Goal: Task Accomplishment & Management: Manage account settings

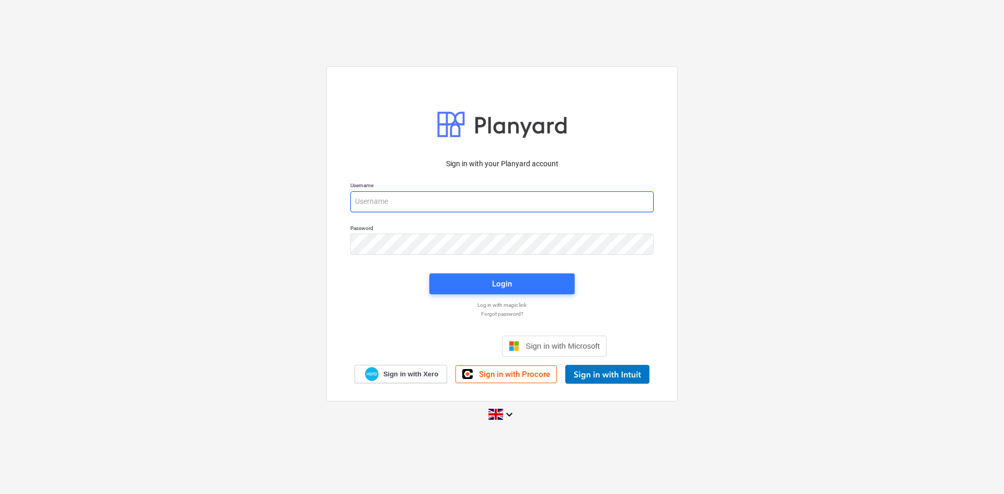
click at [507, 198] on input "email" at bounding box center [501, 201] width 303 height 21
type input "[PERSON_NAME][EMAIL_ADDRESS][DOMAIN_NAME]"
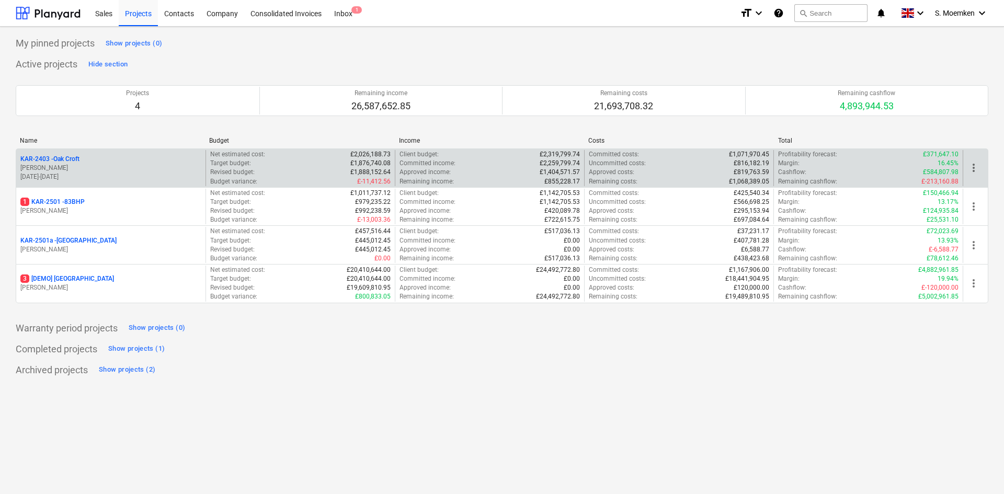
click at [119, 159] on div "KAR-2403 - Oak Croft" at bounding box center [110, 159] width 181 height 9
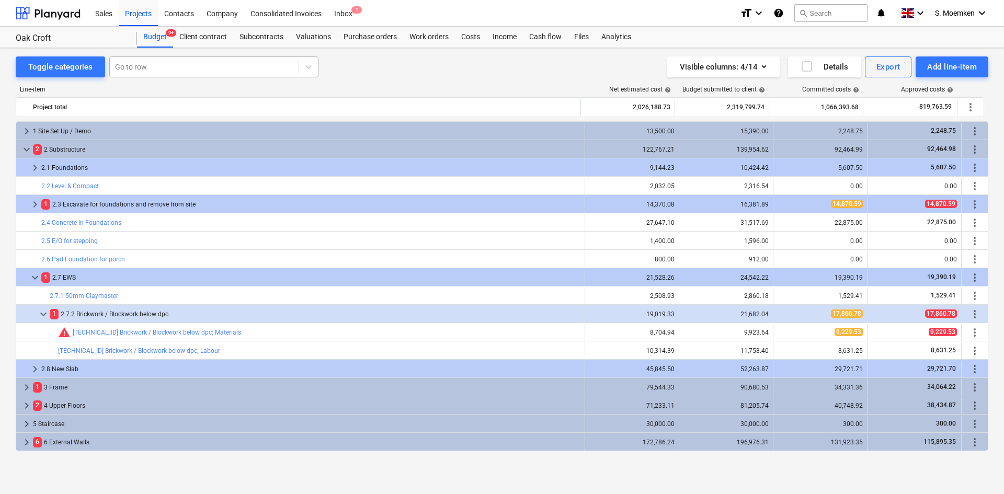
click at [159, 66] on div at bounding box center [204, 67] width 178 height 10
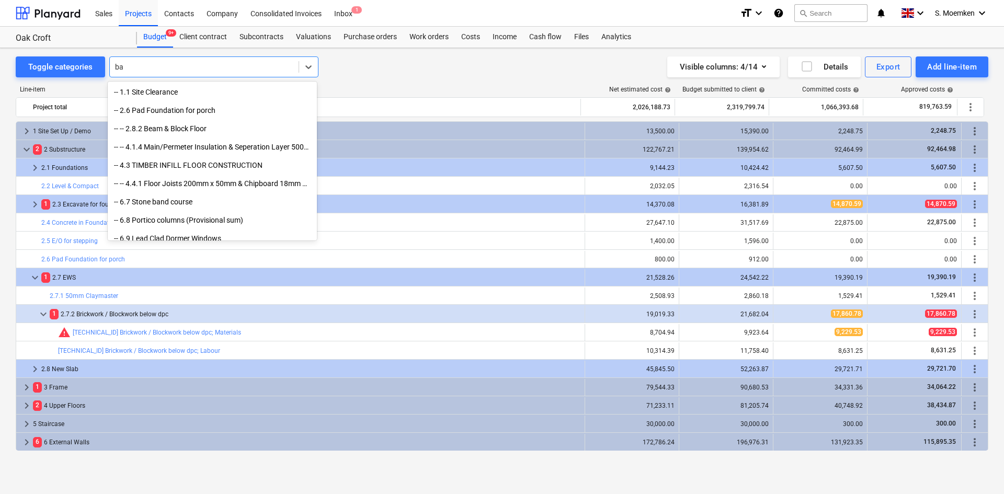
type input "bay"
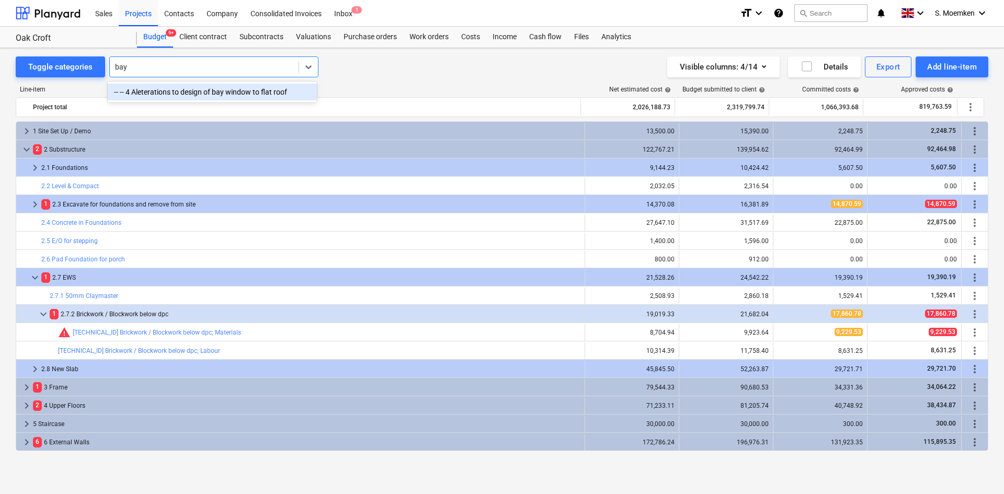
click at [179, 93] on div "-- -- 4 Aleterations to design of bay window to flat roof" at bounding box center [212, 92] width 209 height 17
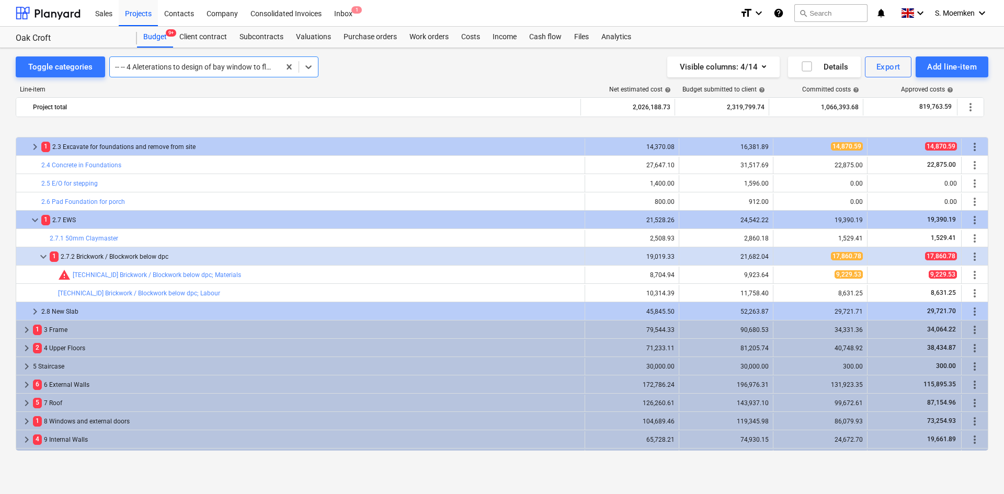
scroll to position [110, 0]
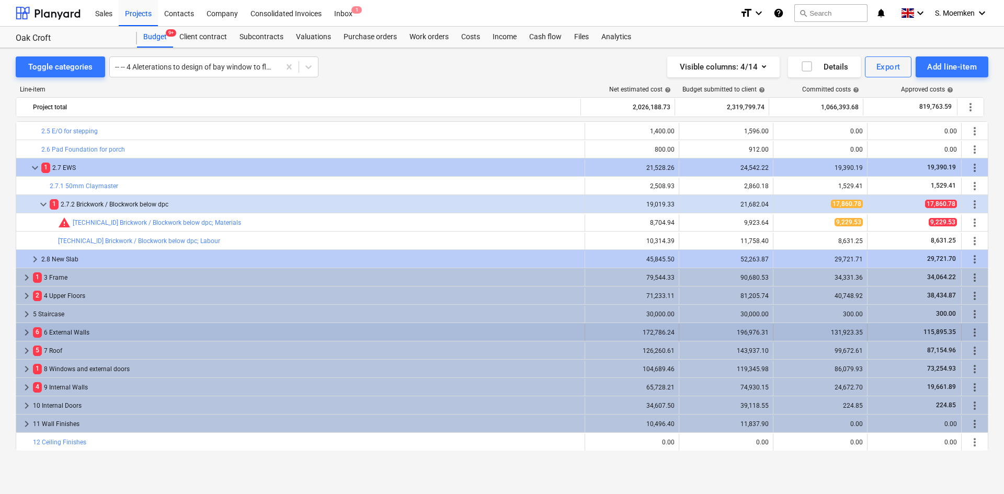
click at [63, 332] on div "6 6 External Walls" at bounding box center [306, 332] width 547 height 17
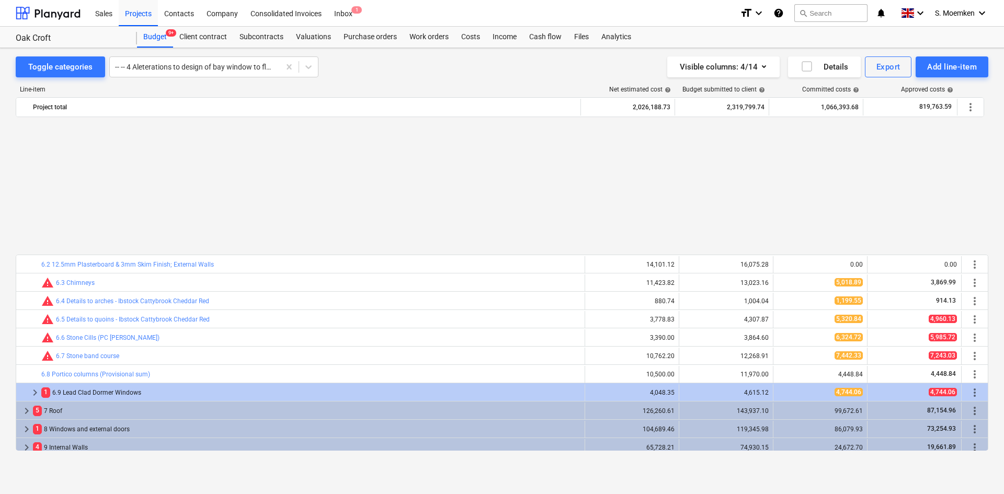
scroll to position [371, 0]
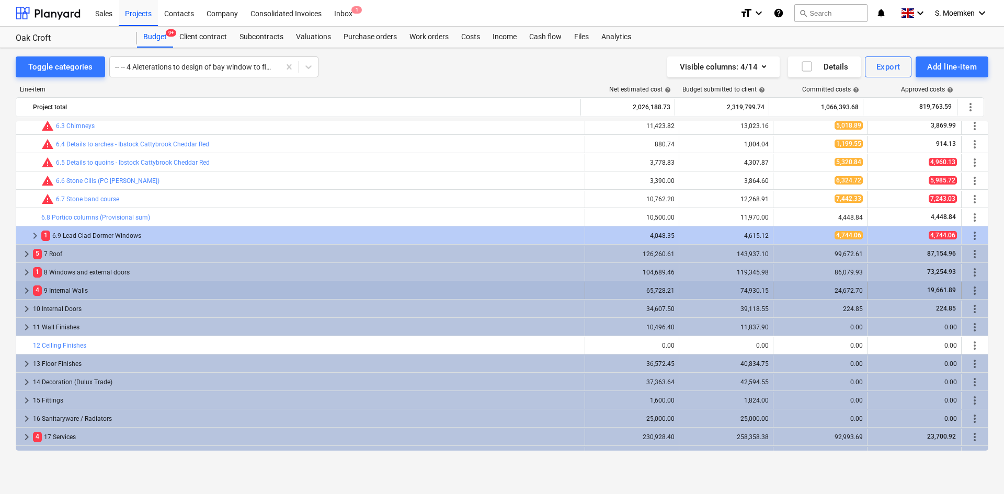
click at [59, 290] on div "4 9 Internal Walls" at bounding box center [306, 290] width 547 height 17
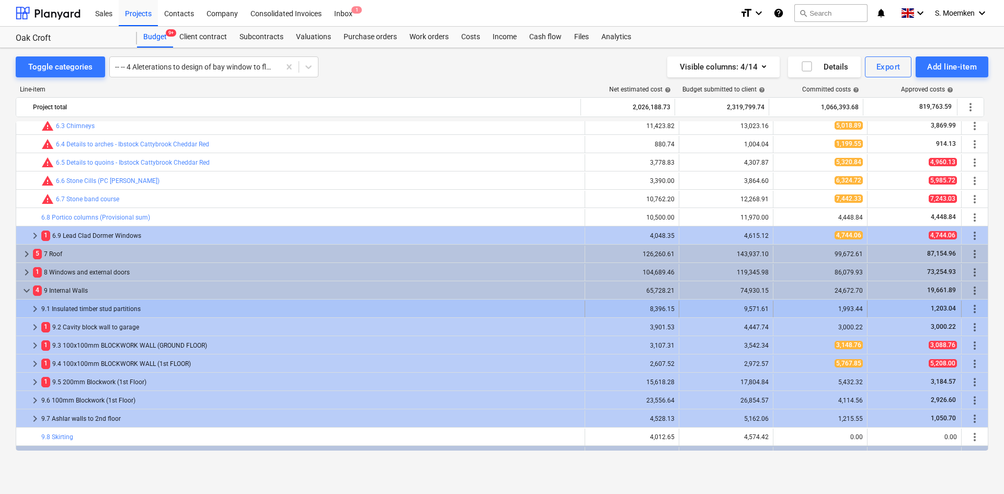
click at [37, 308] on span "keyboard_arrow_right" at bounding box center [35, 309] width 13 height 13
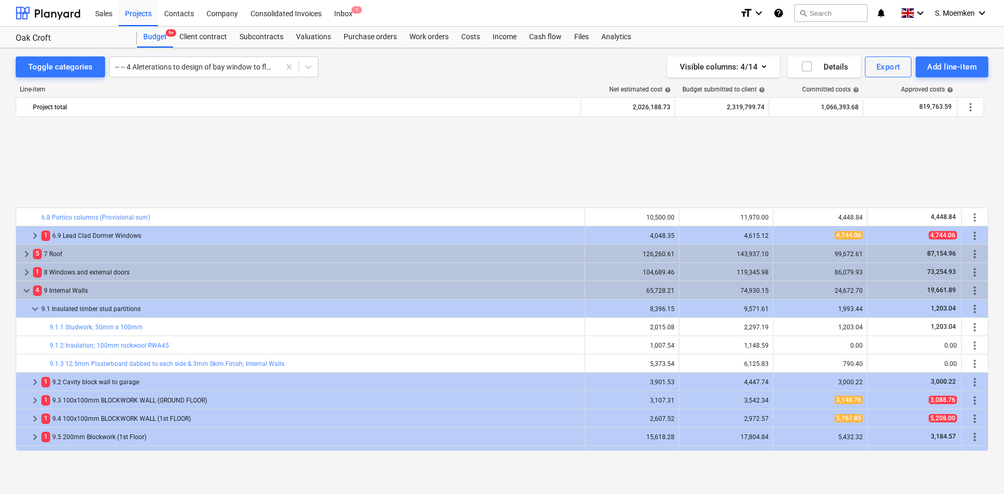
scroll to position [476, 0]
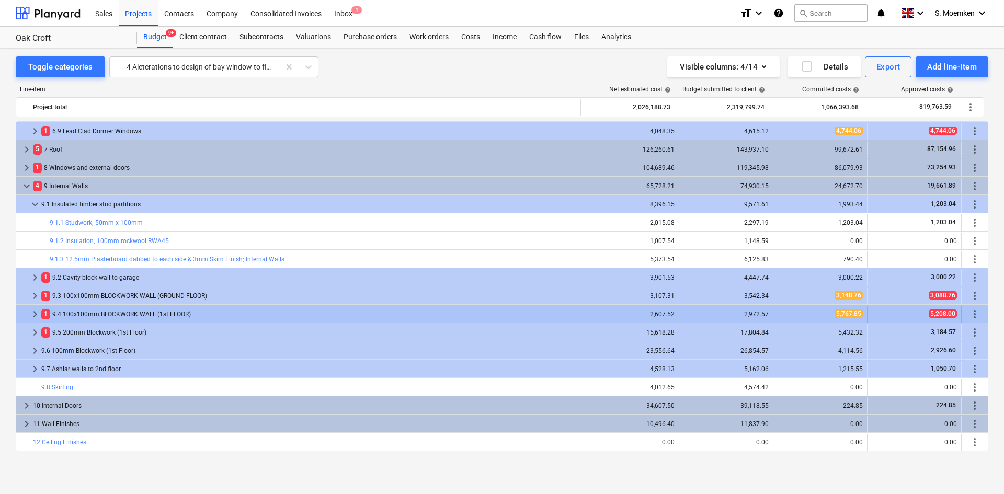
click at [34, 312] on span "keyboard_arrow_right" at bounding box center [35, 314] width 13 height 13
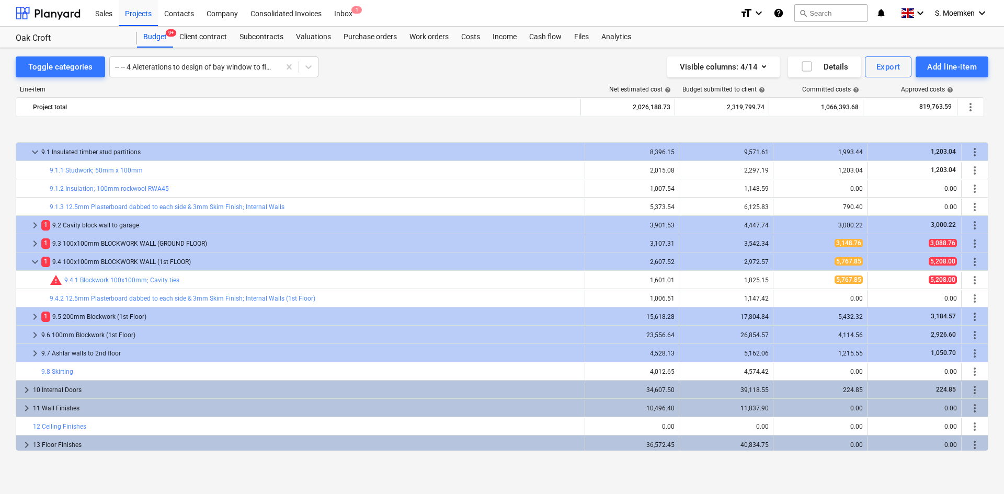
scroll to position [580, 0]
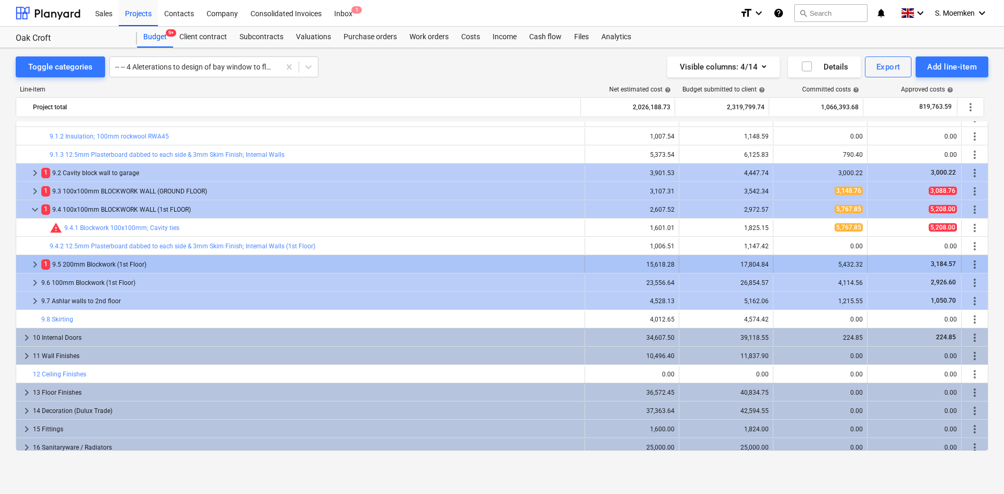
click at [31, 260] on span "keyboard_arrow_right" at bounding box center [35, 264] width 13 height 13
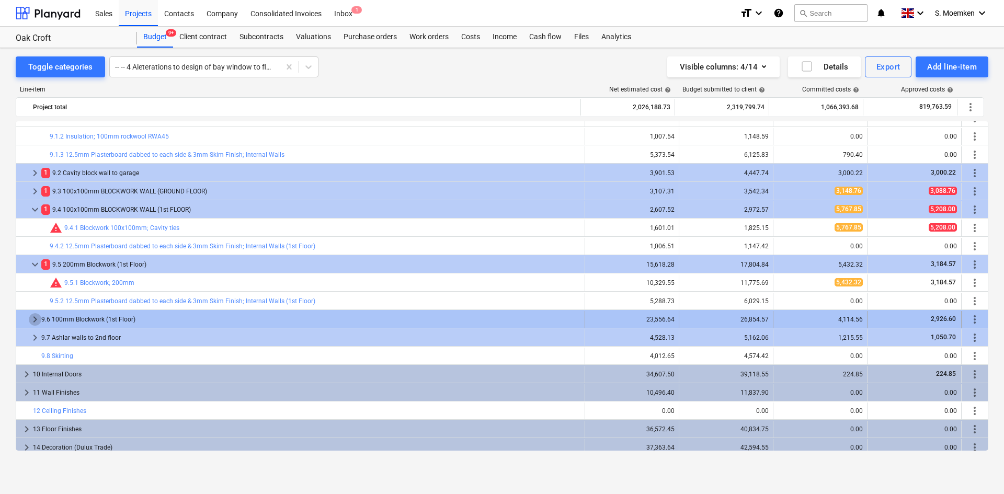
click at [38, 318] on span "keyboard_arrow_right" at bounding box center [35, 319] width 13 height 13
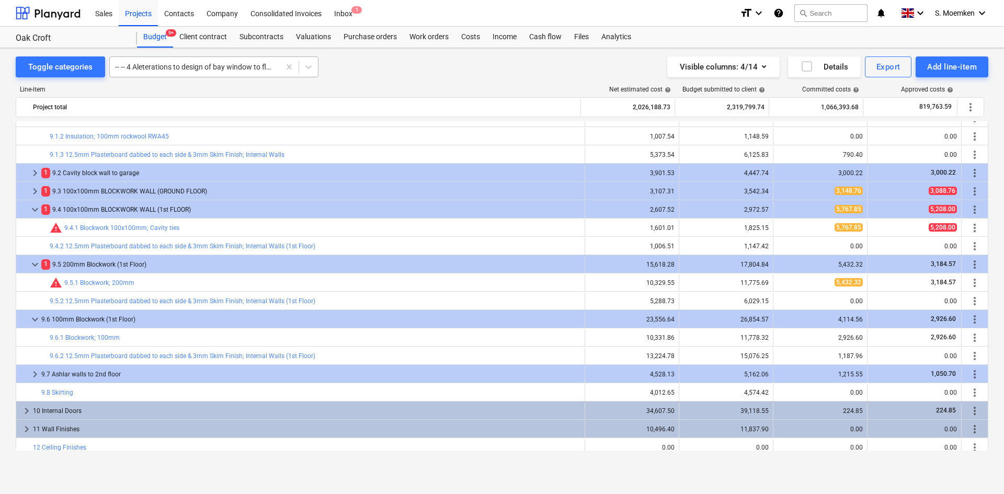
click at [172, 70] on div at bounding box center [194, 67] width 159 height 10
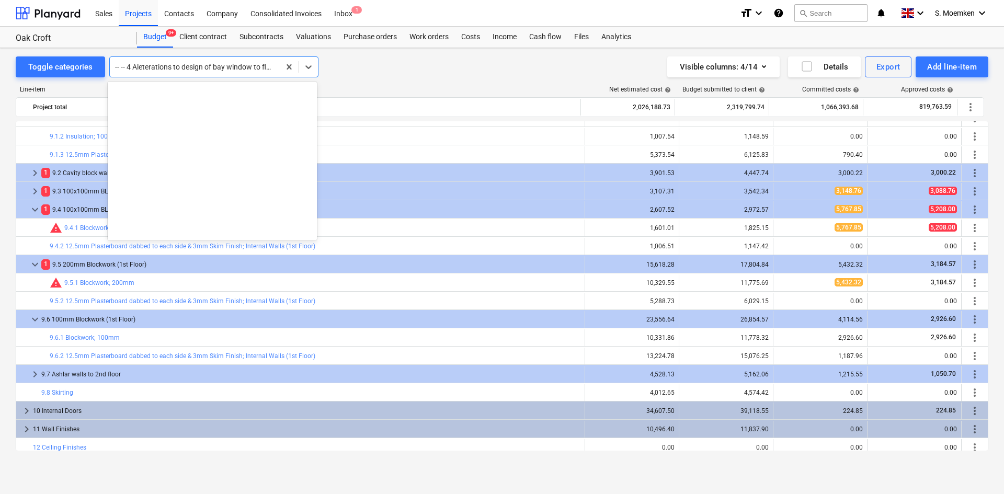
scroll to position [9716, 0]
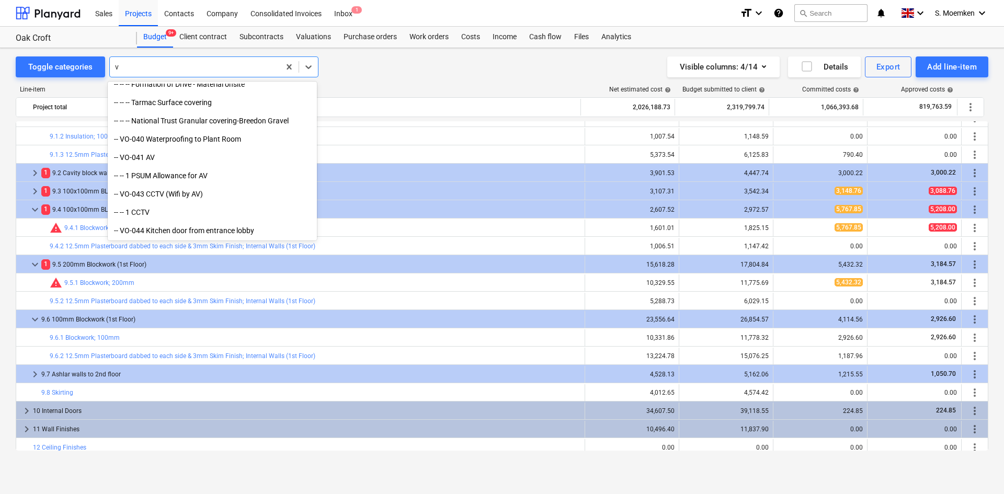
type input "vo"
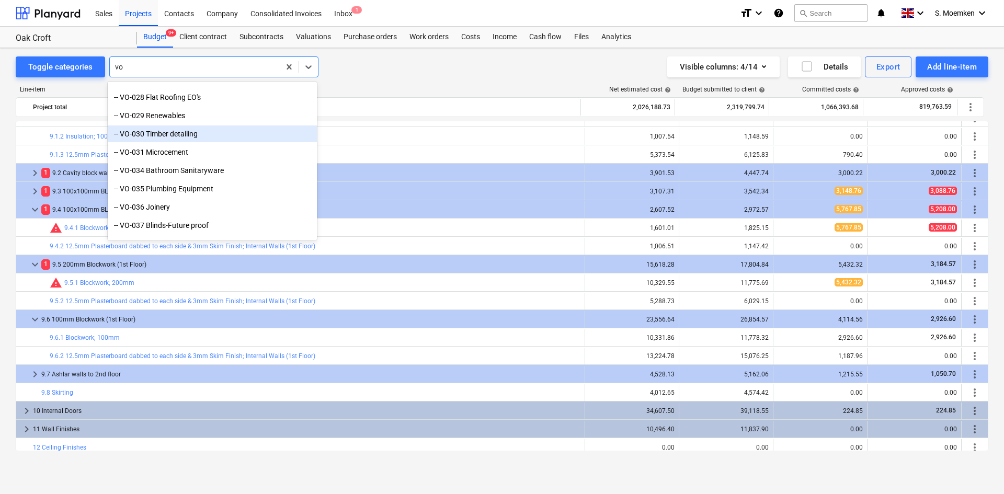
scroll to position [3456, 0]
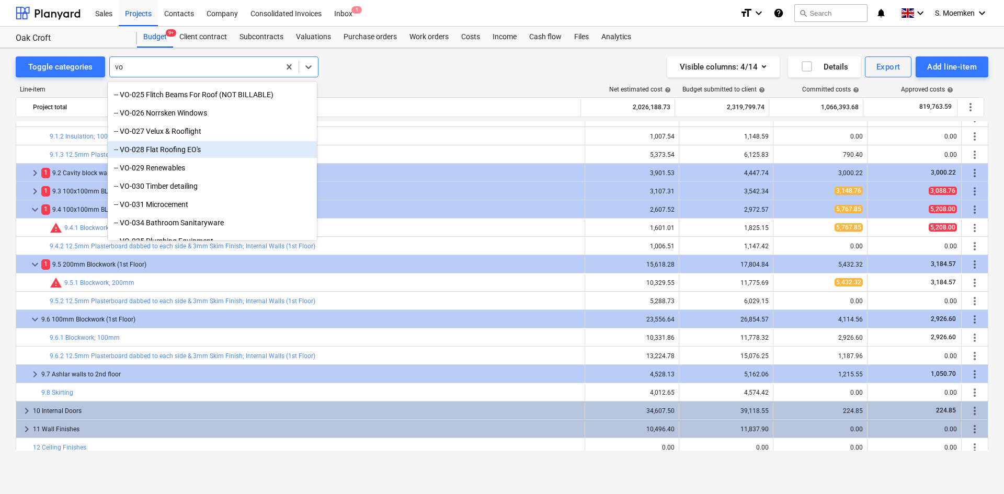
click at [199, 148] on div "-- VO-028 Flat Roofing EO's" at bounding box center [212, 149] width 209 height 17
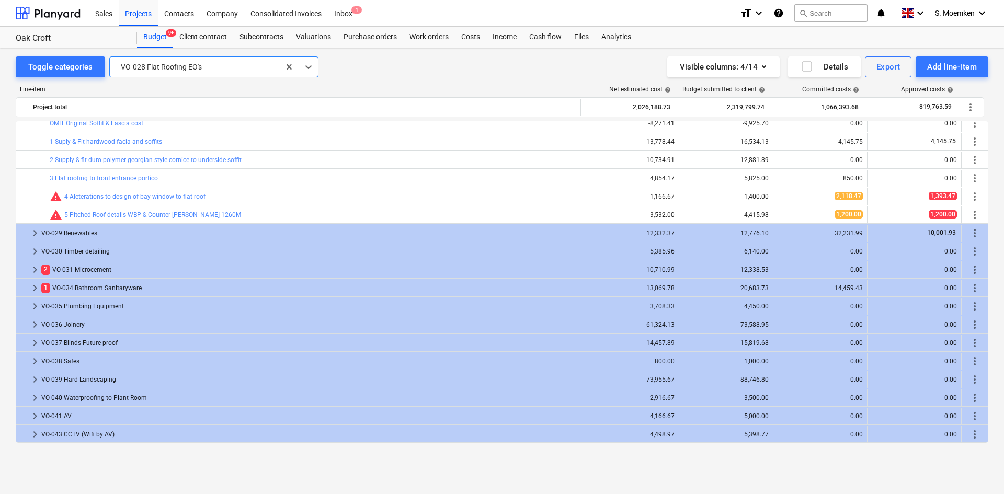
scroll to position [1568, 0]
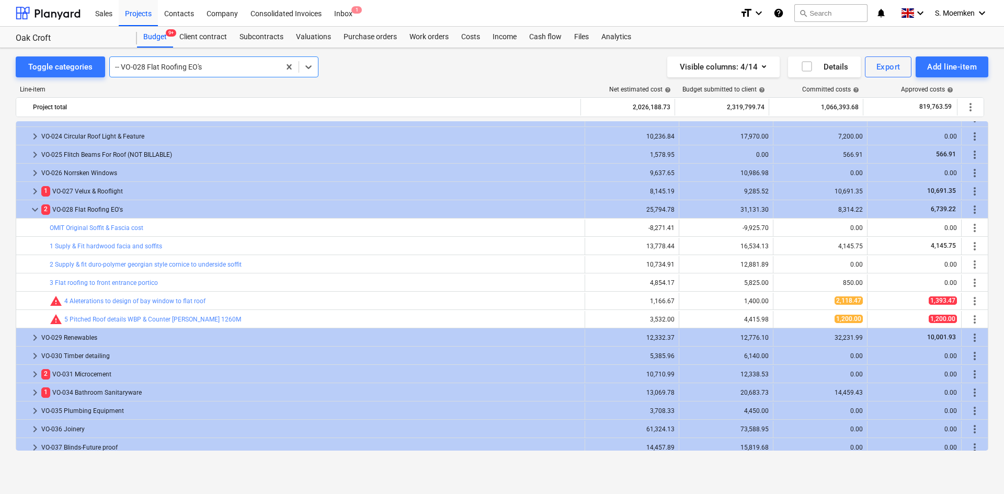
click at [205, 69] on div at bounding box center [194, 67] width 159 height 10
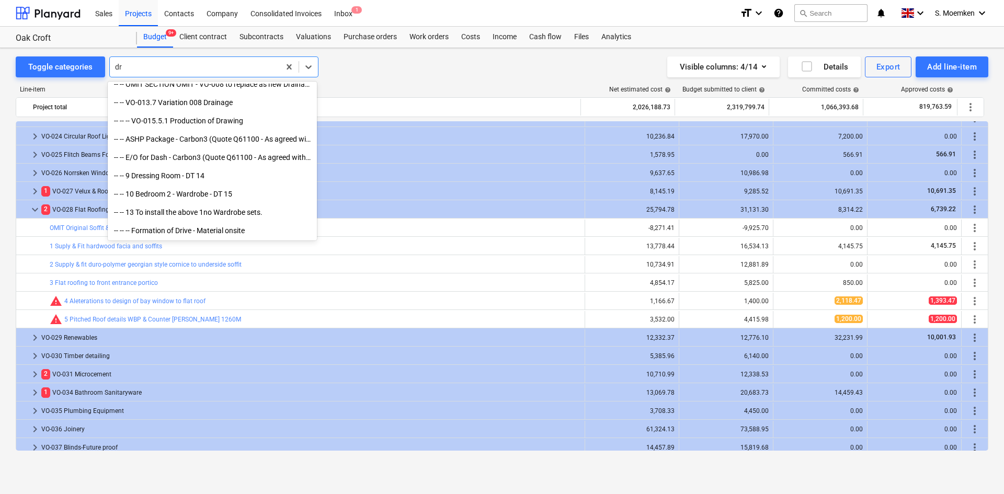
scroll to position [520, 0]
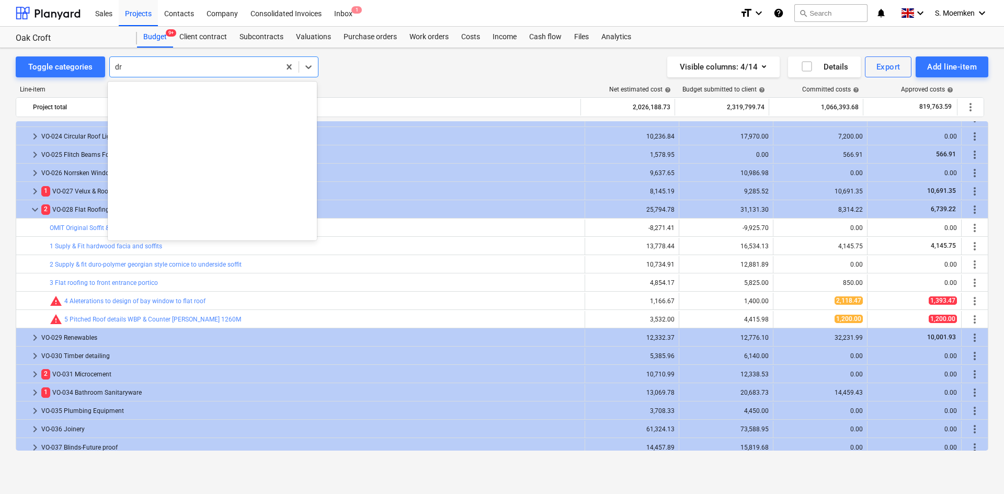
type input "d"
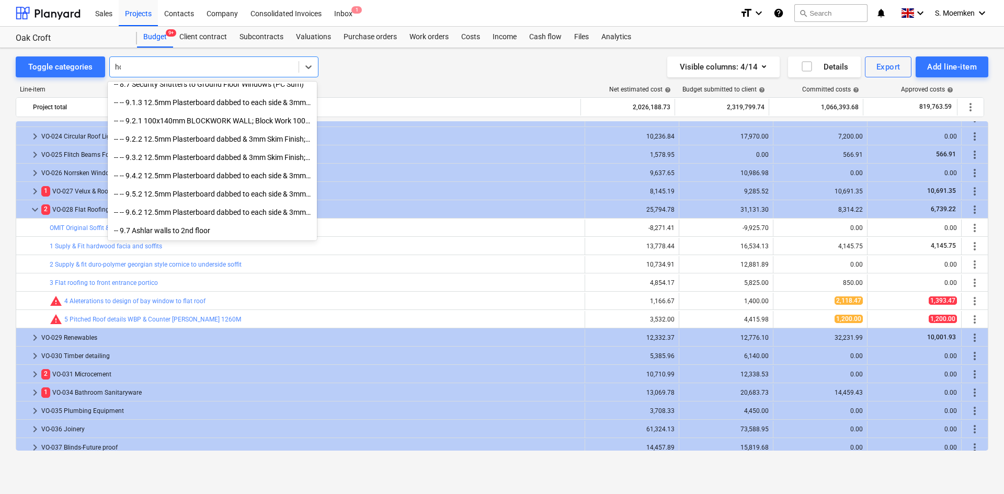
scroll to position [246, 0]
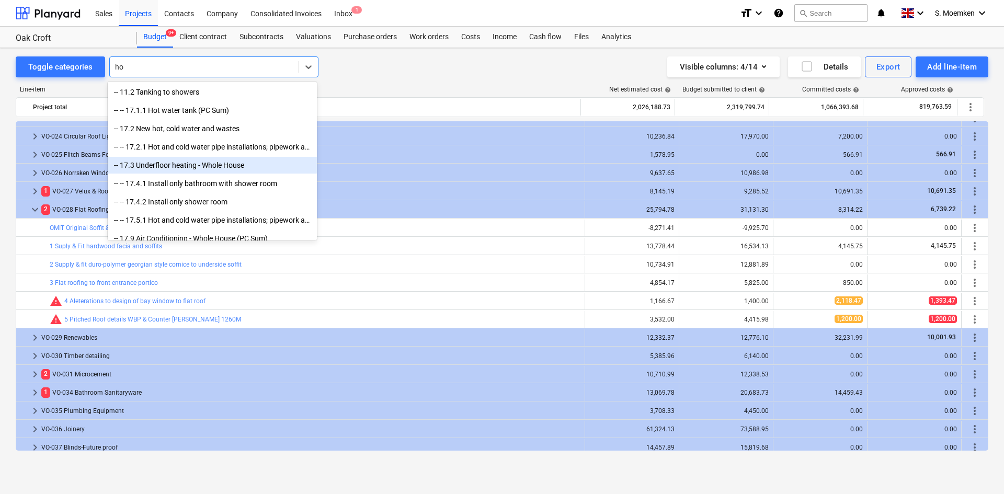
type input "h"
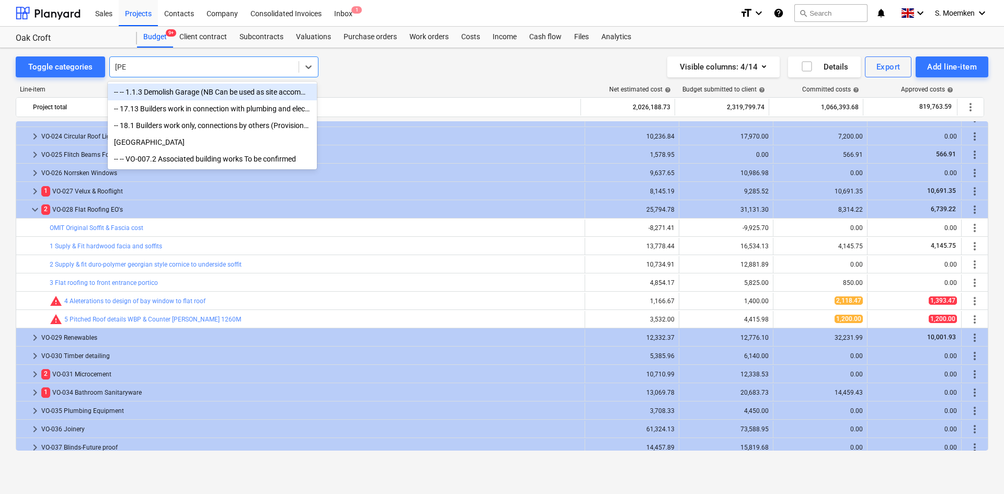
type input "buil"
click at [200, 111] on div "-- 17.13 Builders work in connection with plumbing and electrical works" at bounding box center [212, 108] width 209 height 17
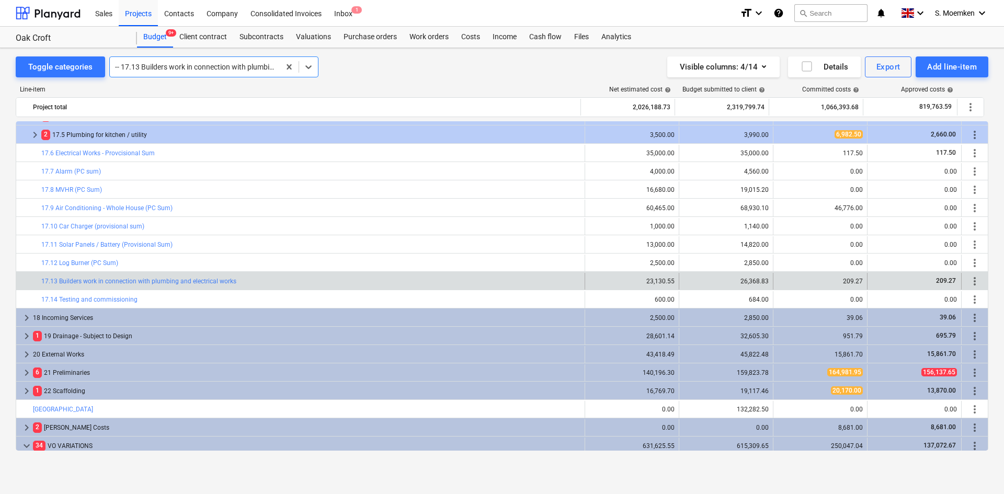
scroll to position [1069, 0]
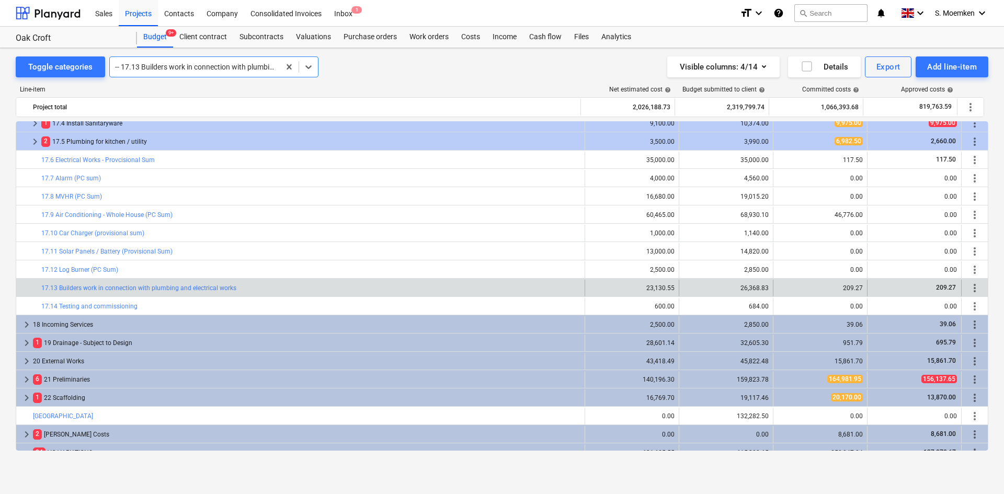
click at [267, 64] on div at bounding box center [194, 67] width 159 height 10
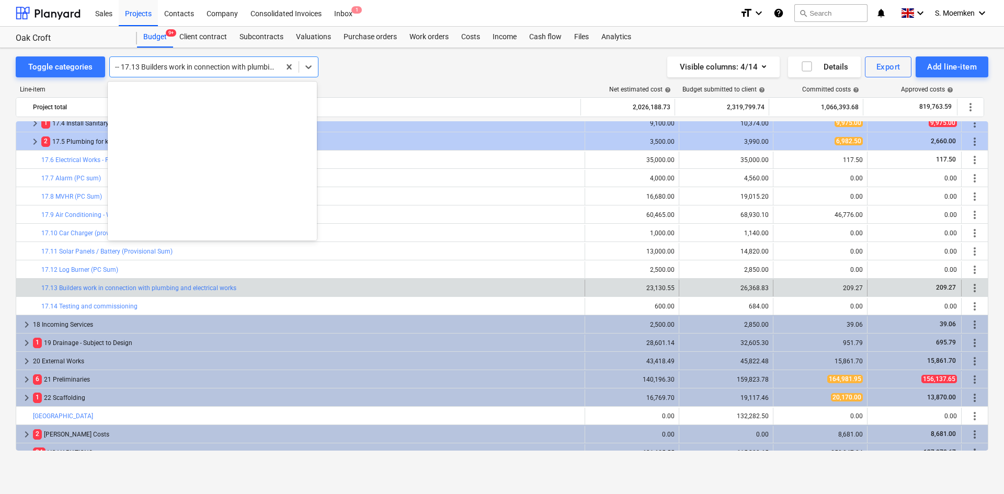
scroll to position [3513, 0]
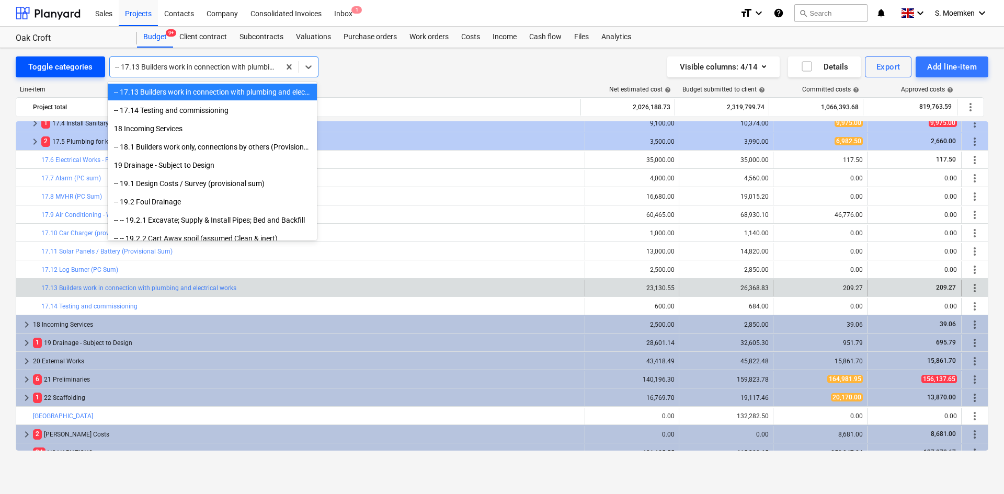
click at [80, 65] on div "Toggle categories" at bounding box center [60, 67] width 64 height 14
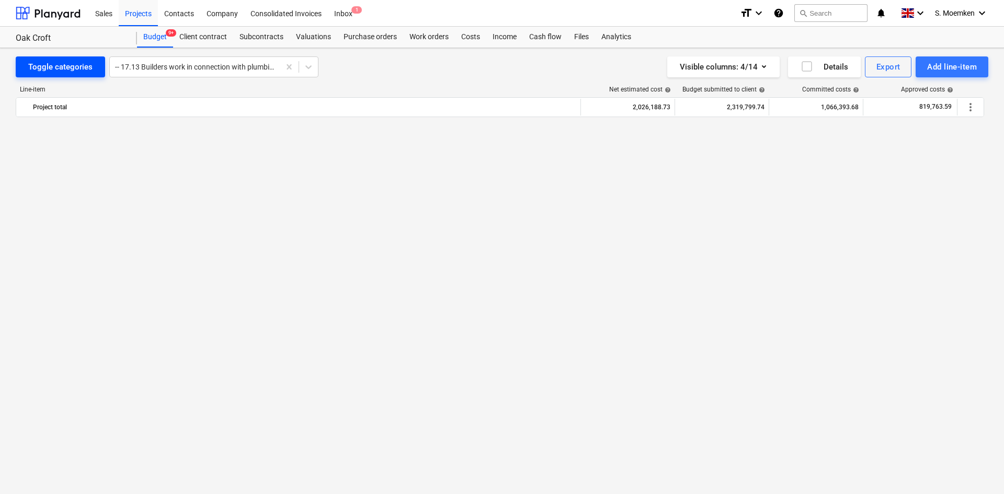
scroll to position [1069, 0]
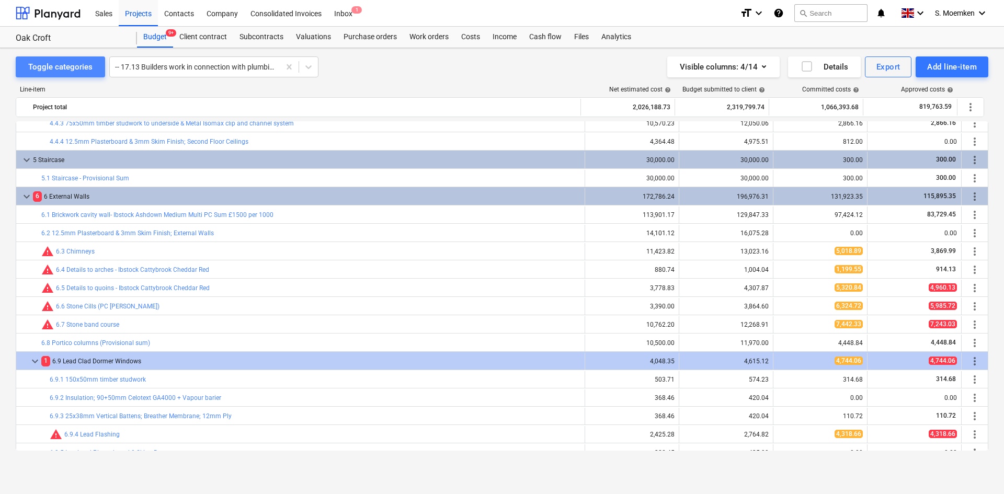
click at [79, 65] on div "Toggle categories" at bounding box center [60, 67] width 64 height 14
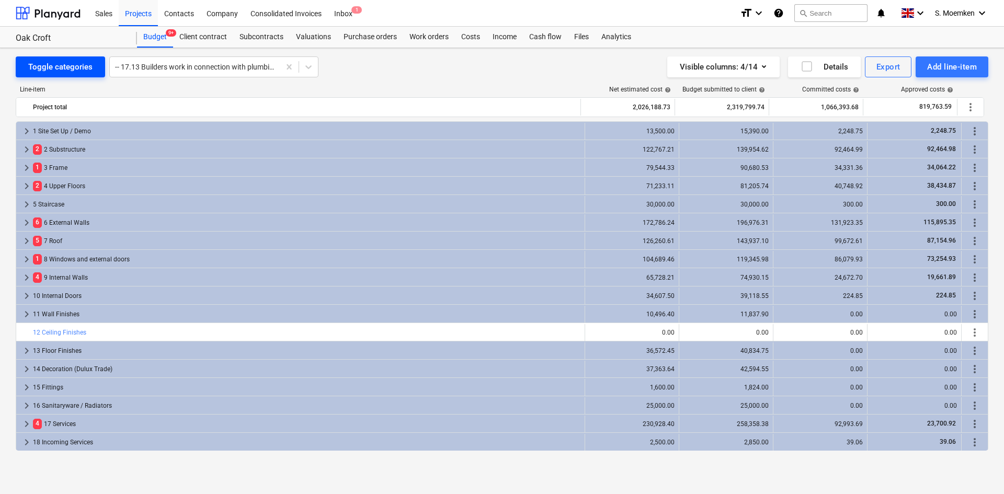
scroll to position [128, 0]
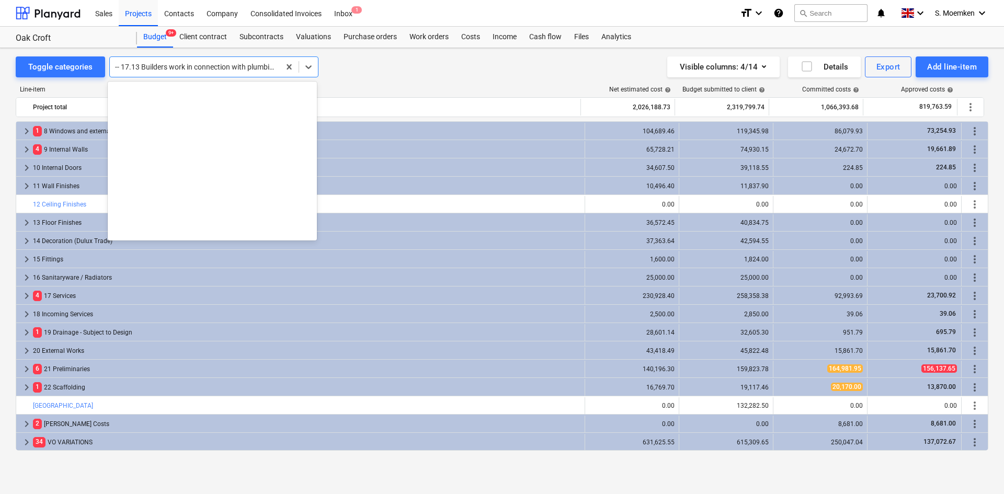
click at [170, 64] on div at bounding box center [194, 67] width 159 height 10
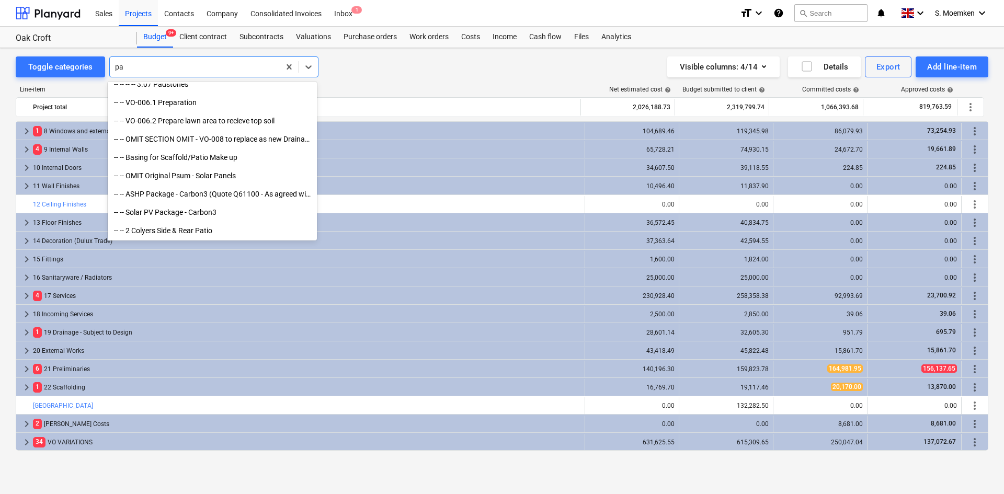
scroll to position [319, 0]
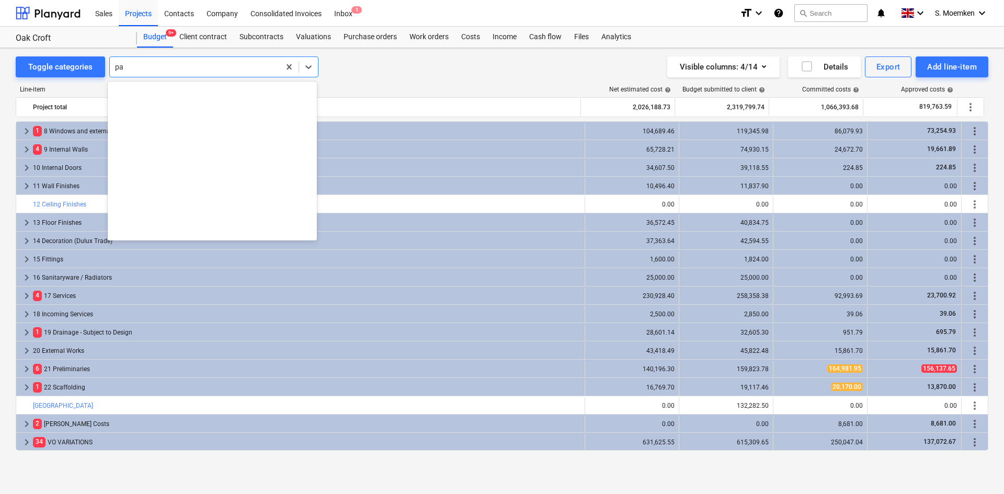
type input "p"
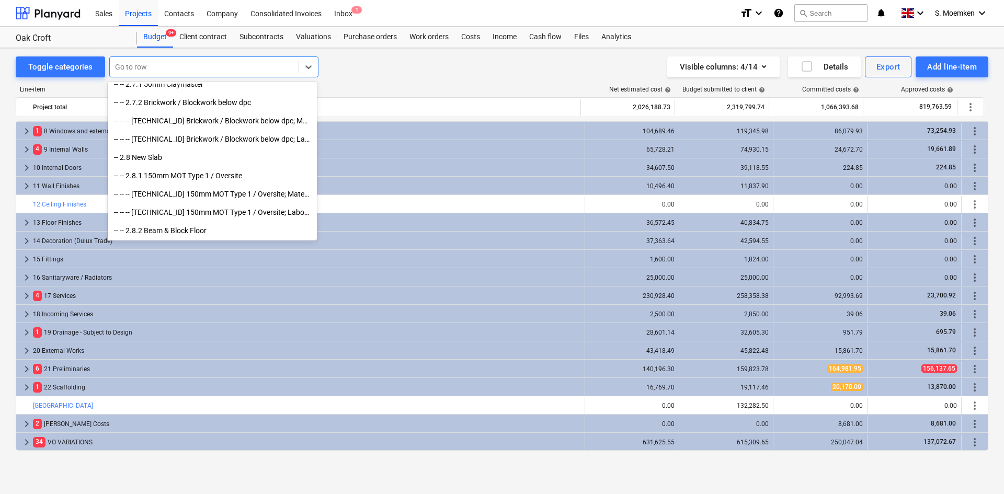
click at [363, 70] on div "Toggle categories All selected options have been cleared. option 1 Site Set Up …" at bounding box center [502, 66] width 972 height 21
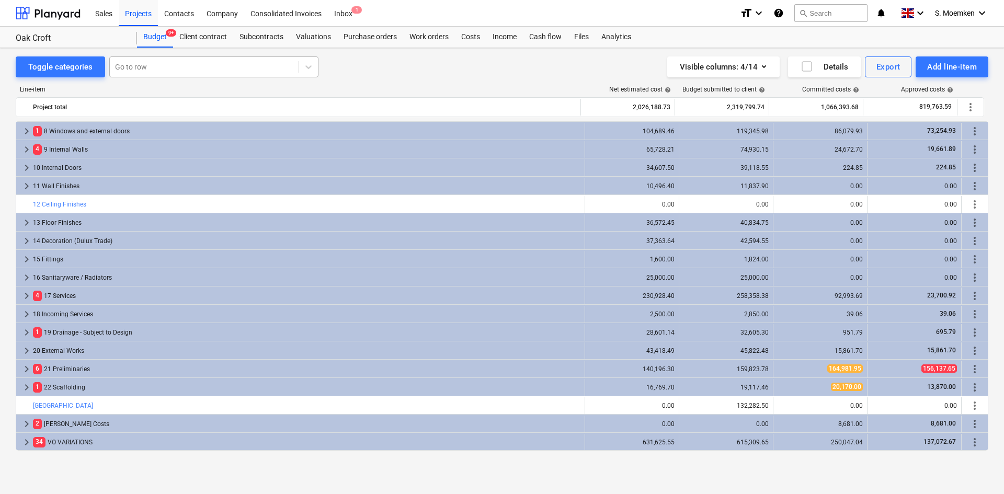
click at [162, 67] on div at bounding box center [204, 67] width 178 height 10
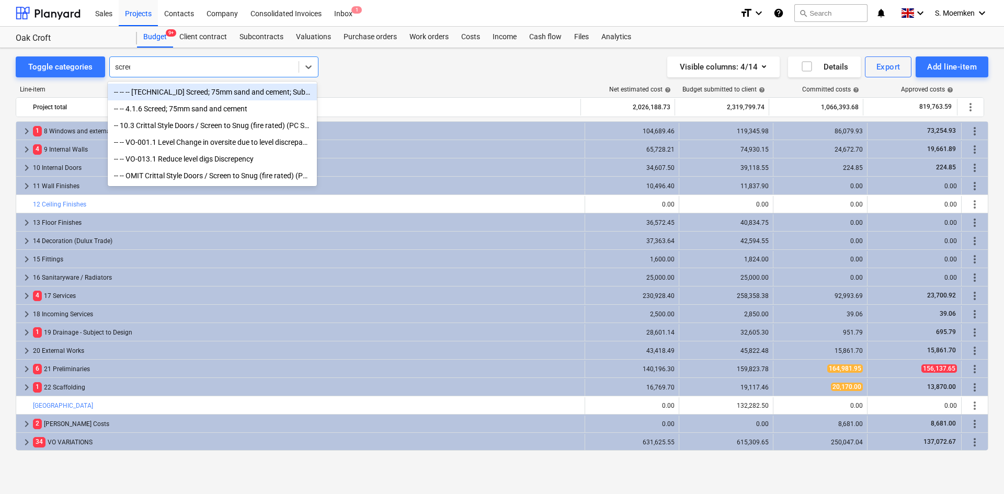
type input "screed"
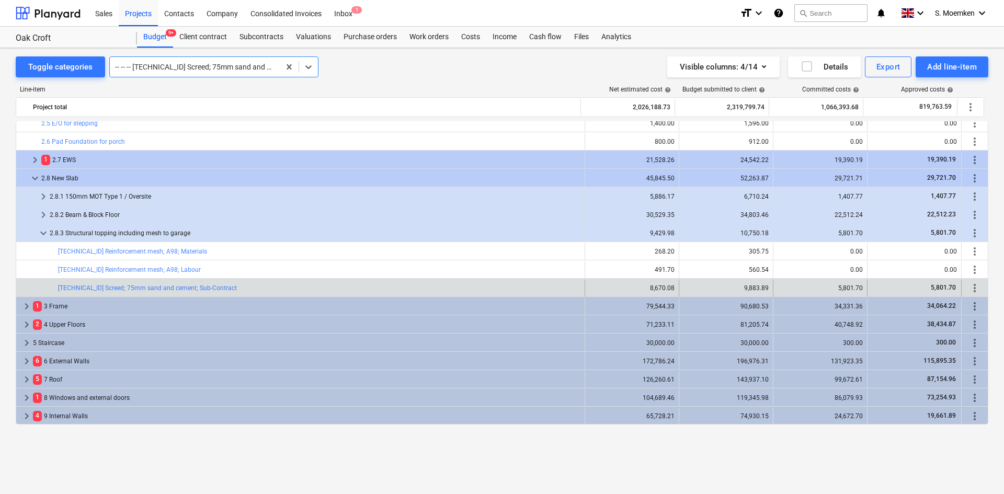
scroll to position [65, 0]
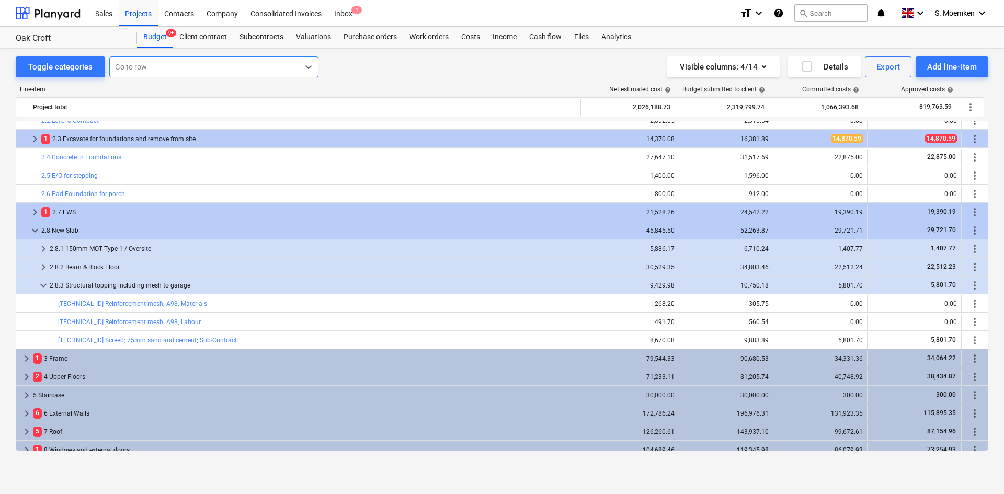
click at [240, 64] on div at bounding box center [204, 67] width 178 height 10
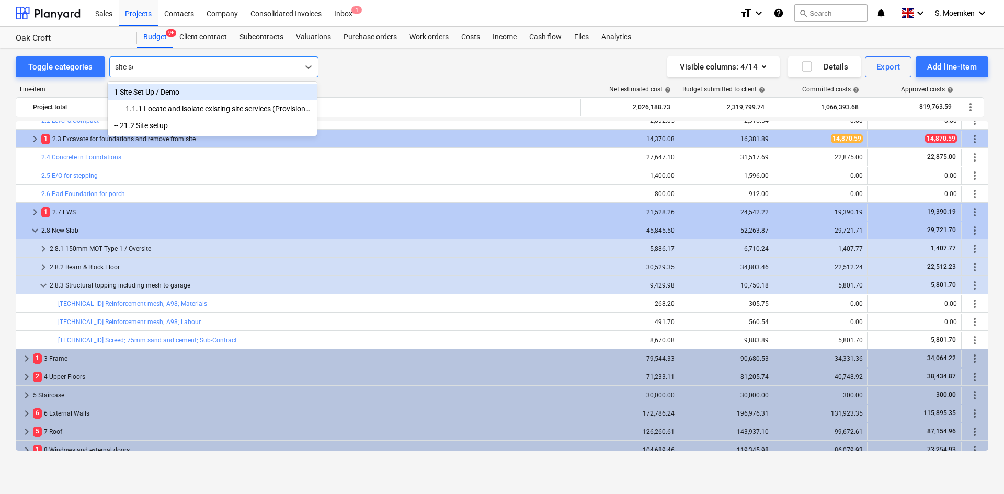
type input "site set"
click at [157, 93] on div "1 Site Set Up / Demo" at bounding box center [212, 92] width 209 height 17
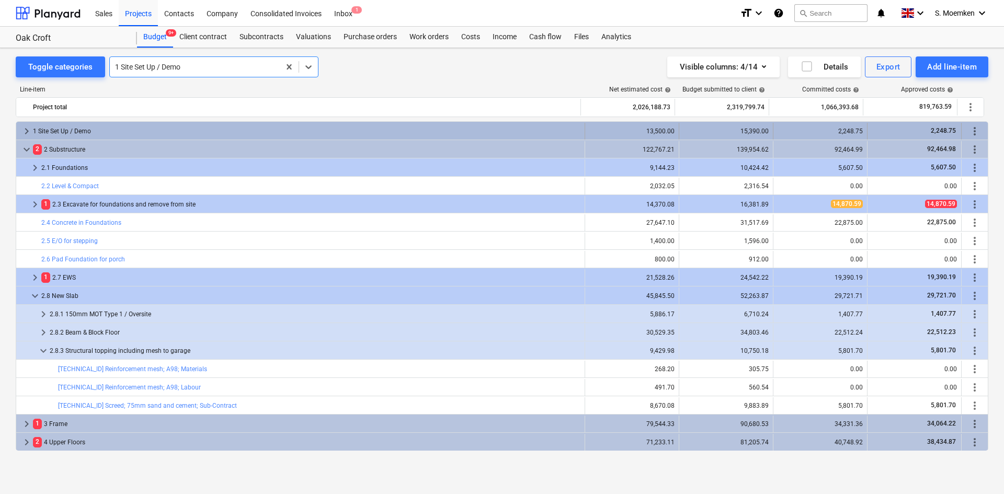
click at [26, 131] on span "keyboard_arrow_right" at bounding box center [26, 131] width 13 height 13
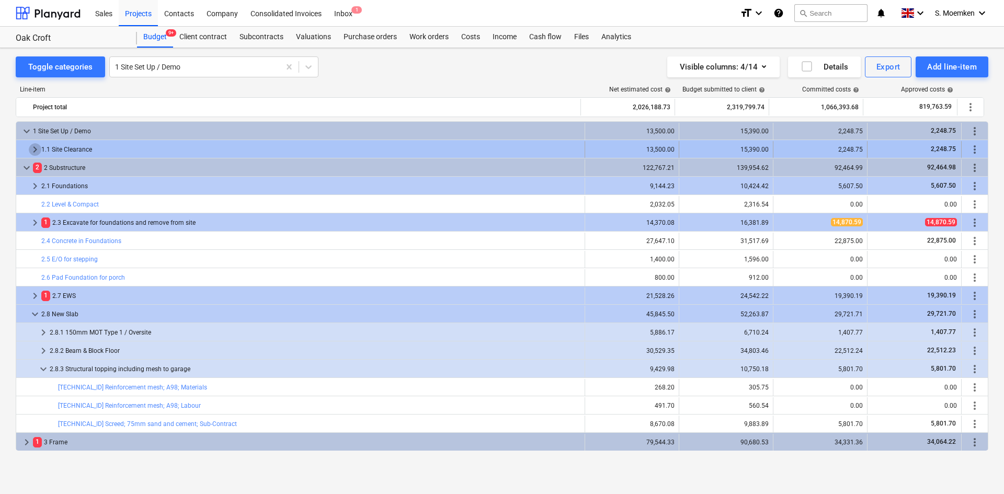
click at [35, 151] on span "keyboard_arrow_right" at bounding box center [35, 149] width 13 height 13
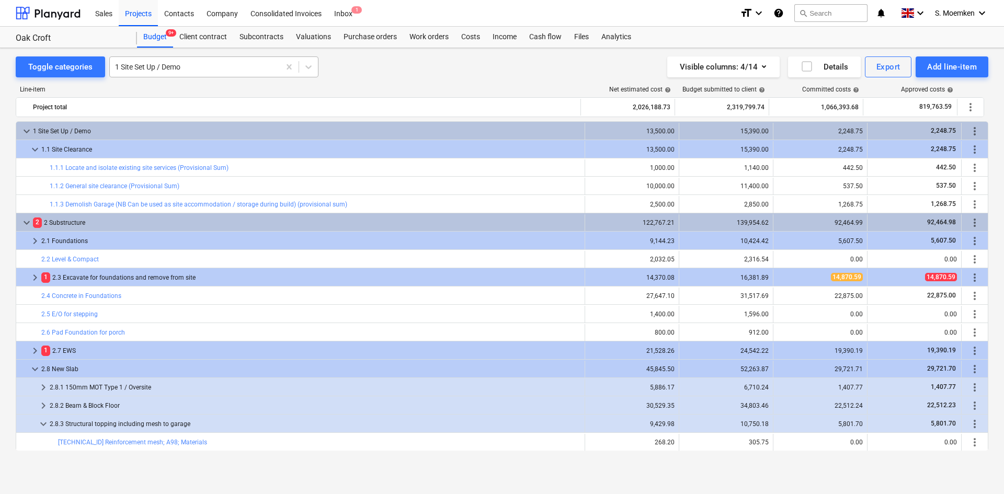
click at [202, 65] on div at bounding box center [194, 67] width 159 height 10
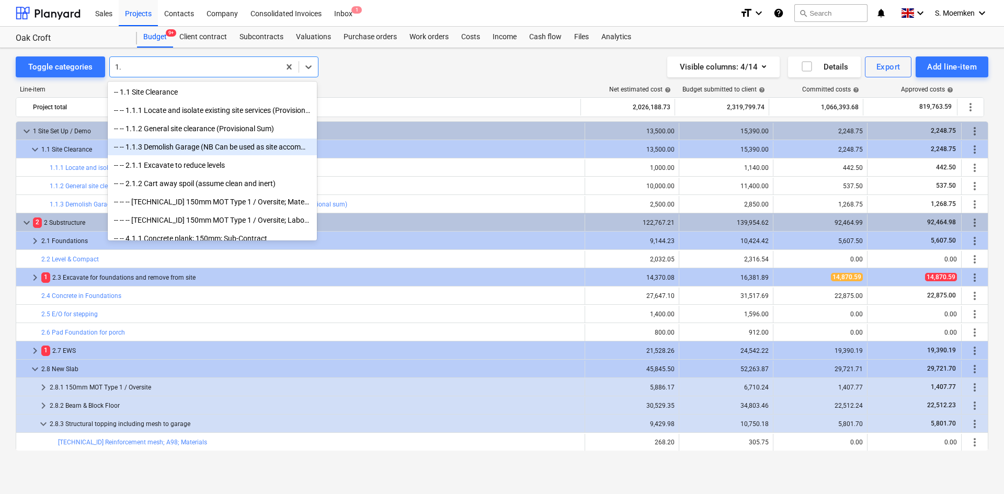
type input "1"
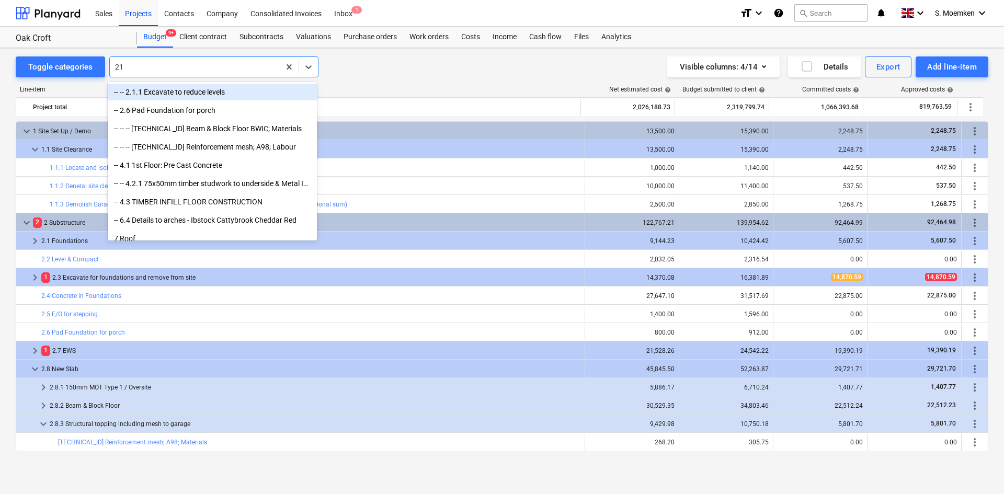
type input "21."
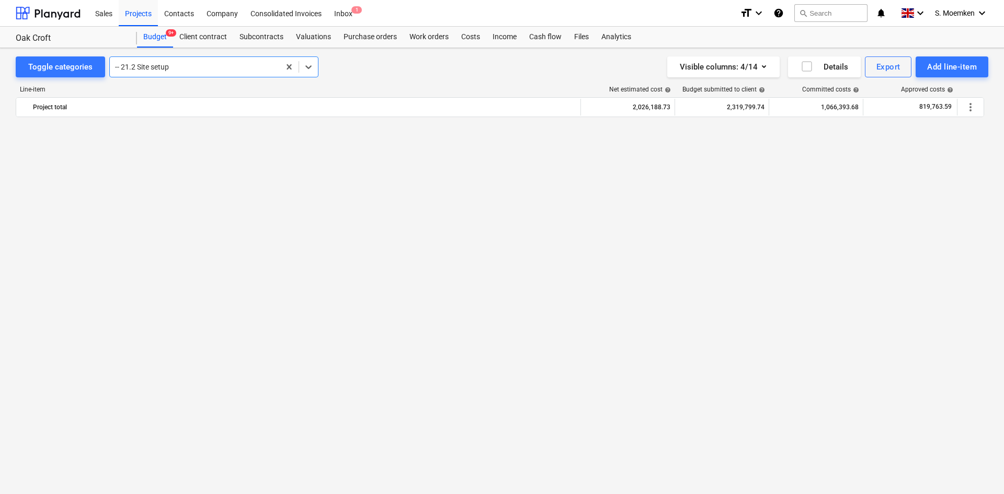
scroll to position [732, 0]
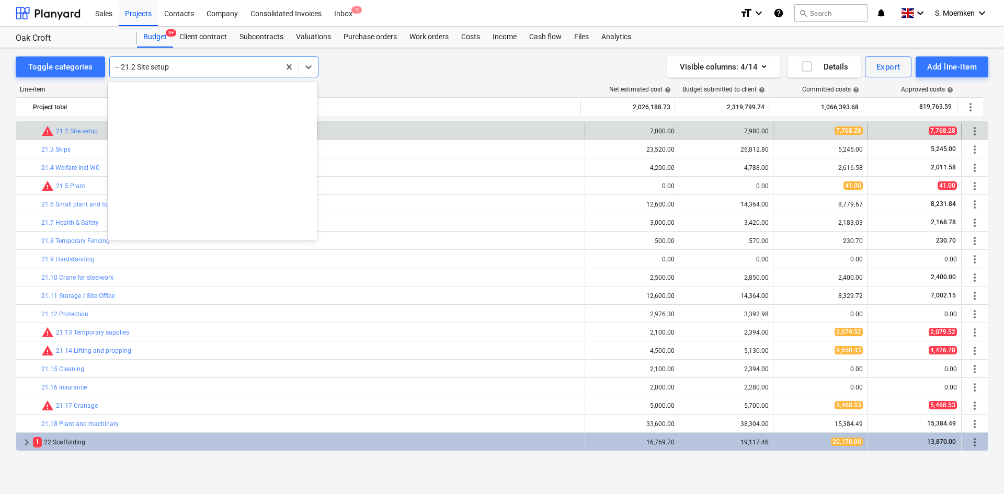
click at [196, 68] on div at bounding box center [194, 67] width 159 height 10
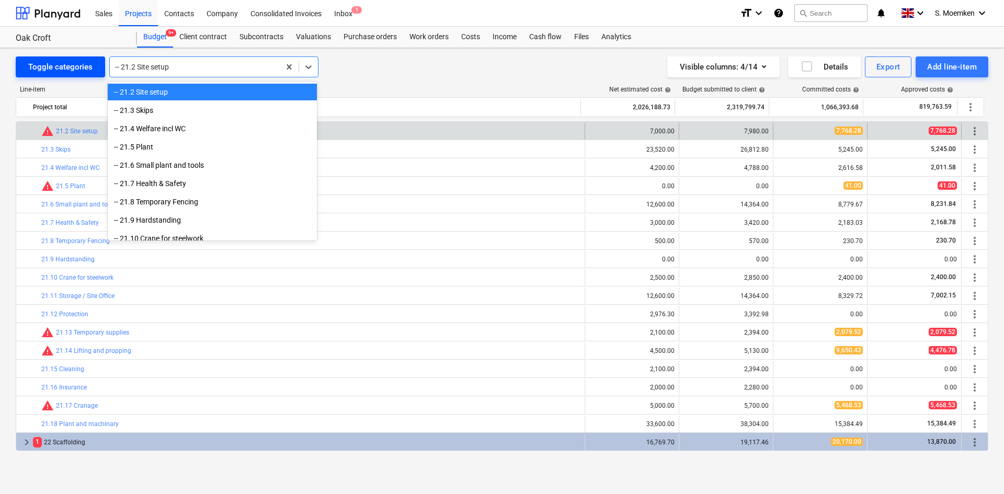
click at [79, 60] on div "Toggle categories" at bounding box center [60, 67] width 64 height 14
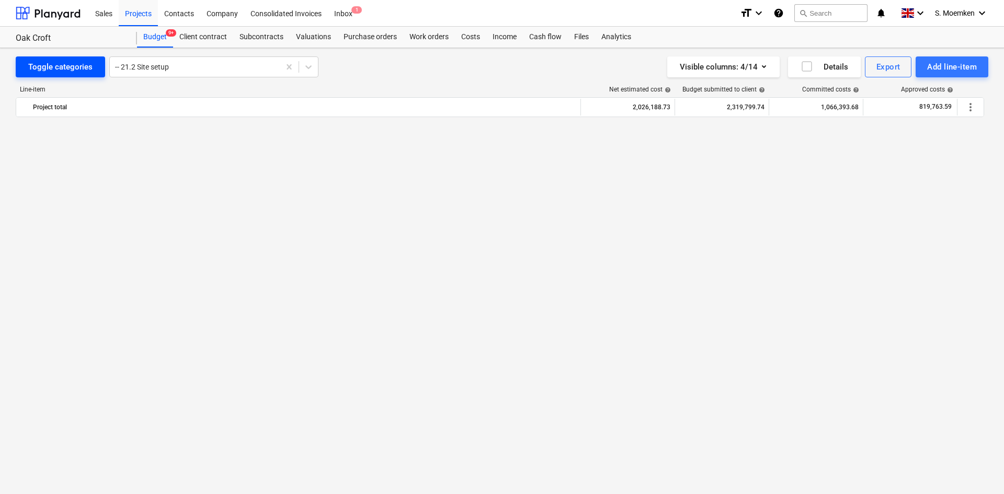
scroll to position [732, 0]
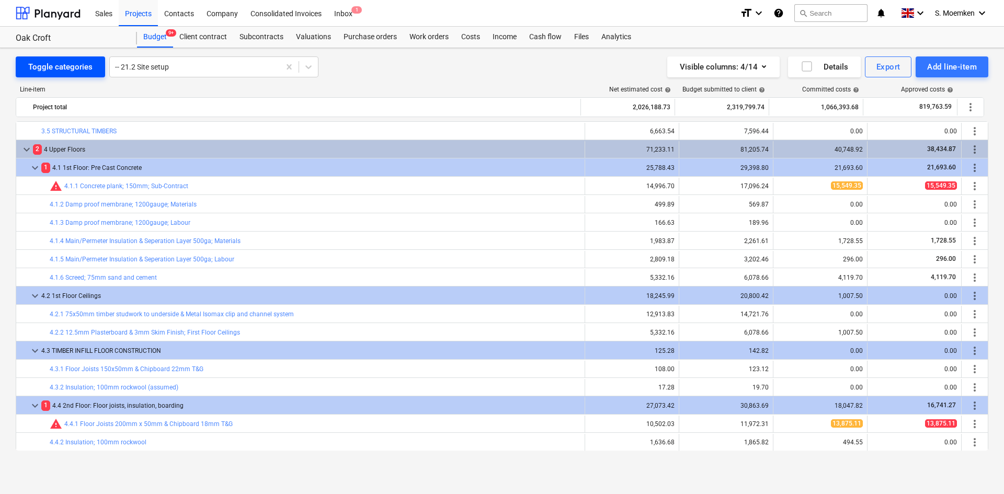
click at [78, 61] on div "Toggle categories" at bounding box center [60, 67] width 64 height 14
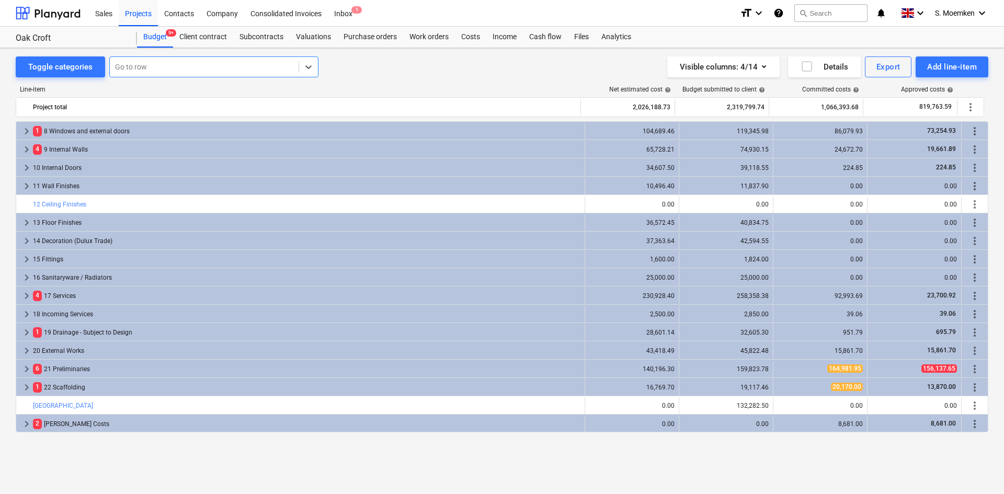
scroll to position [0, 0]
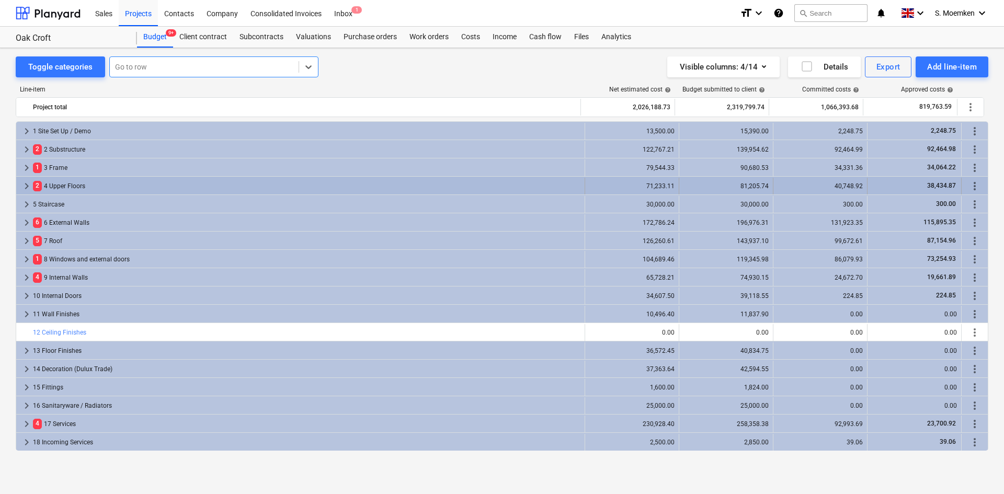
click at [26, 184] on span "keyboard_arrow_right" at bounding box center [26, 186] width 13 height 13
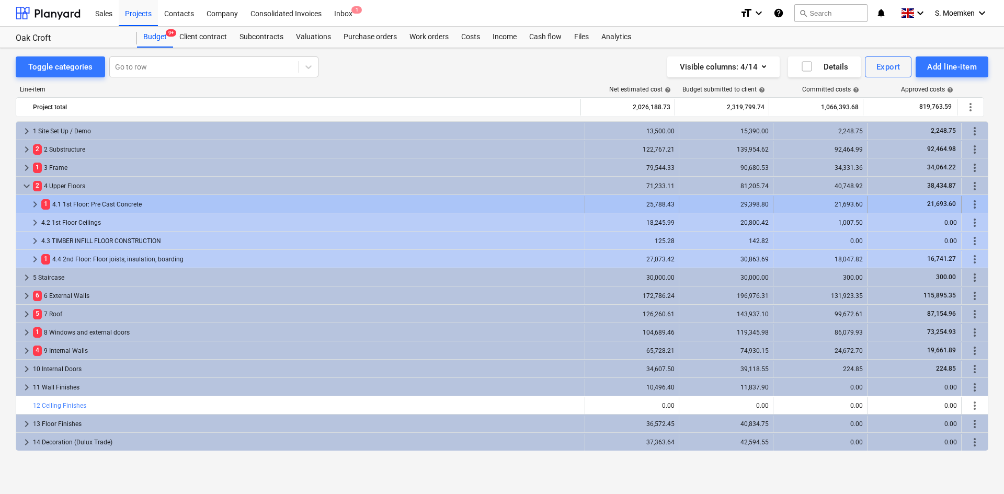
click at [32, 202] on span "keyboard_arrow_right" at bounding box center [35, 204] width 13 height 13
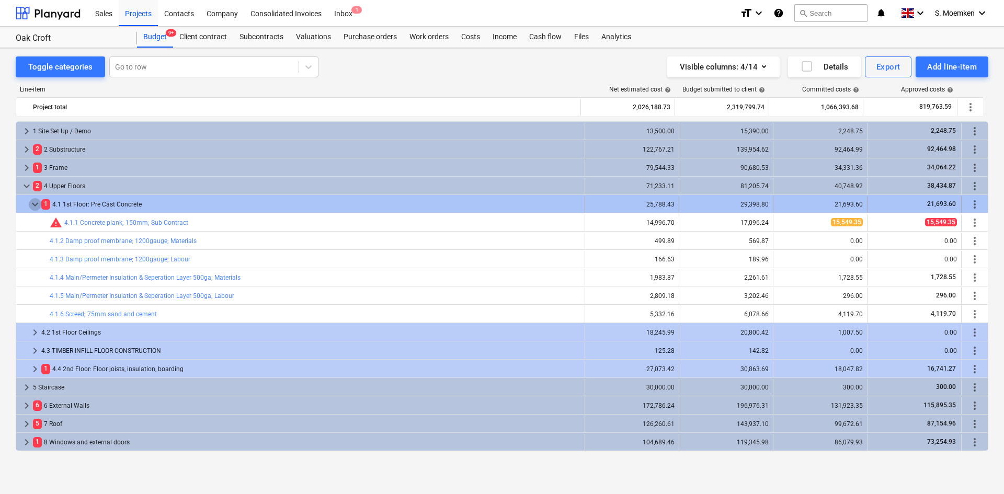
click at [36, 205] on span "keyboard_arrow_down" at bounding box center [35, 204] width 13 height 13
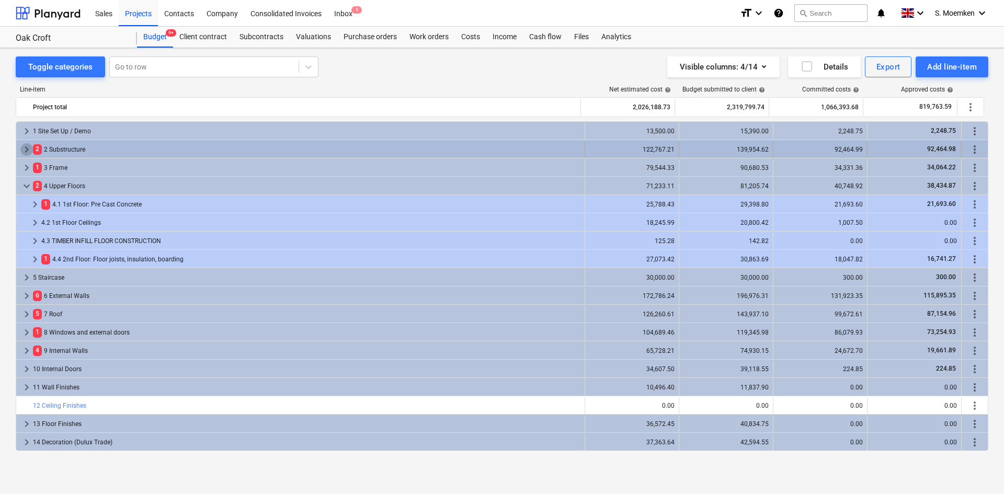
click at [25, 150] on span "keyboard_arrow_right" at bounding box center [26, 149] width 13 height 13
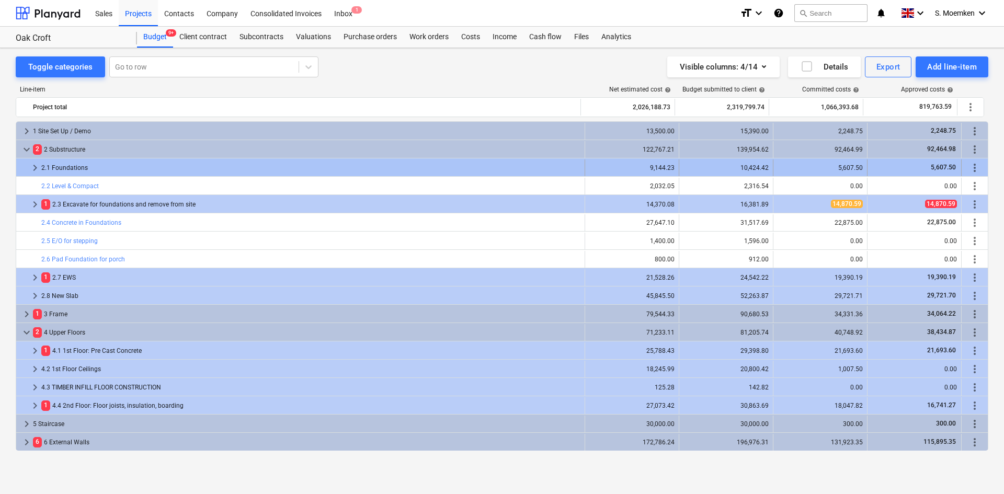
click at [34, 164] on span "keyboard_arrow_right" at bounding box center [35, 168] width 13 height 13
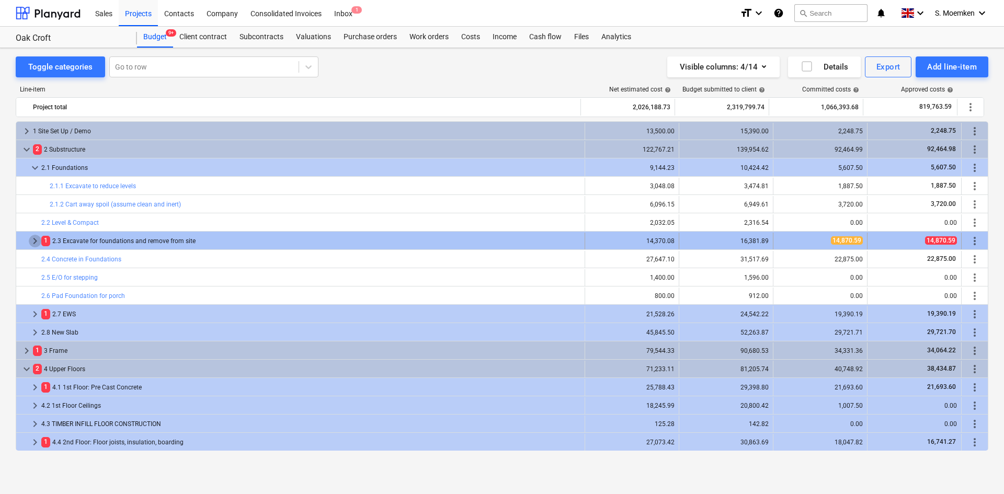
click at [36, 240] on span "keyboard_arrow_right" at bounding box center [35, 241] width 13 height 13
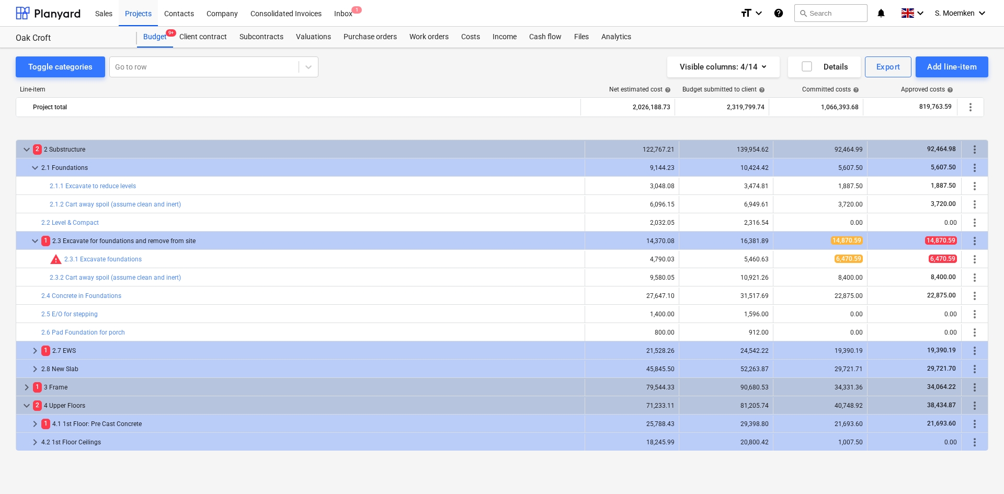
scroll to position [52, 0]
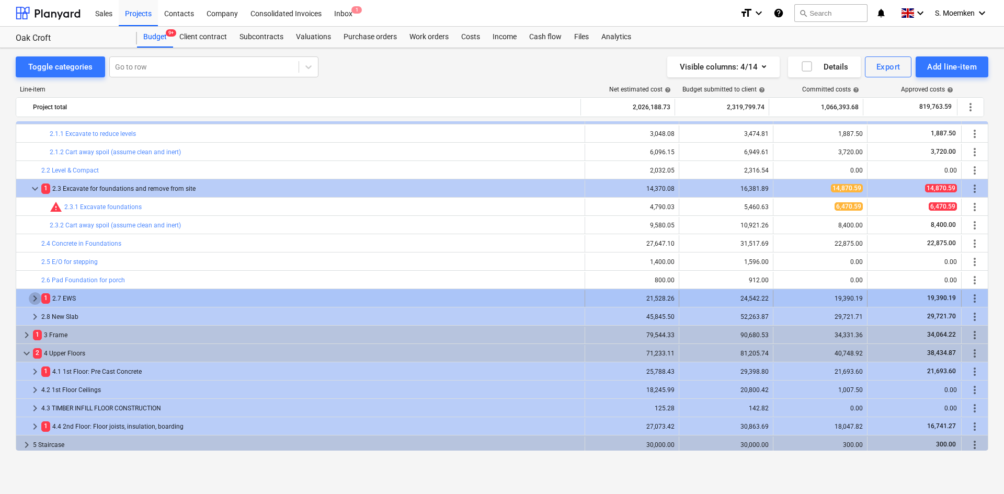
click at [36, 299] on span "keyboard_arrow_right" at bounding box center [35, 298] width 13 height 13
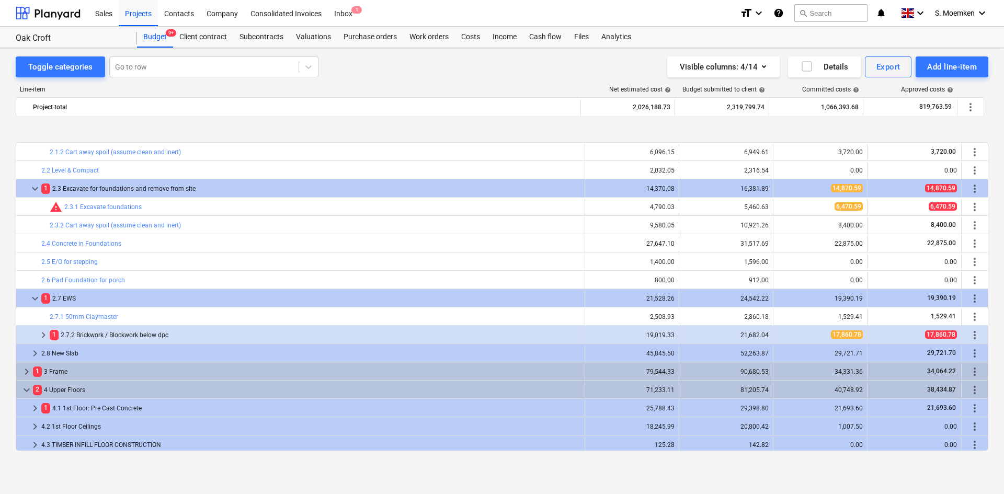
scroll to position [105, 0]
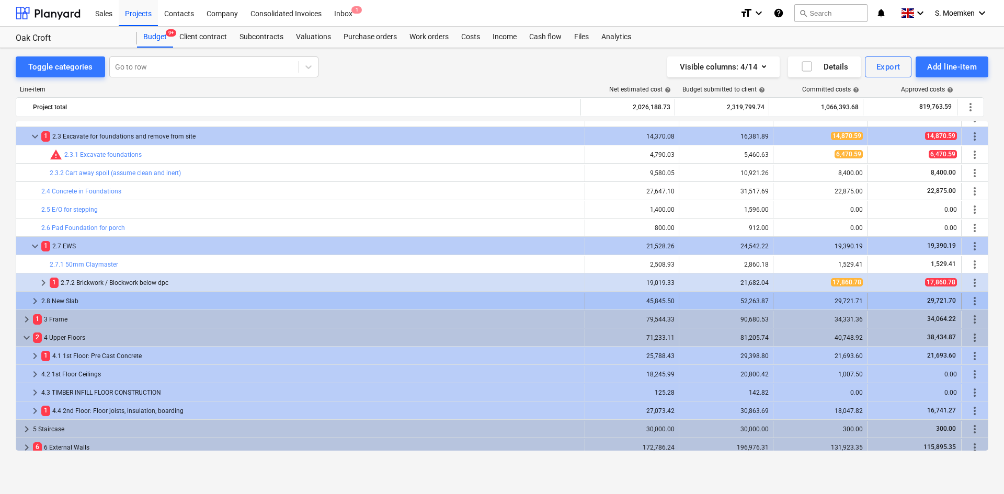
click at [37, 299] on span "keyboard_arrow_right" at bounding box center [35, 301] width 13 height 13
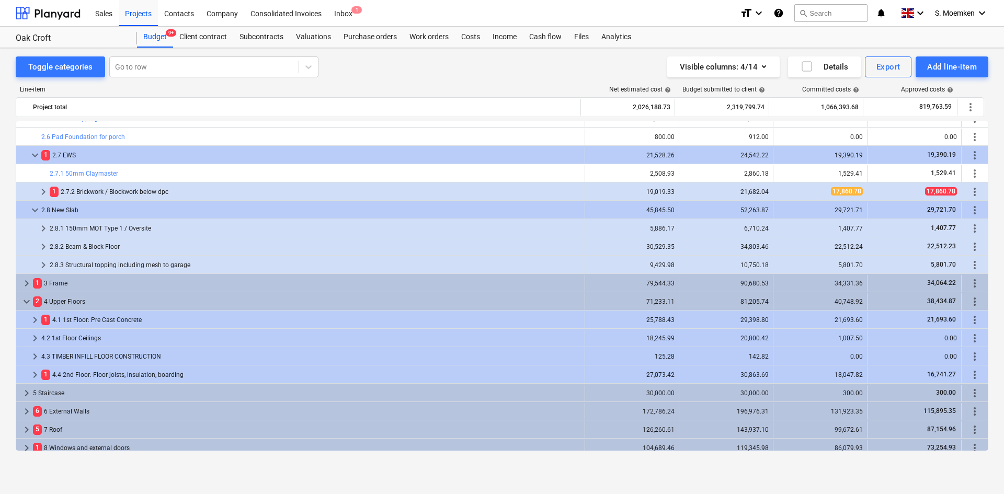
scroll to position [209, 0]
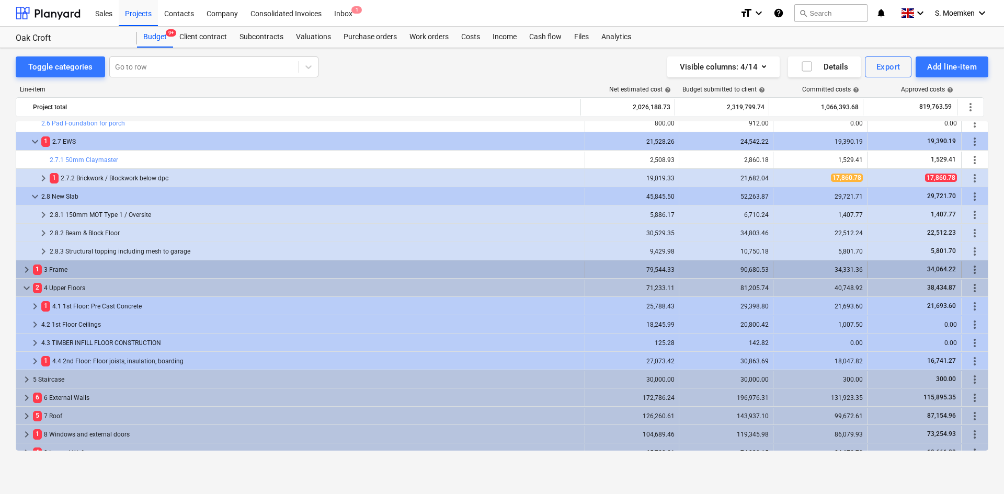
click at [28, 269] on span "keyboard_arrow_right" at bounding box center [26, 269] width 13 height 13
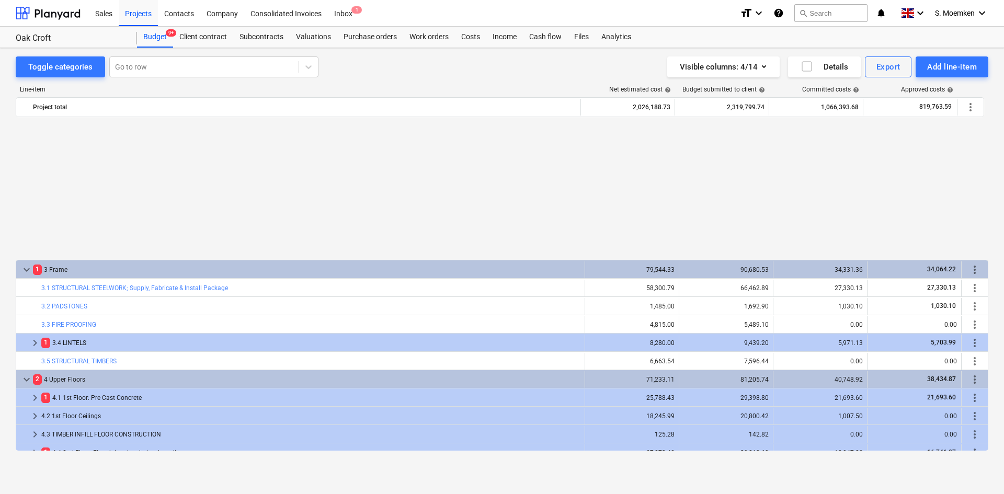
scroll to position [366, 0]
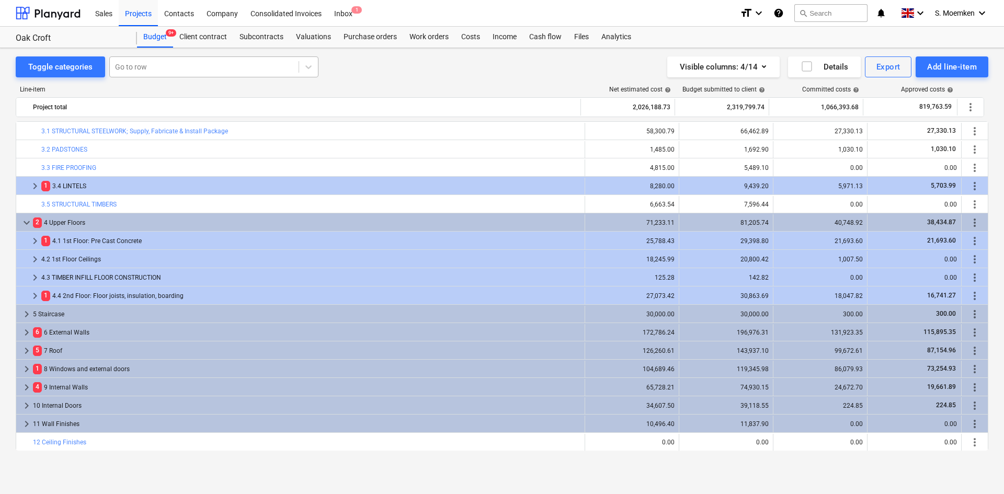
click at [170, 64] on div at bounding box center [204, 67] width 178 height 10
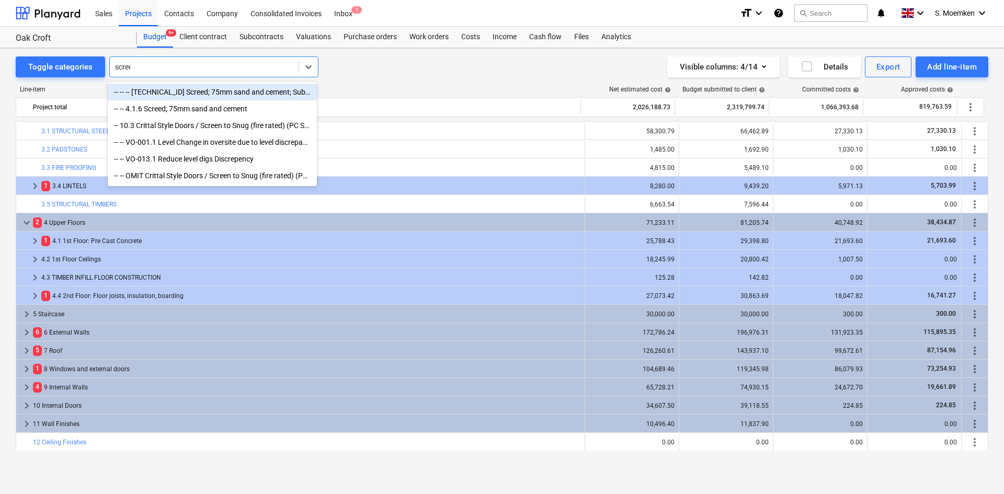
type input "screed"
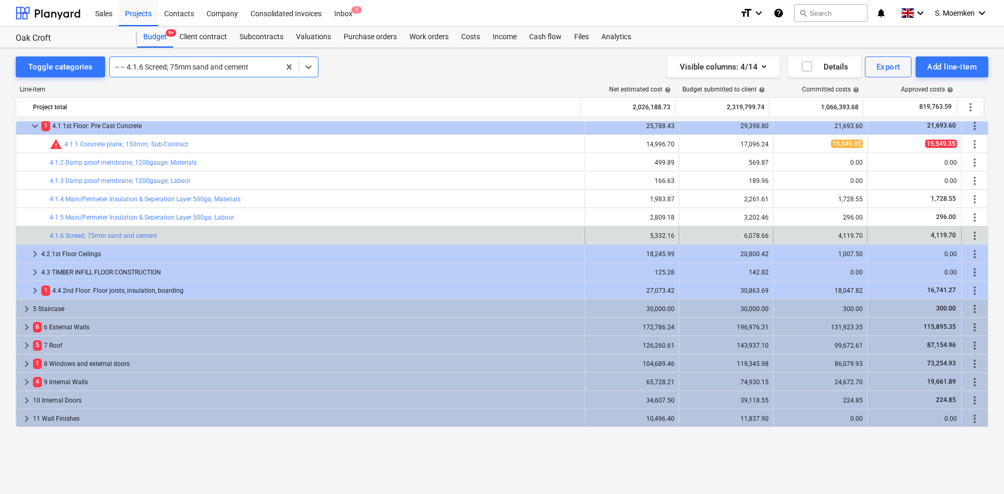
scroll to position [429, 0]
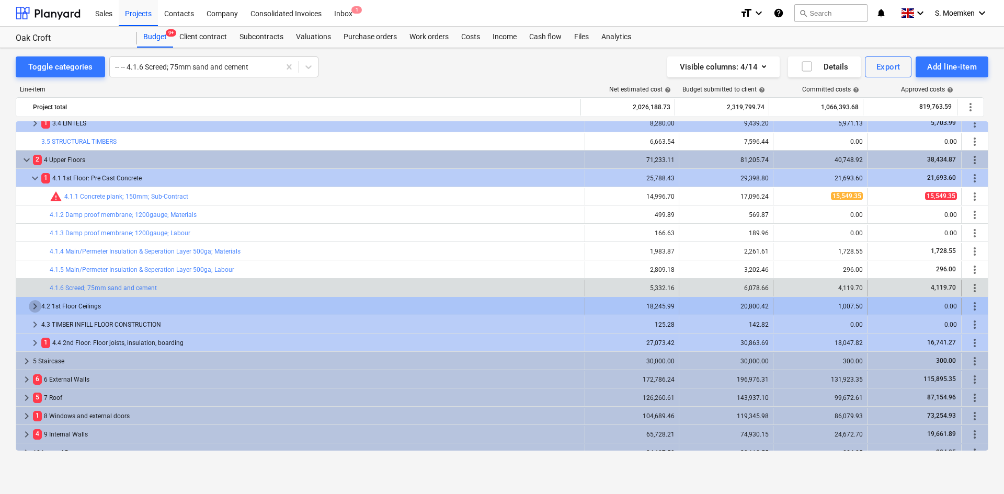
click at [35, 307] on span "keyboard_arrow_right" at bounding box center [35, 306] width 13 height 13
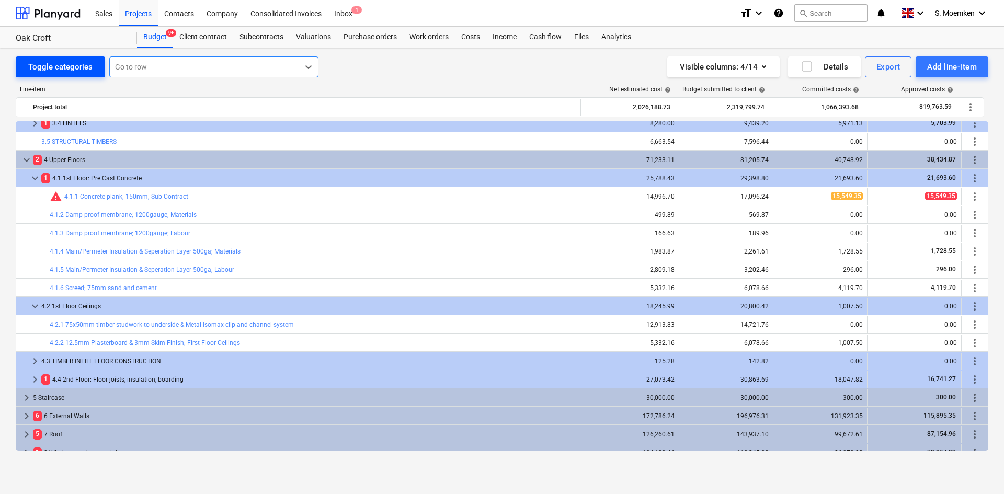
click at [78, 61] on div "Toggle categories" at bounding box center [60, 67] width 64 height 14
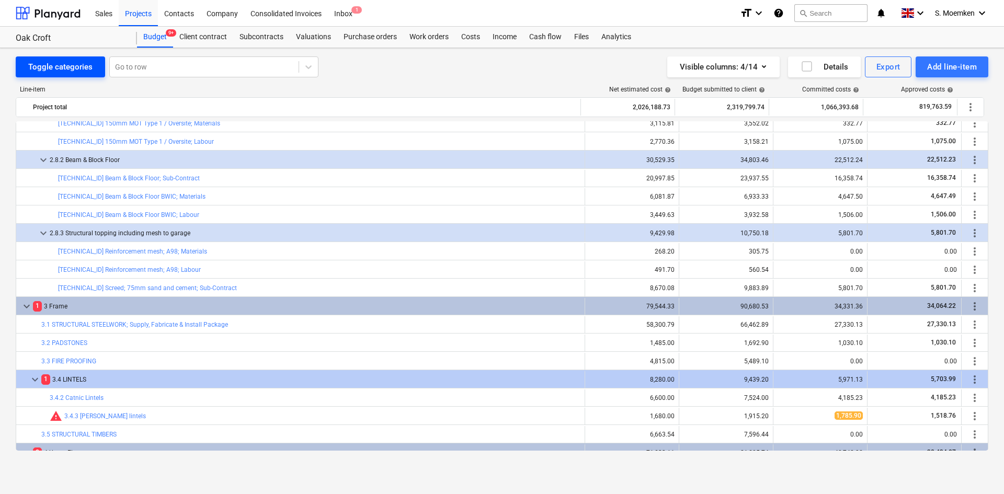
click at [73, 65] on div "Toggle categories" at bounding box center [60, 67] width 64 height 14
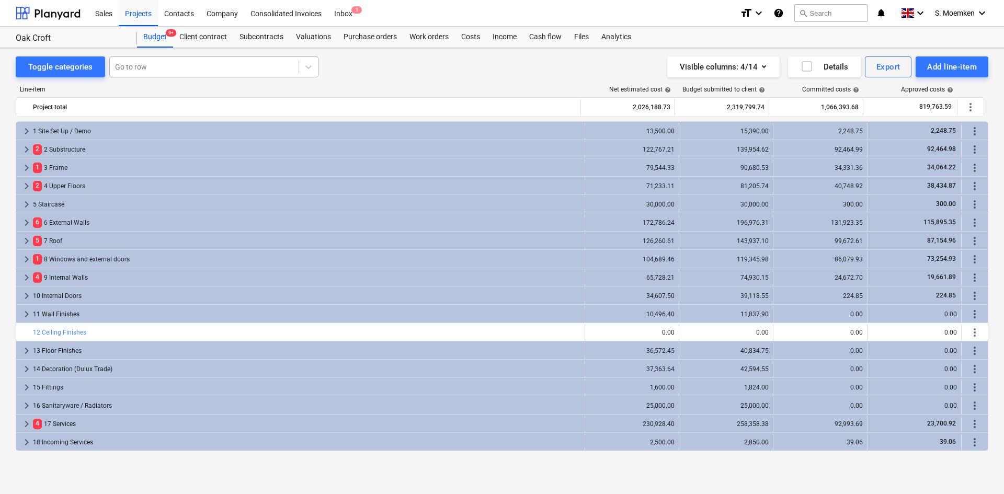
scroll to position [128, 0]
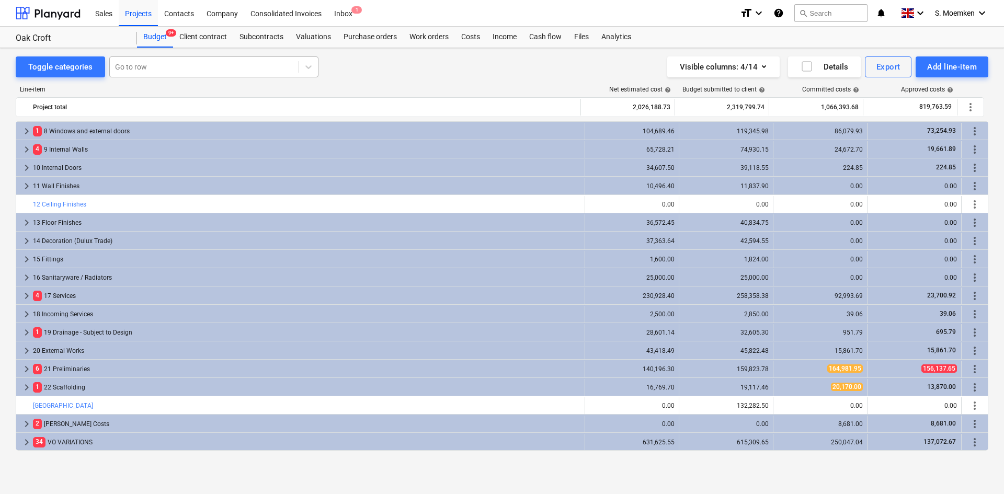
click at [202, 70] on div at bounding box center [204, 67] width 178 height 10
type input "cleaning"
click at [163, 96] on div "-- 21.15 Cleaning" at bounding box center [212, 92] width 209 height 17
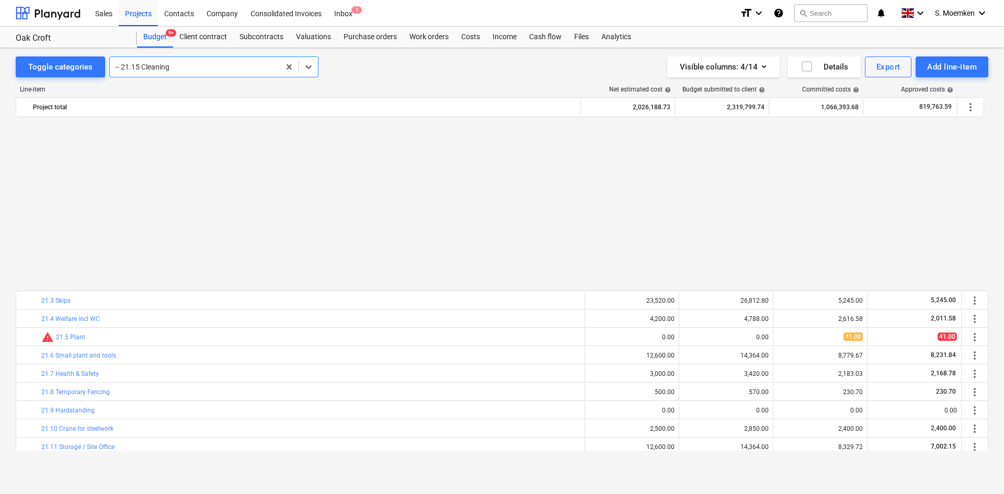
scroll to position [457, 0]
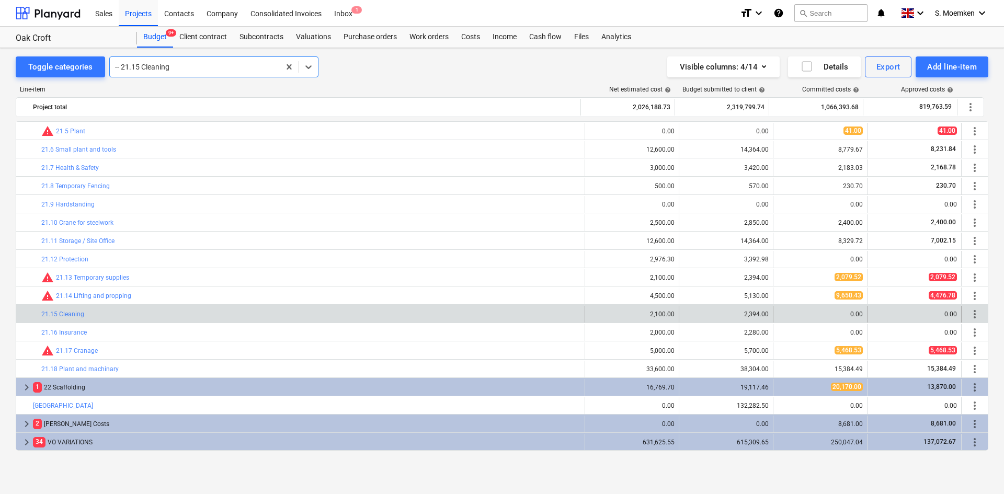
click at [234, 64] on div at bounding box center [194, 67] width 159 height 10
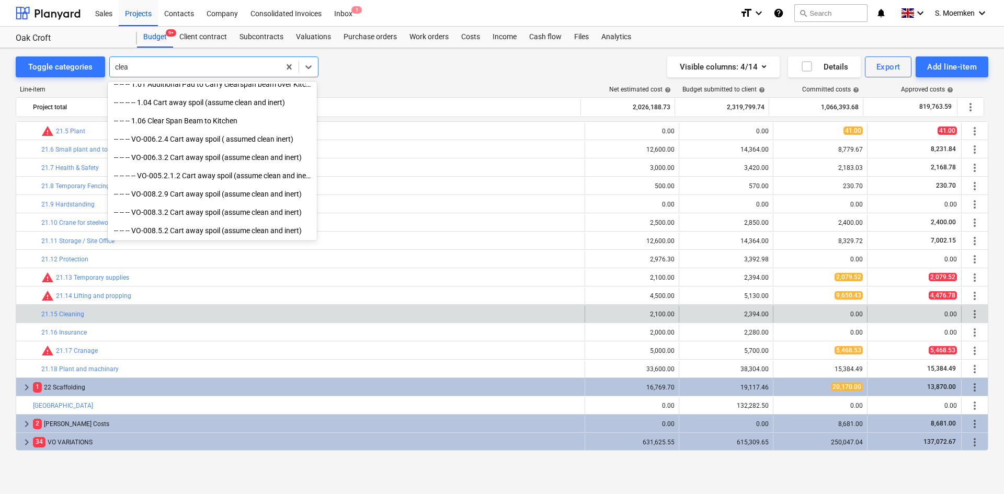
scroll to position [264, 0]
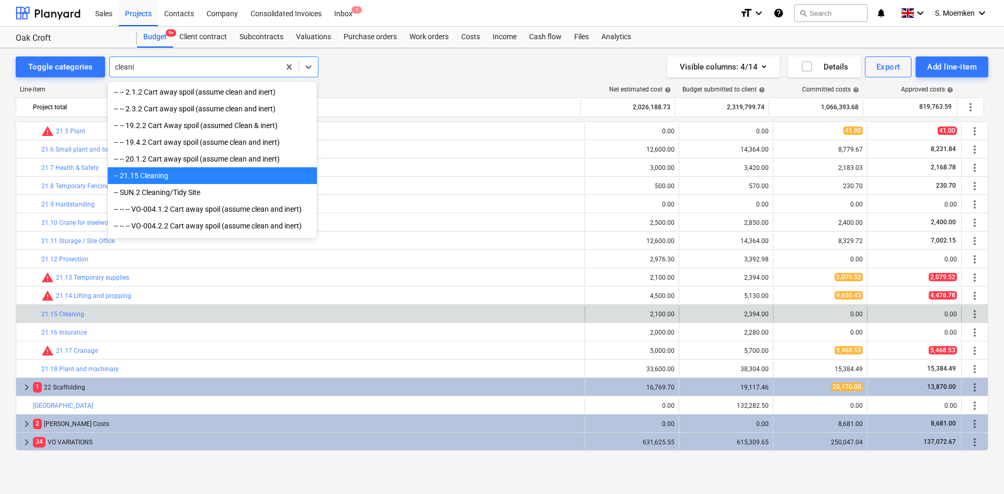
type input "cleaning"
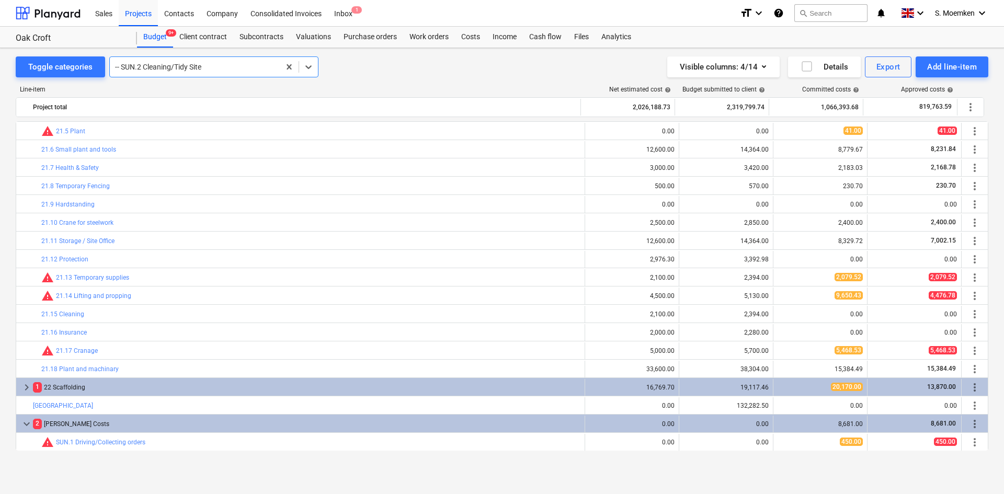
scroll to position [567, 0]
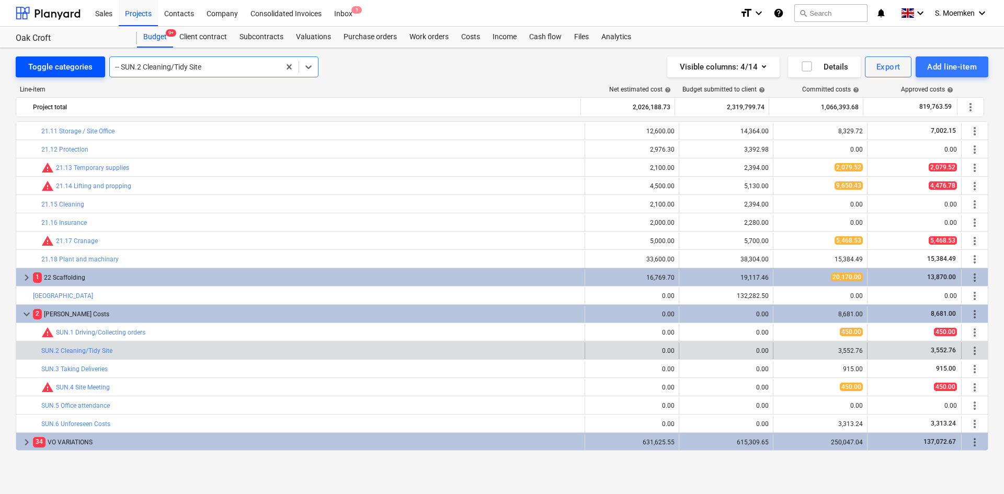
click at [73, 66] on div "Toggle categories" at bounding box center [60, 67] width 64 height 14
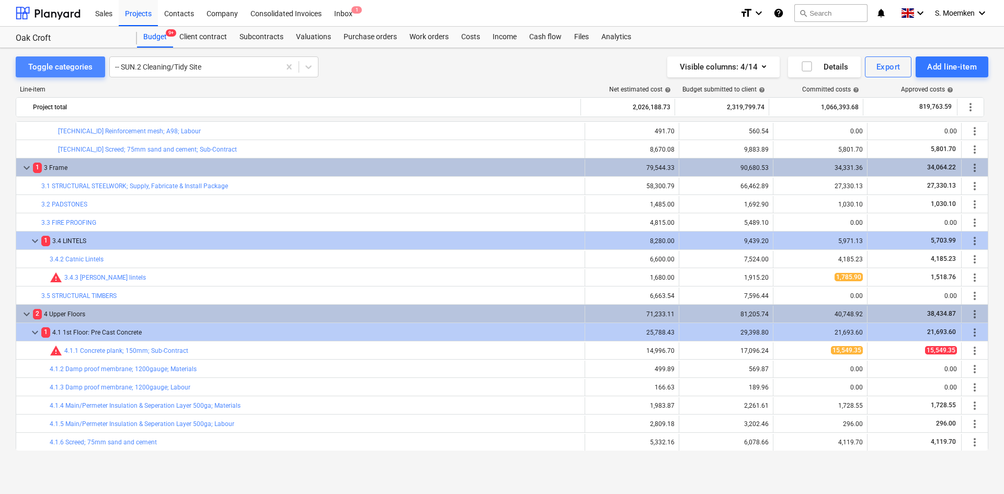
click at [73, 66] on div "Toggle categories" at bounding box center [60, 67] width 64 height 14
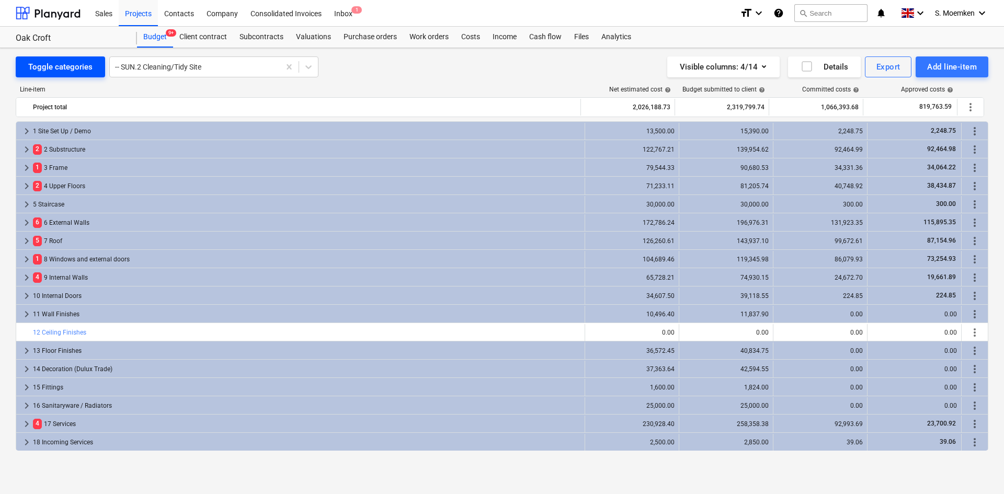
scroll to position [128, 0]
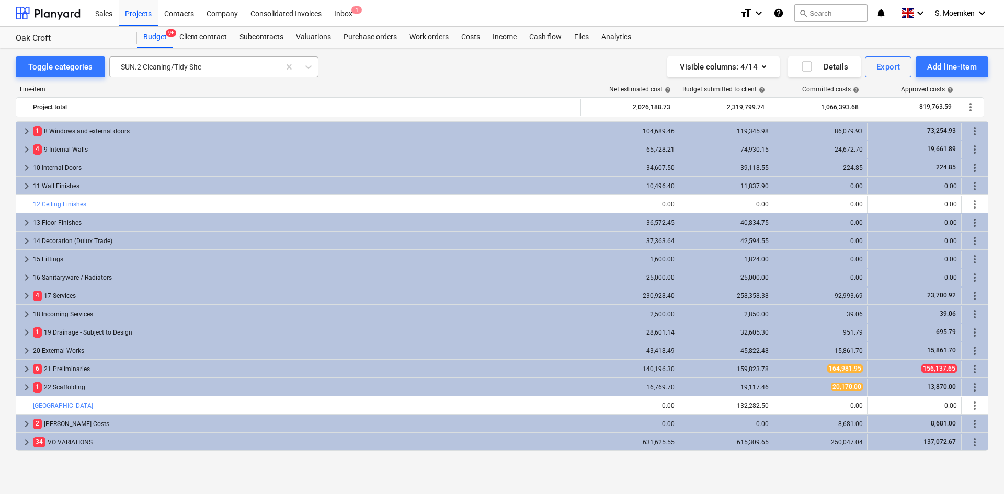
click at [148, 65] on div at bounding box center [194, 67] width 159 height 10
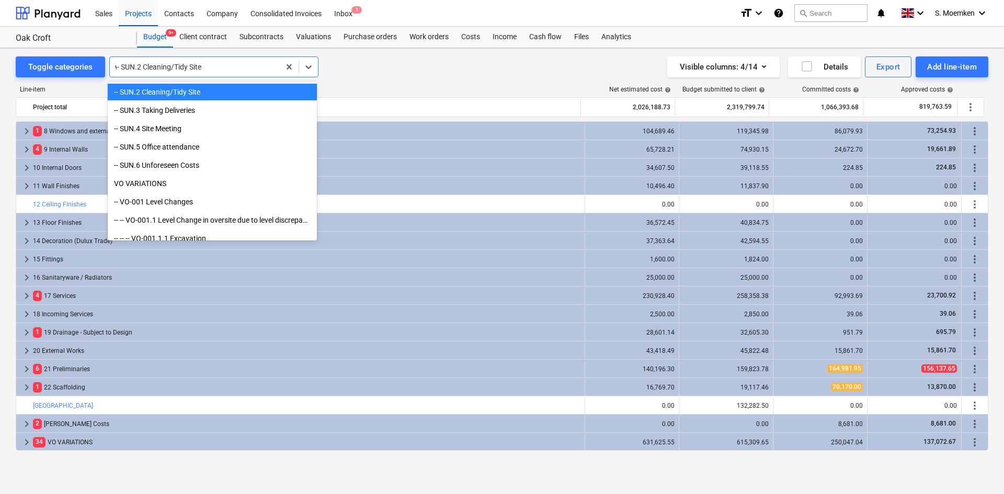
scroll to position [3393, 0]
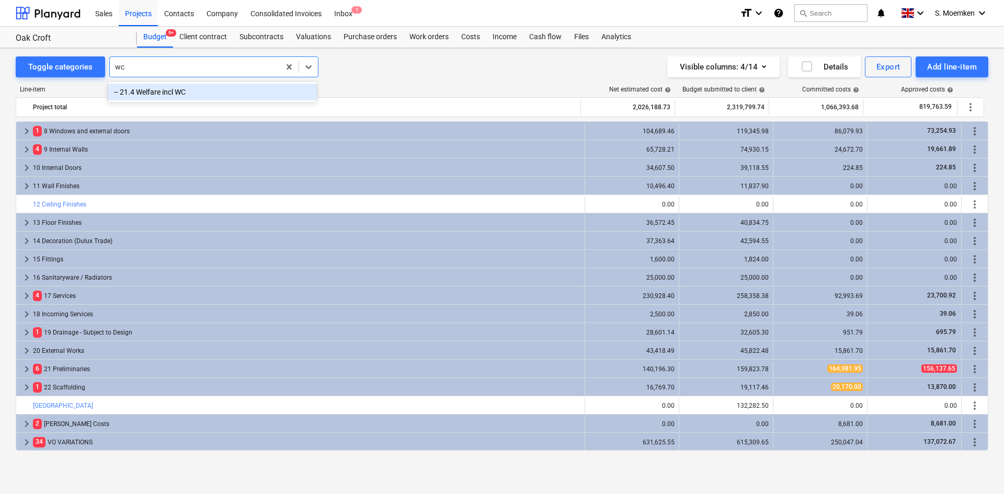
type input "w"
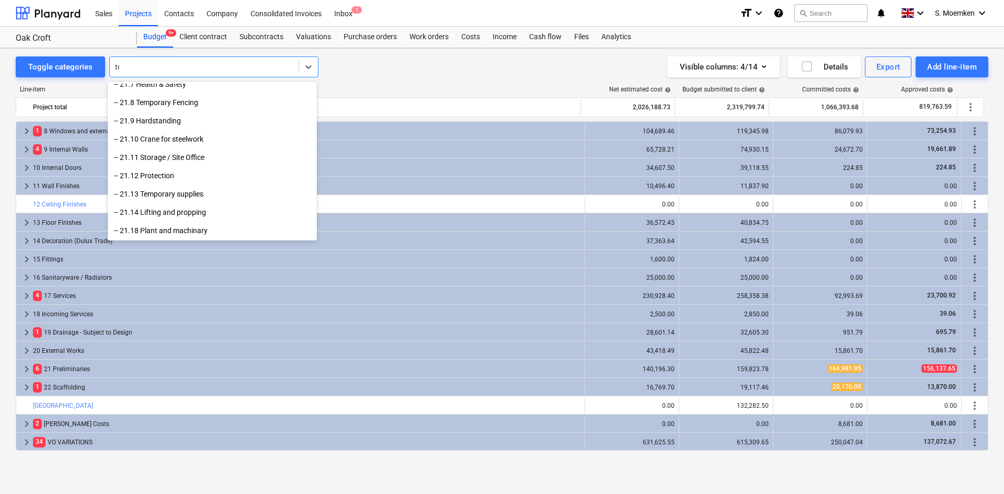
scroll to position [2039, 0]
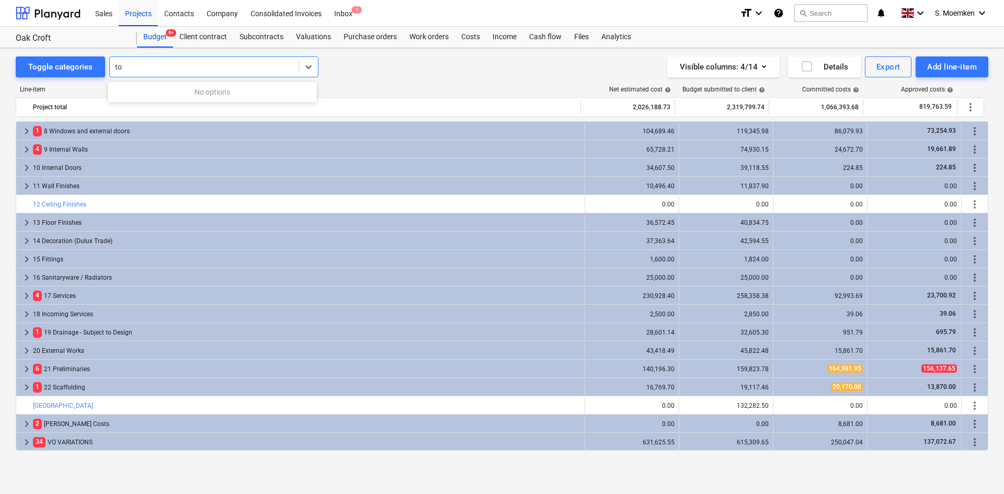
type input "t"
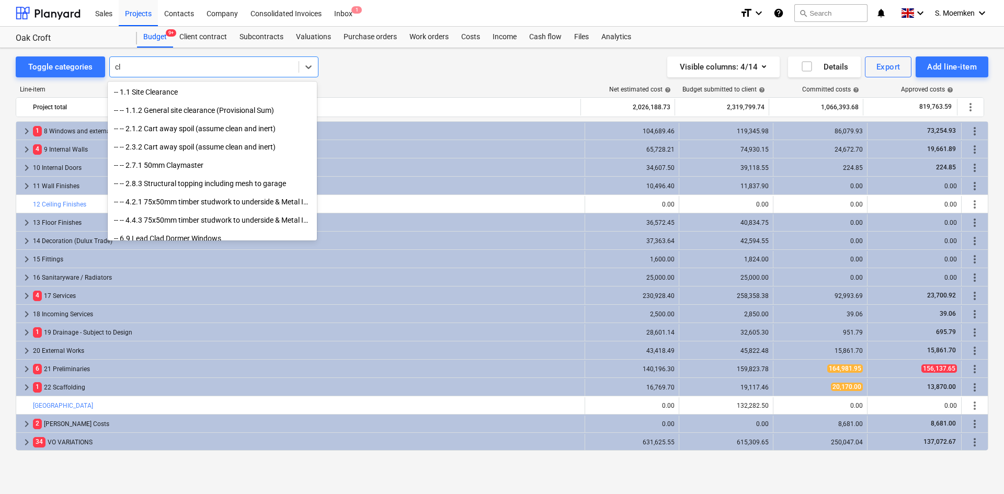
type input "c"
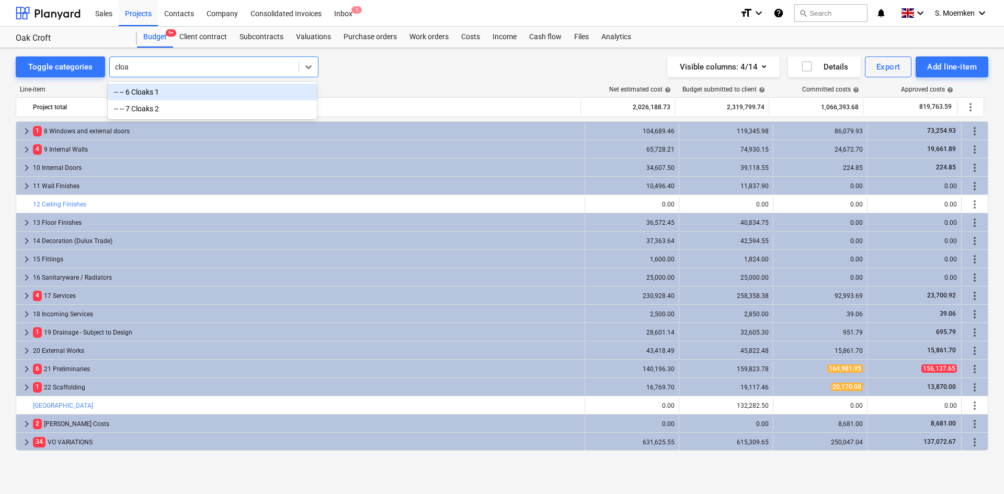
type input "cloak"
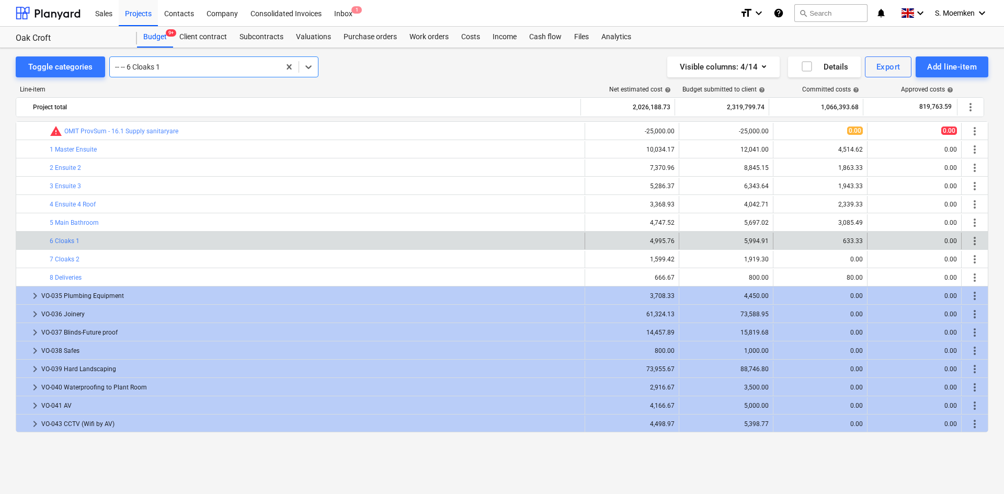
scroll to position [991, 0]
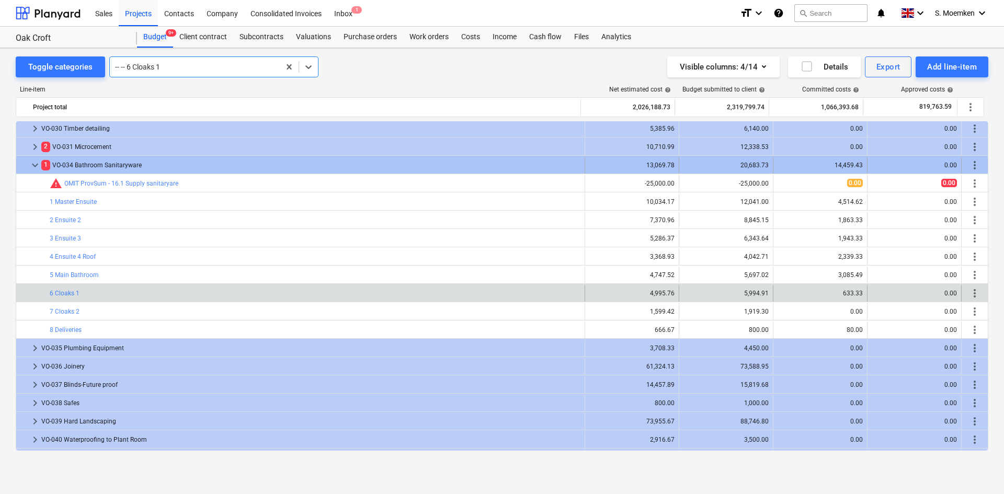
click at [32, 164] on span "keyboard_arrow_down" at bounding box center [35, 165] width 13 height 13
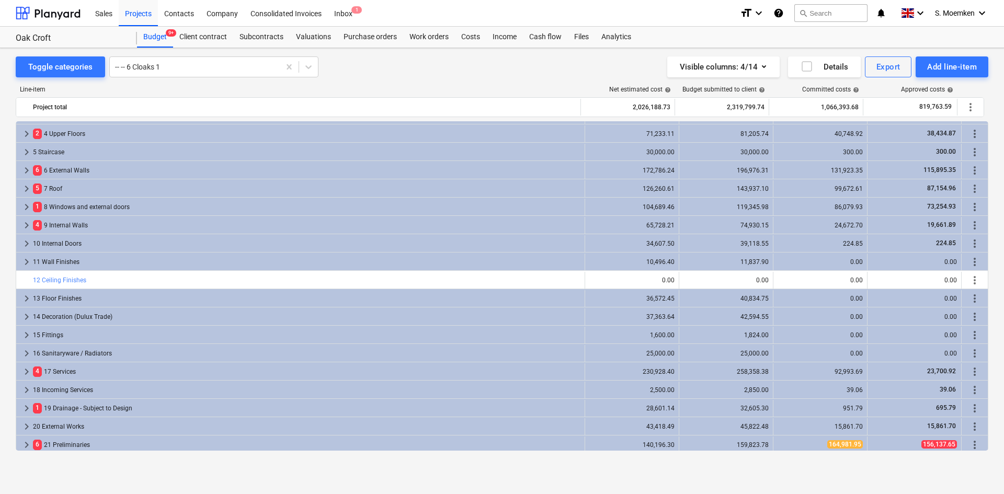
scroll to position [0, 0]
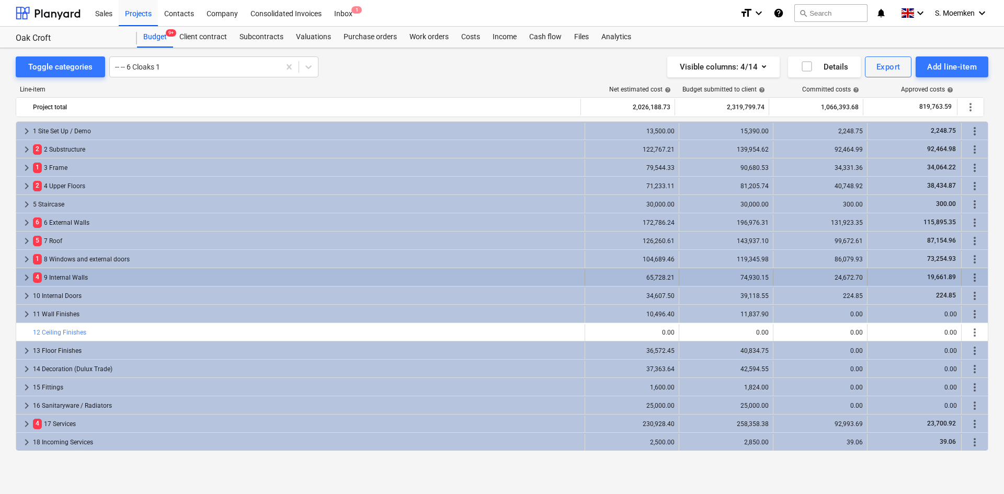
click at [60, 279] on div "4 9 Internal Walls" at bounding box center [306, 277] width 547 height 17
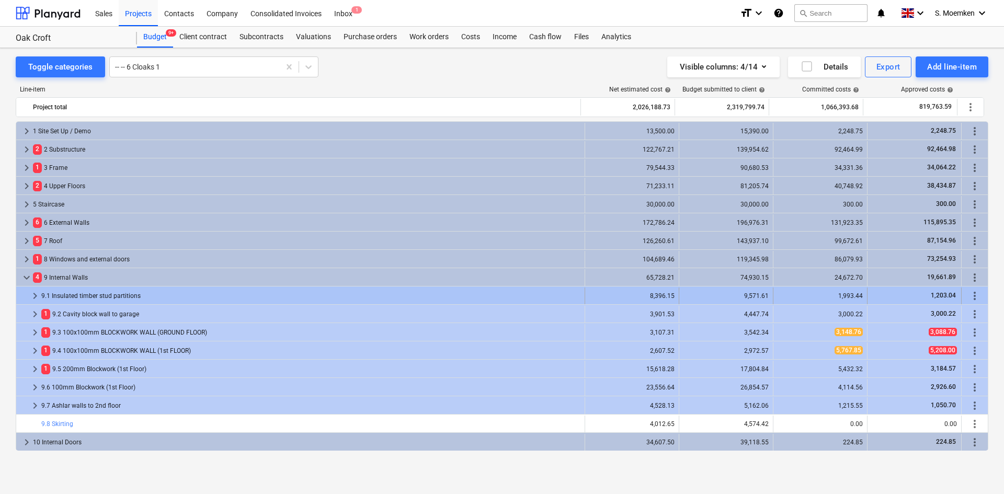
click at [31, 295] on span "keyboard_arrow_right" at bounding box center [35, 296] width 13 height 13
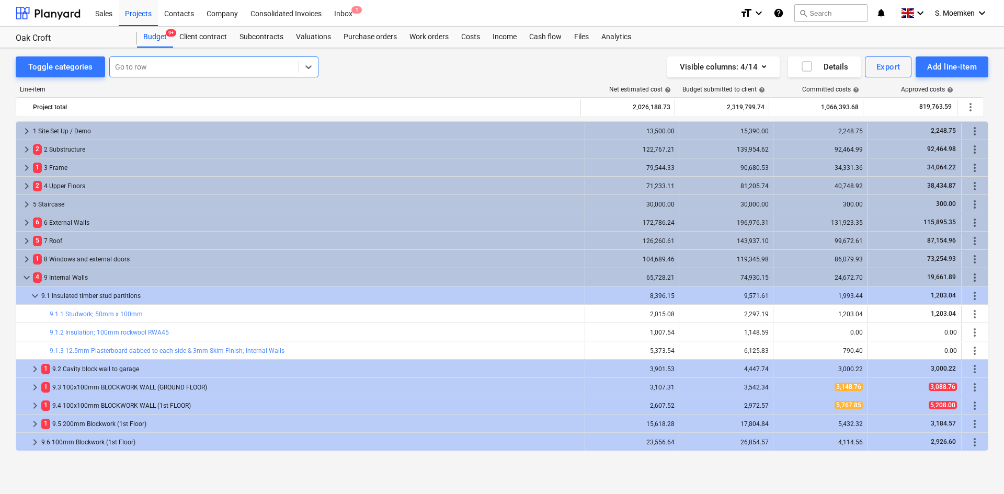
click at [207, 72] on div at bounding box center [204, 67] width 178 height 10
type input "front door"
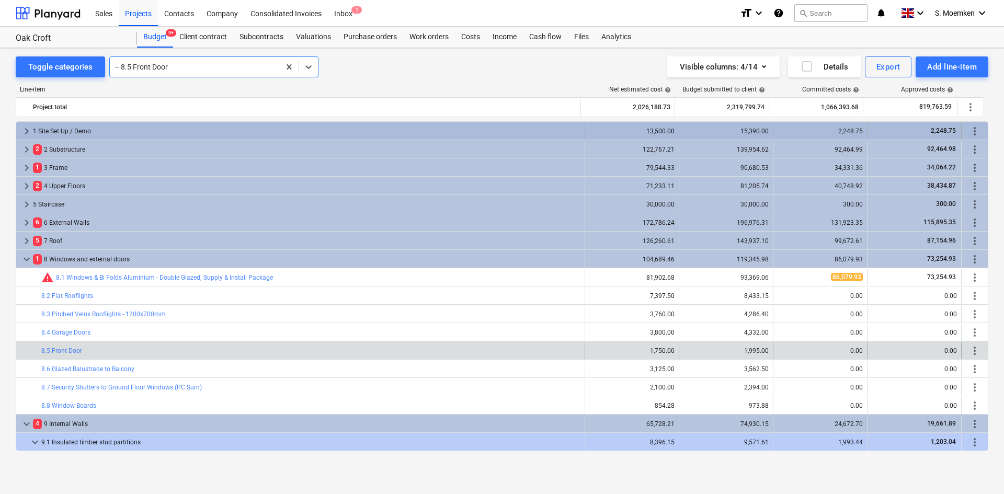
click at [26, 132] on span "keyboard_arrow_right" at bounding box center [26, 131] width 13 height 13
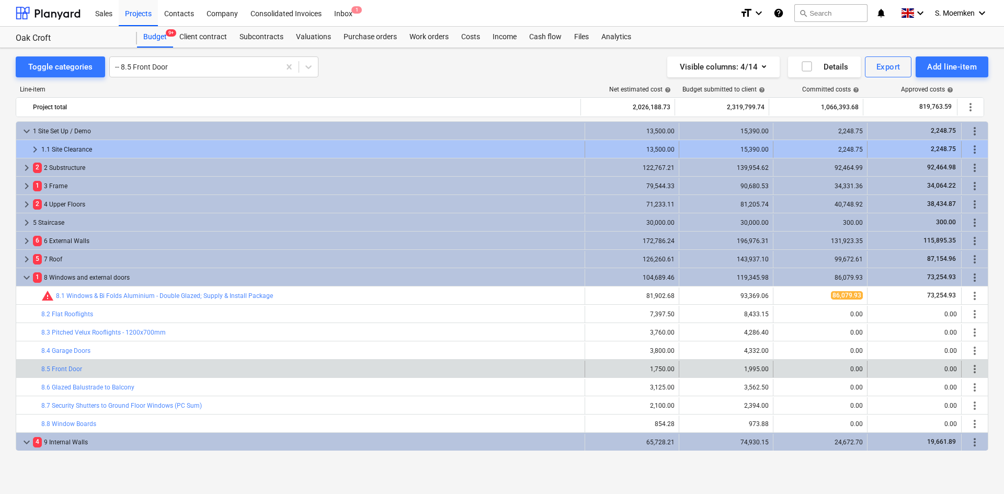
click at [34, 146] on span "keyboard_arrow_right" at bounding box center [35, 149] width 13 height 13
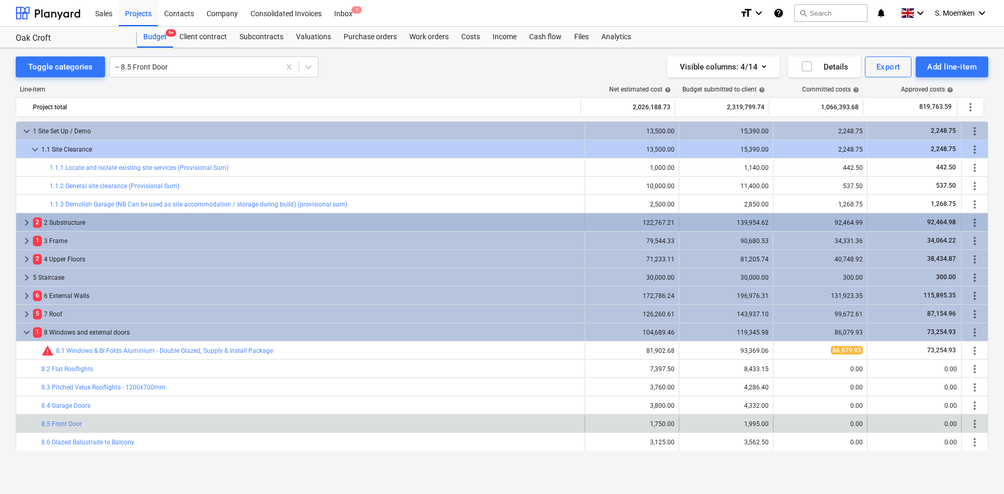
click at [28, 217] on span "keyboard_arrow_right" at bounding box center [26, 222] width 13 height 13
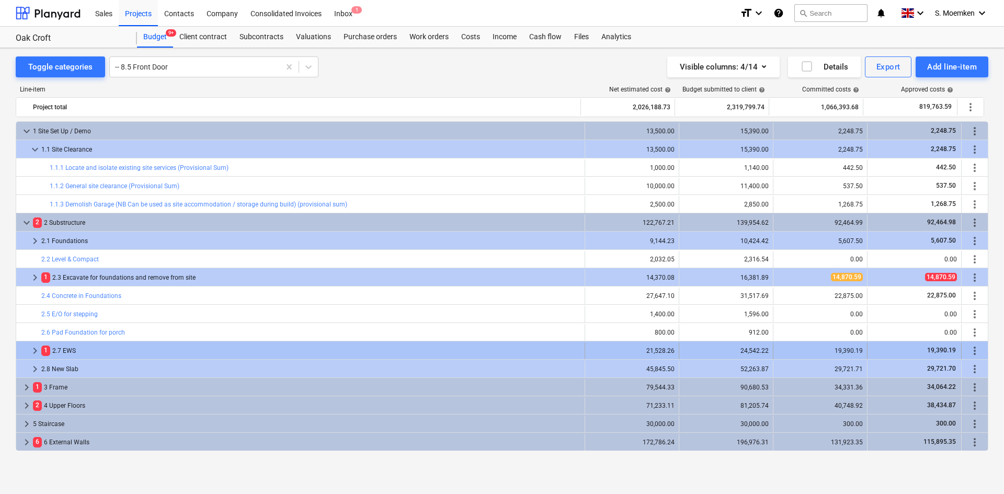
click at [33, 348] on span "keyboard_arrow_right" at bounding box center [35, 351] width 13 height 13
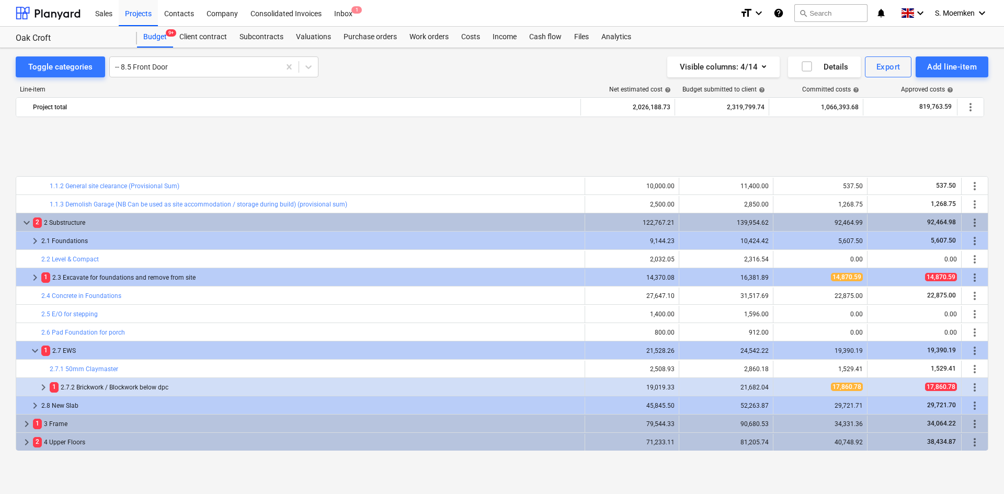
scroll to position [157, 0]
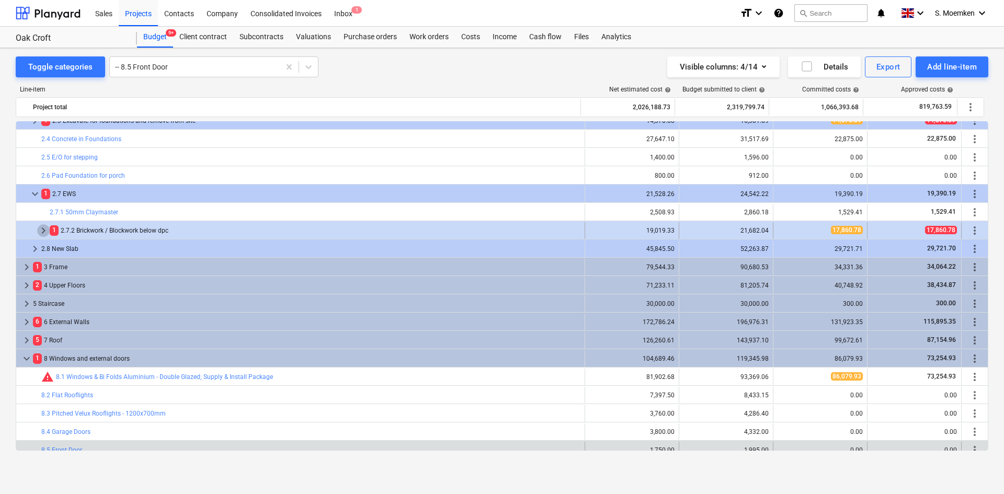
click at [43, 230] on span "keyboard_arrow_right" at bounding box center [43, 230] width 13 height 13
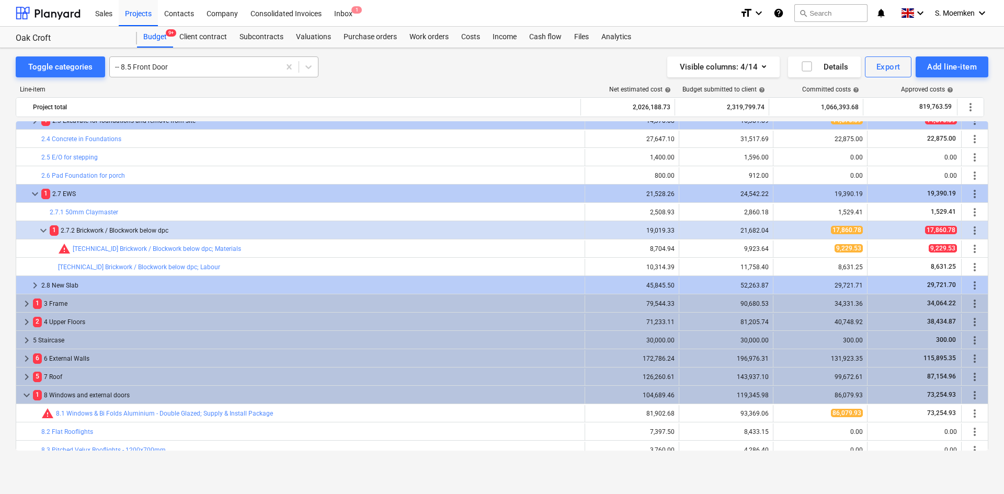
click at [229, 65] on div at bounding box center [194, 67] width 159 height 10
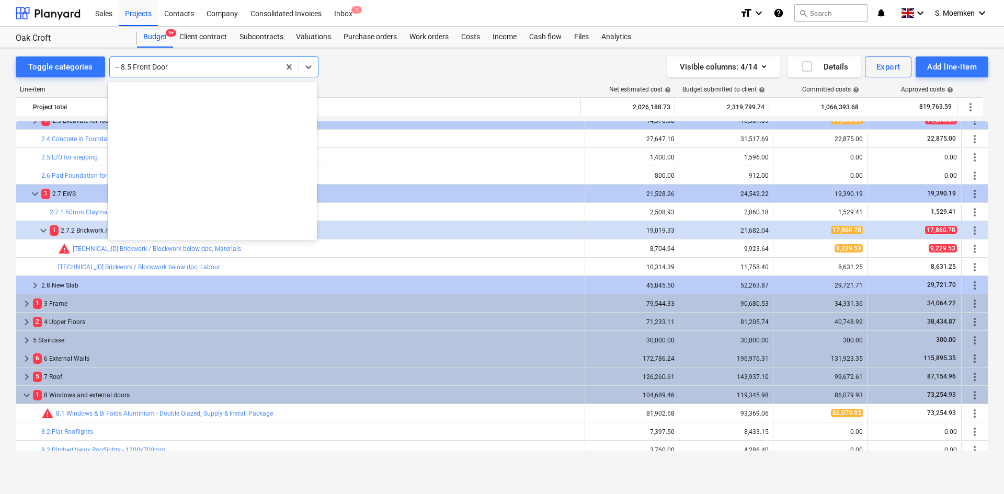
scroll to position [1903, 0]
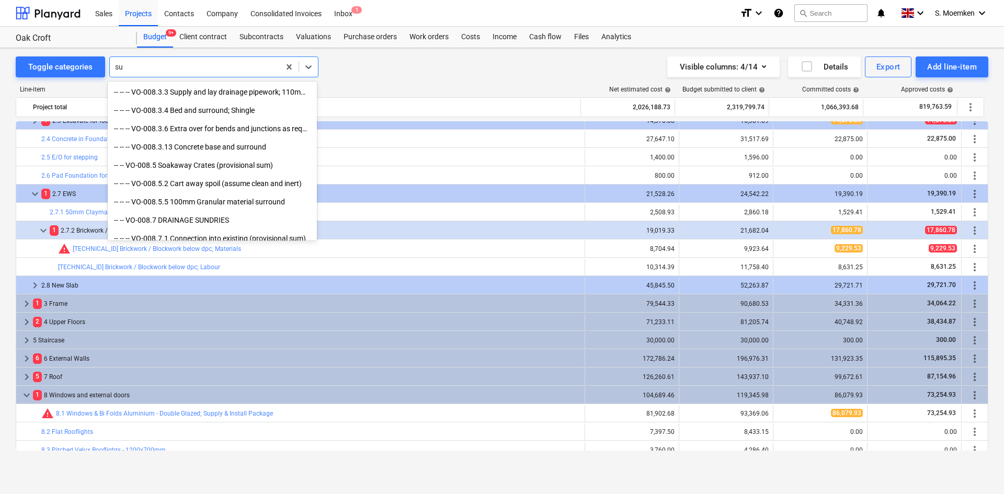
type input "sun"
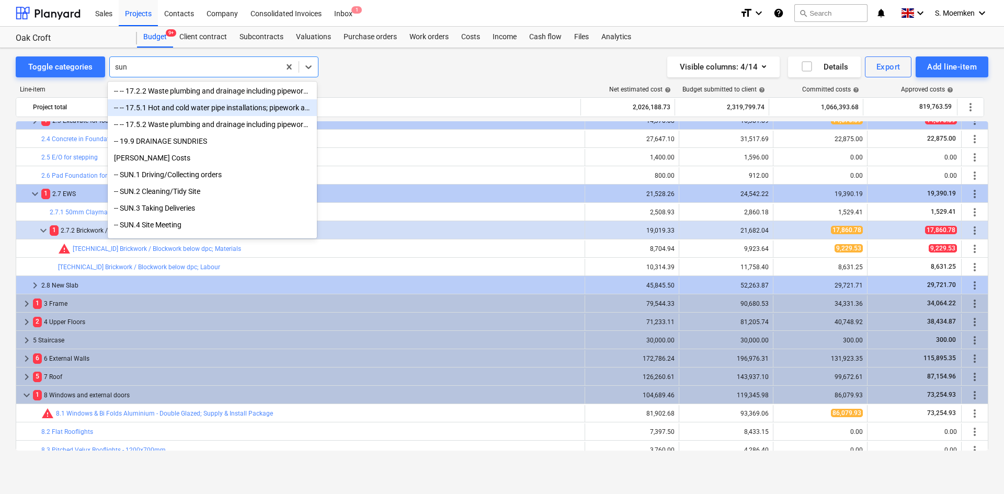
scroll to position [52, 0]
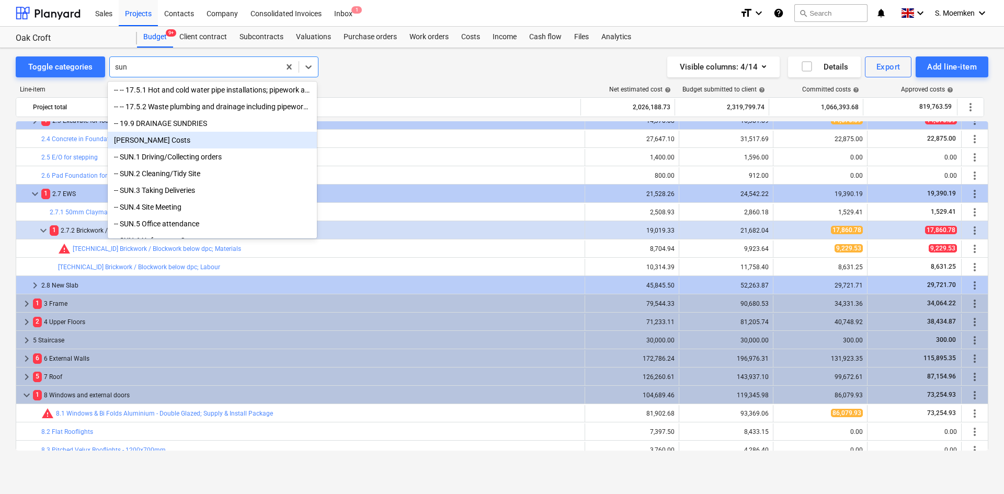
click at [157, 148] on div "[PERSON_NAME] Costs" at bounding box center [212, 140] width 209 height 17
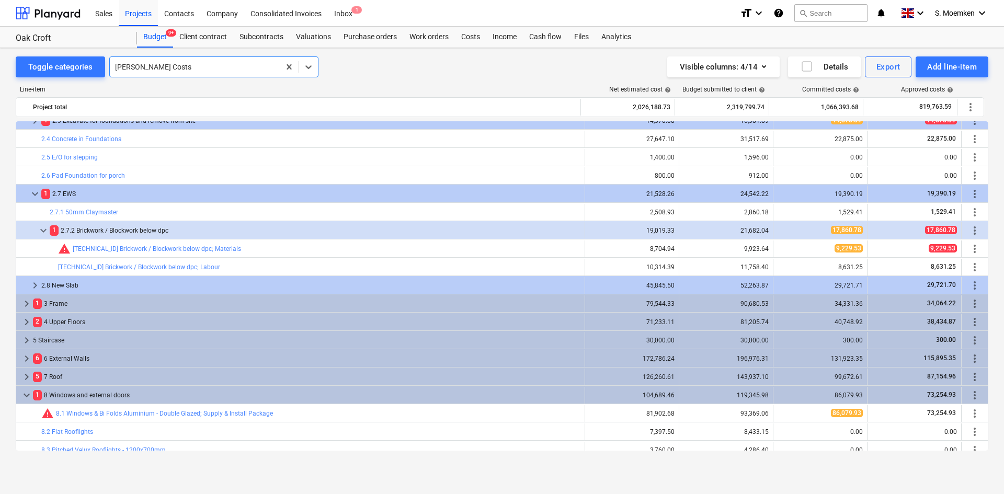
scroll to position [0, 0]
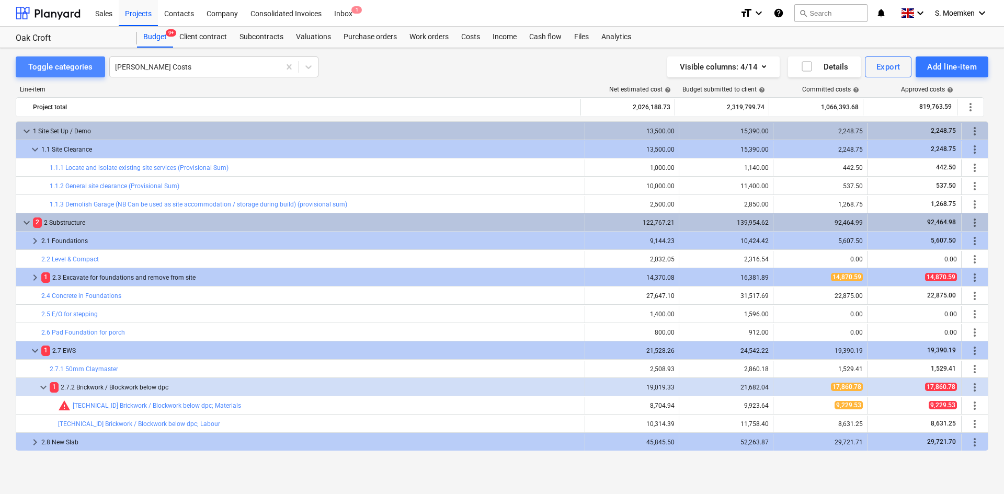
click at [68, 63] on div "Toggle categories" at bounding box center [60, 67] width 64 height 14
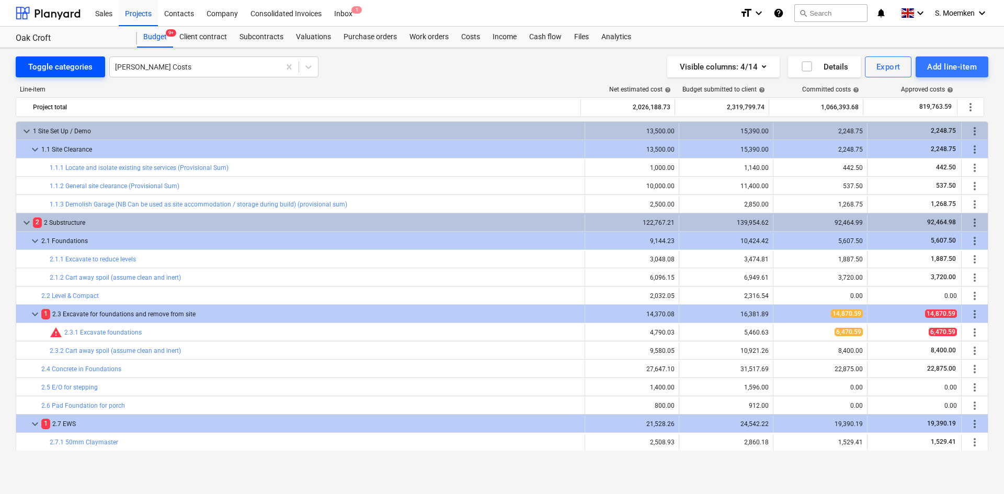
click at [68, 63] on div "Toggle categories" at bounding box center [60, 67] width 64 height 14
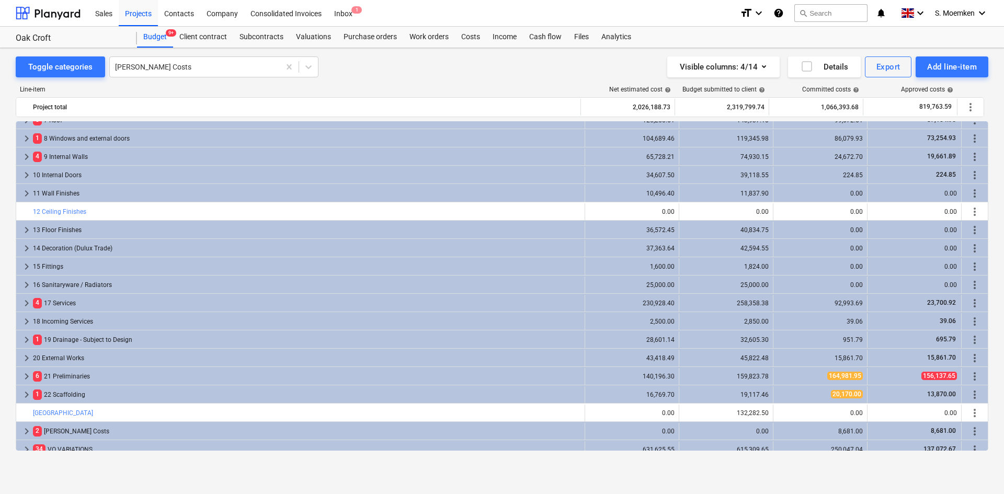
scroll to position [128, 0]
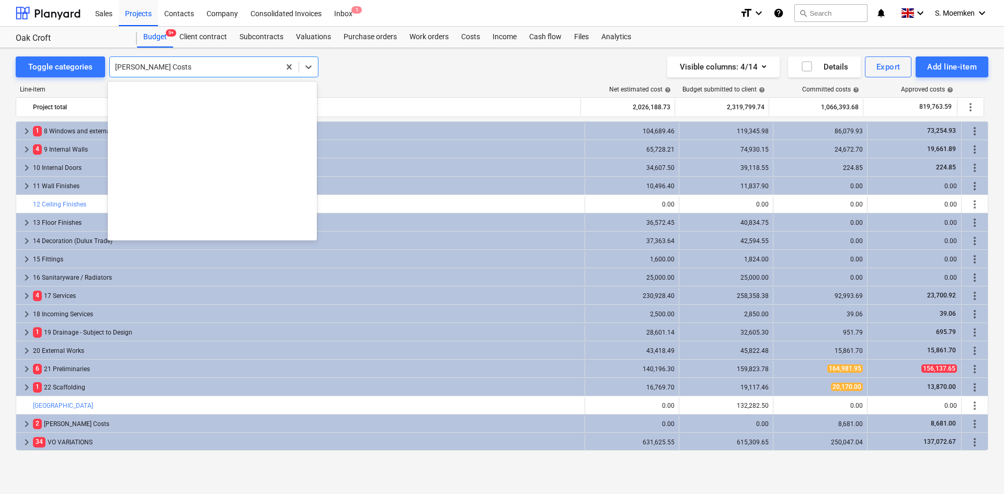
click at [209, 60] on div "[PERSON_NAME] Costs" at bounding box center [195, 67] width 170 height 15
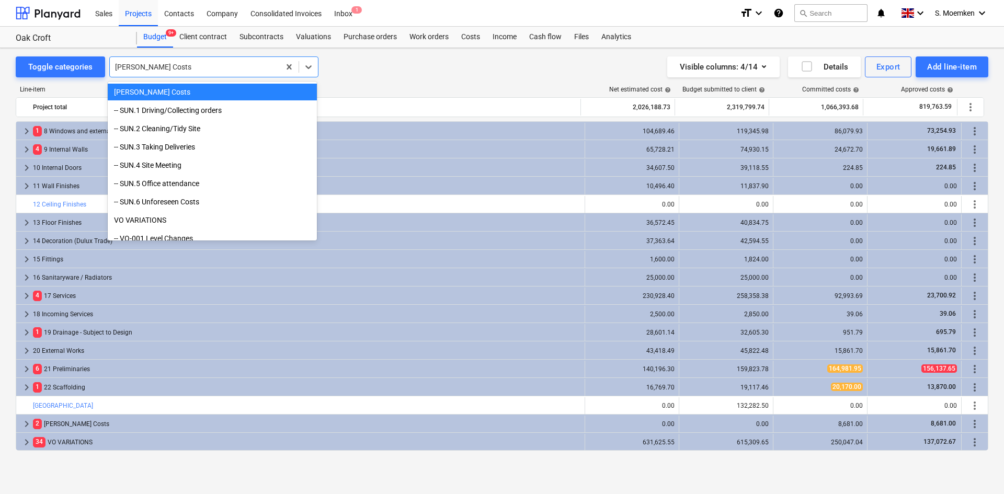
click at [168, 94] on div "[PERSON_NAME] Costs" at bounding box center [212, 92] width 209 height 17
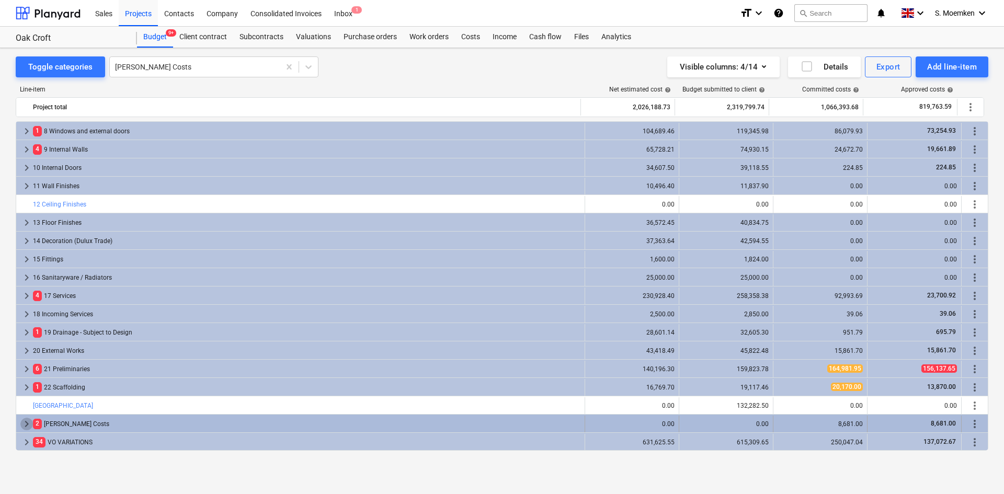
click at [27, 421] on span "keyboard_arrow_right" at bounding box center [26, 424] width 13 height 13
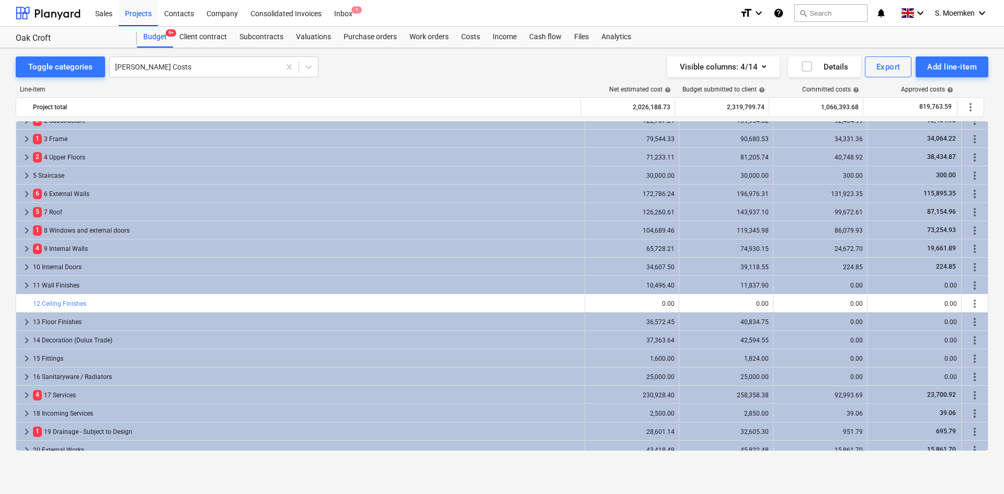
scroll to position [0, 0]
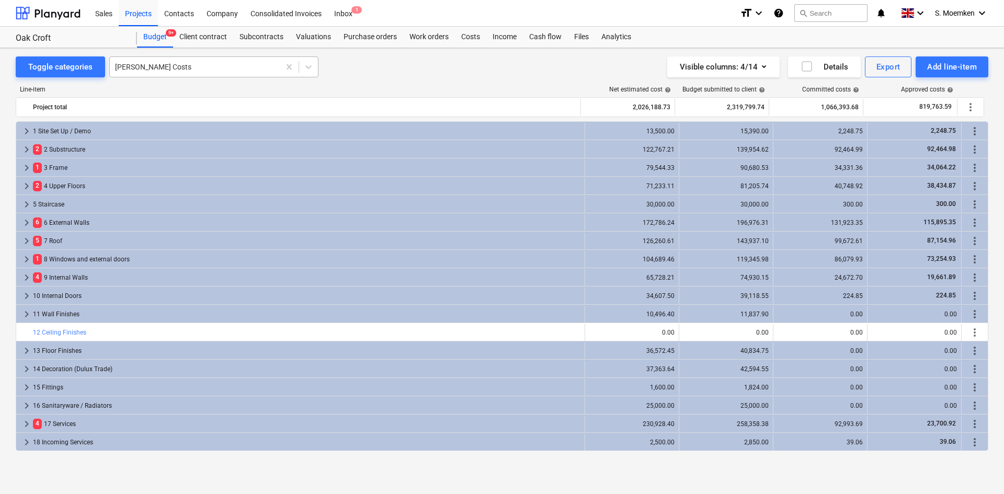
click at [195, 63] on div at bounding box center [194, 67] width 159 height 10
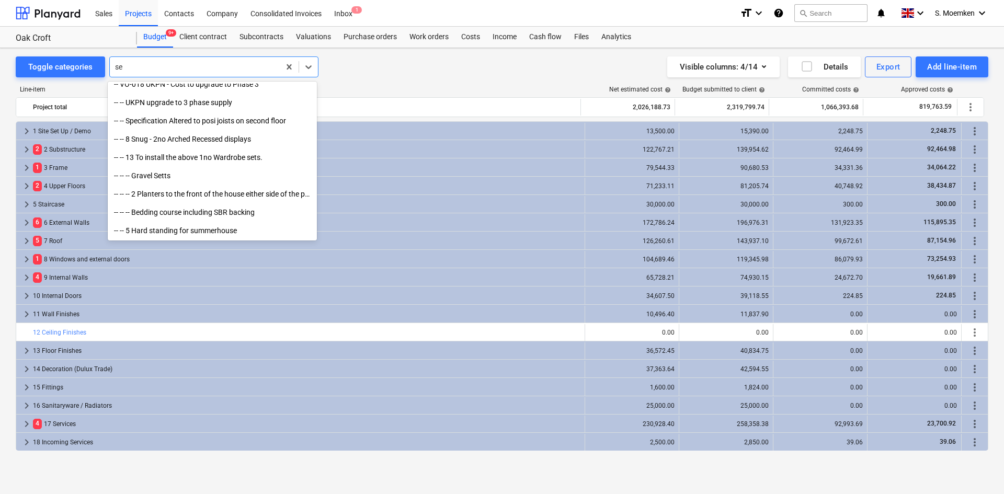
scroll to position [612, 0]
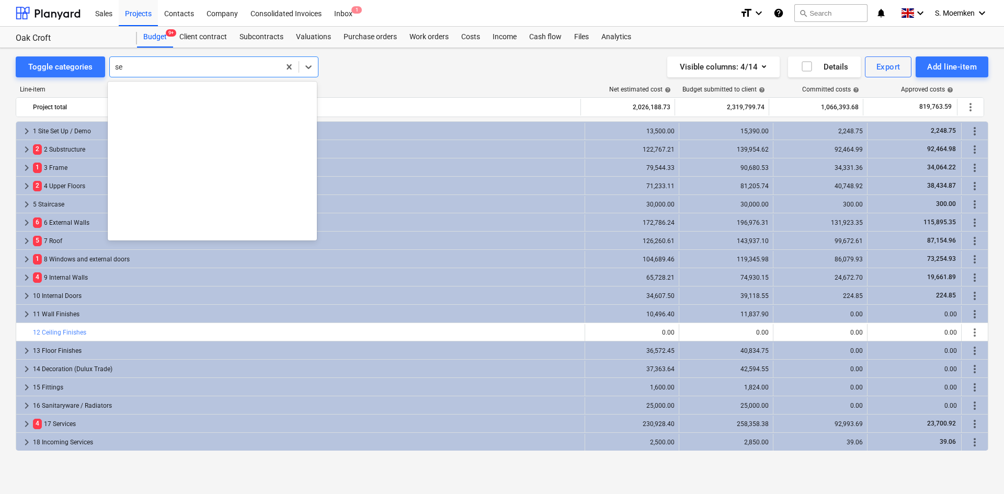
type input "s"
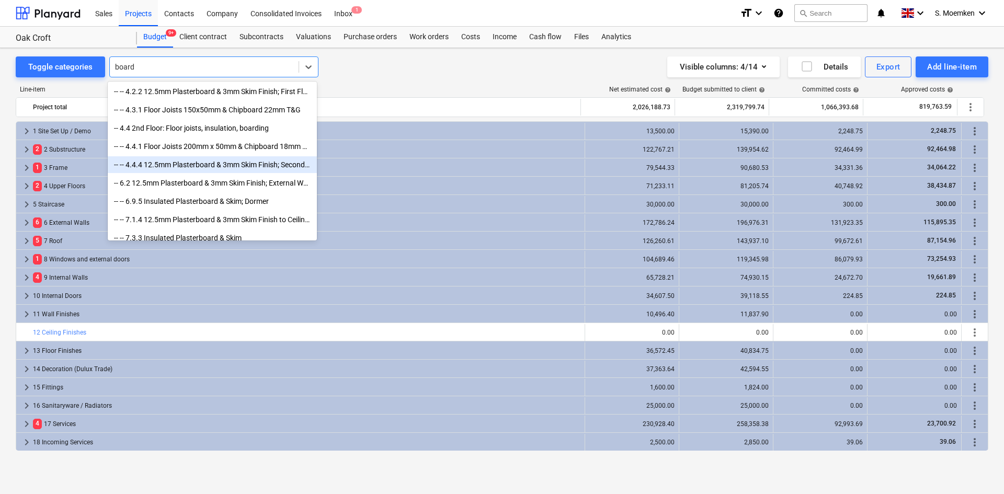
scroll to position [0, 0]
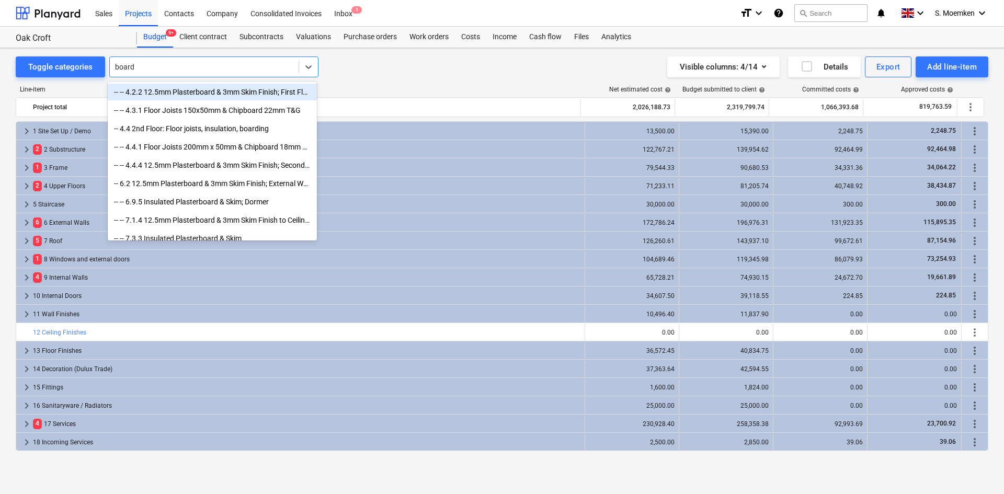
click at [115, 66] on input "board" at bounding box center [125, 67] width 21 height 8
type input "d"
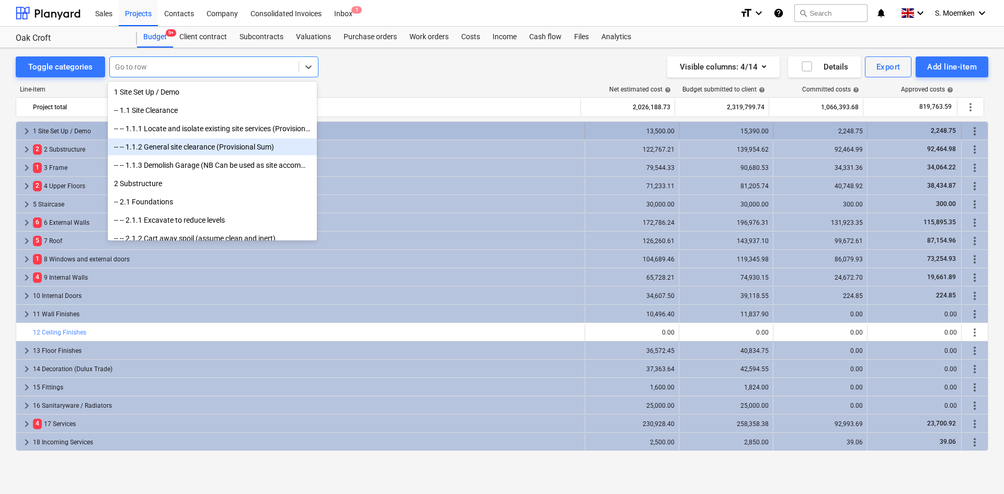
click at [30, 128] on span "keyboard_arrow_right" at bounding box center [26, 131] width 13 height 13
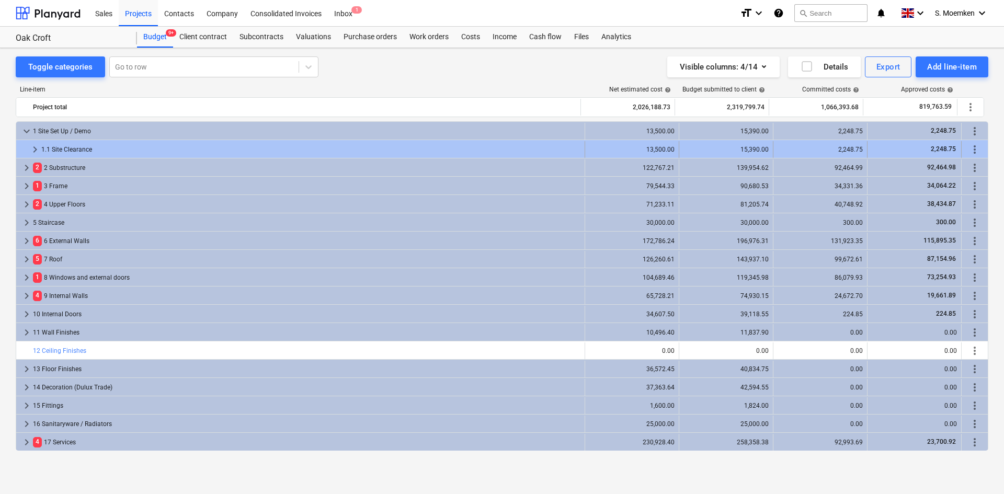
click at [32, 146] on span "keyboard_arrow_right" at bounding box center [35, 149] width 13 height 13
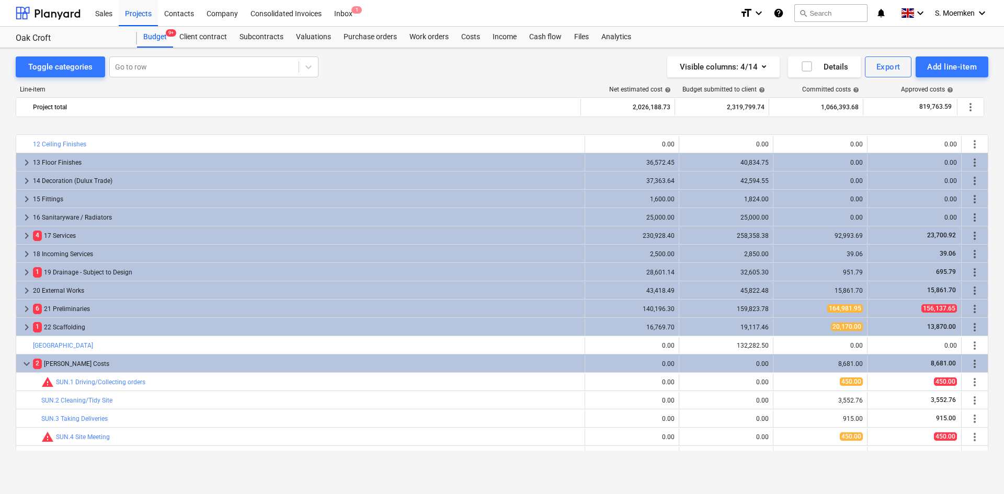
scroll to position [311, 0]
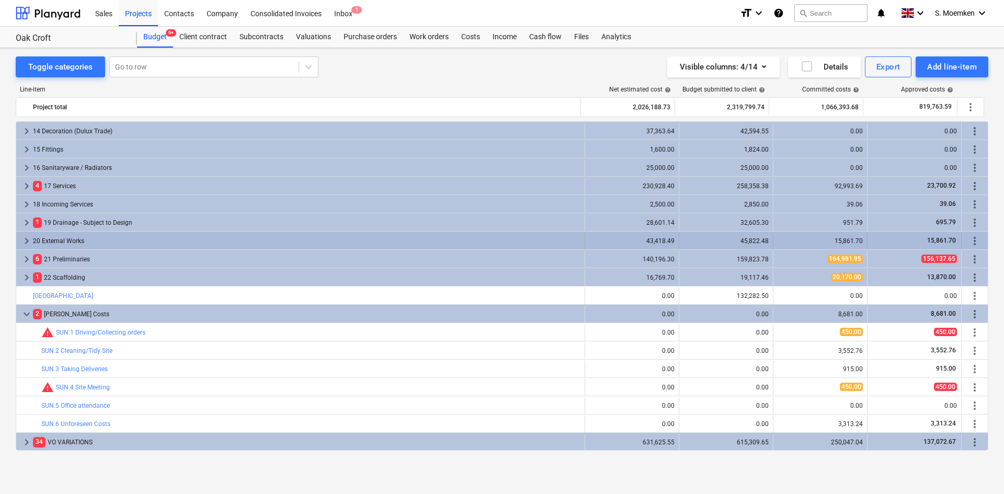
click at [24, 238] on span "keyboard_arrow_right" at bounding box center [26, 241] width 13 height 13
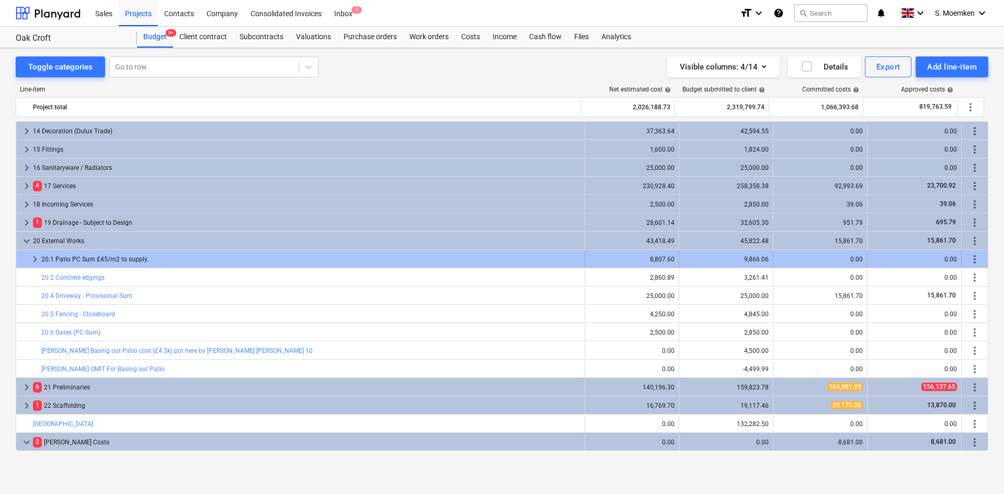
click at [32, 256] on span "keyboard_arrow_right" at bounding box center [35, 259] width 13 height 13
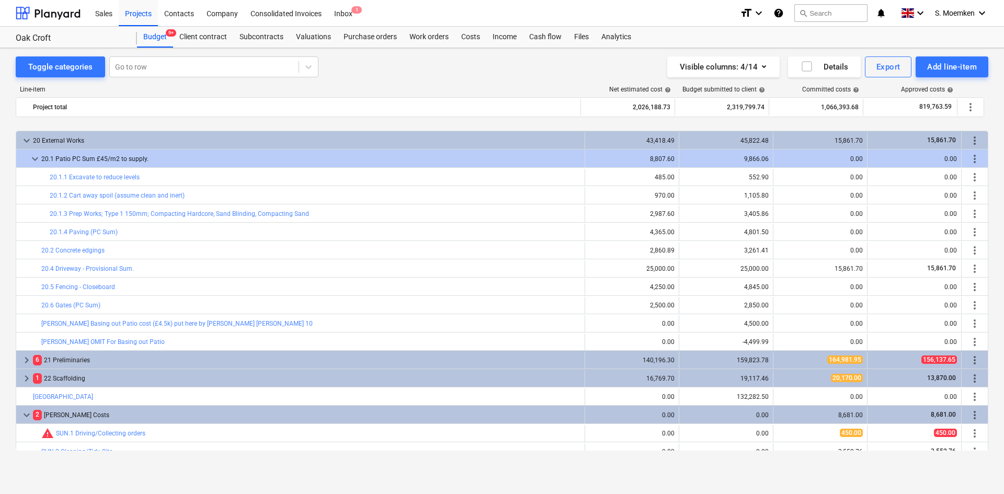
scroll to position [468, 0]
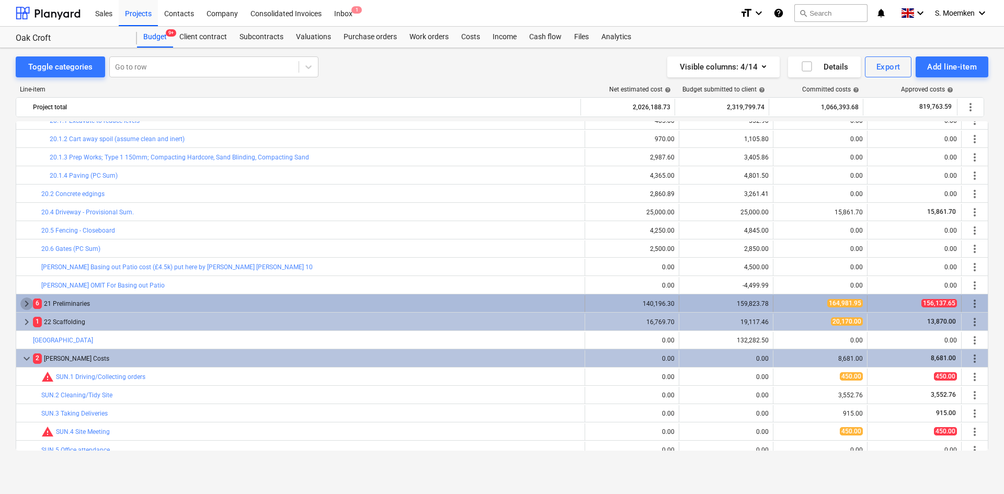
click at [26, 301] on span "keyboard_arrow_right" at bounding box center [26, 303] width 13 height 13
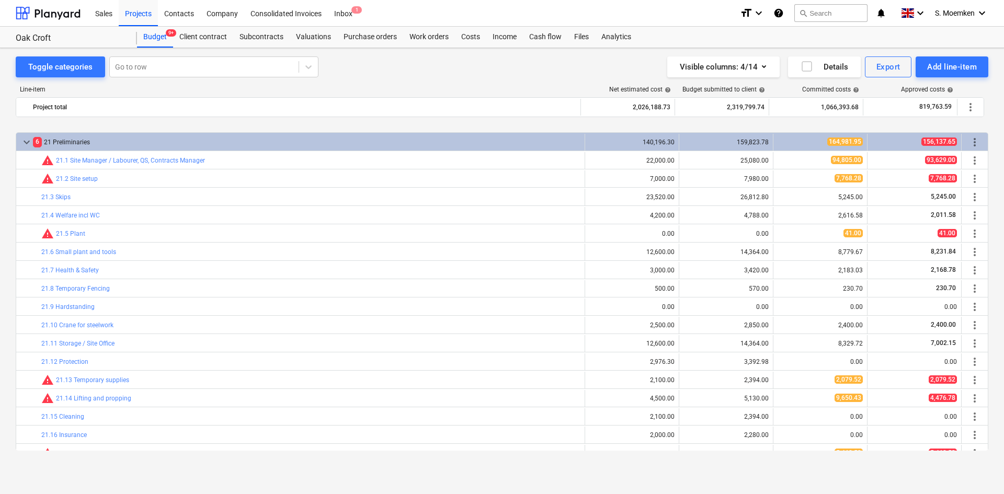
scroll to position [677, 0]
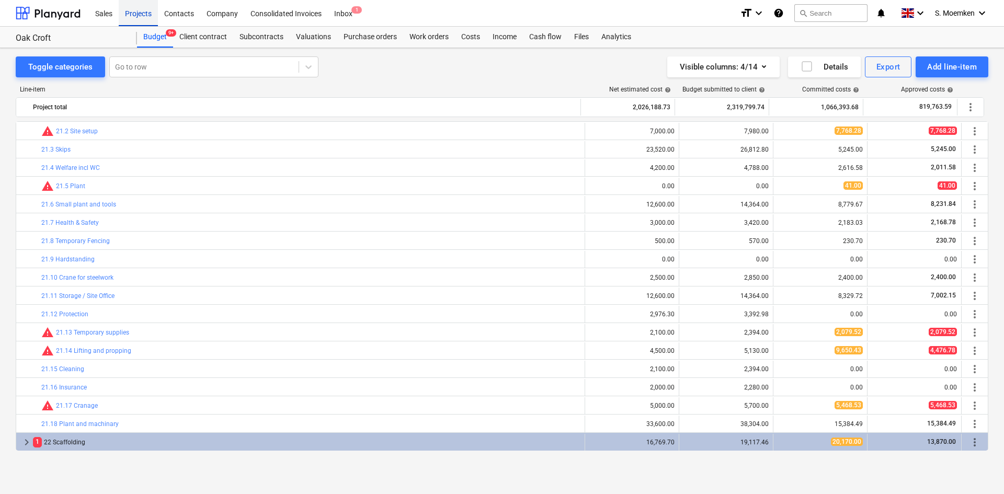
click at [135, 11] on div "Projects" at bounding box center [138, 12] width 39 height 27
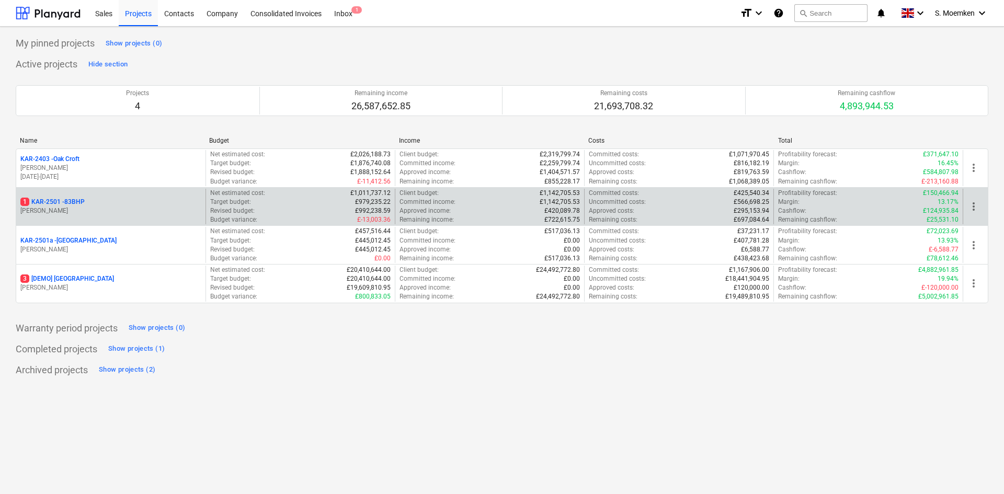
click at [67, 204] on p "1 KAR-2501 - 83BHP" at bounding box center [52, 202] width 64 height 9
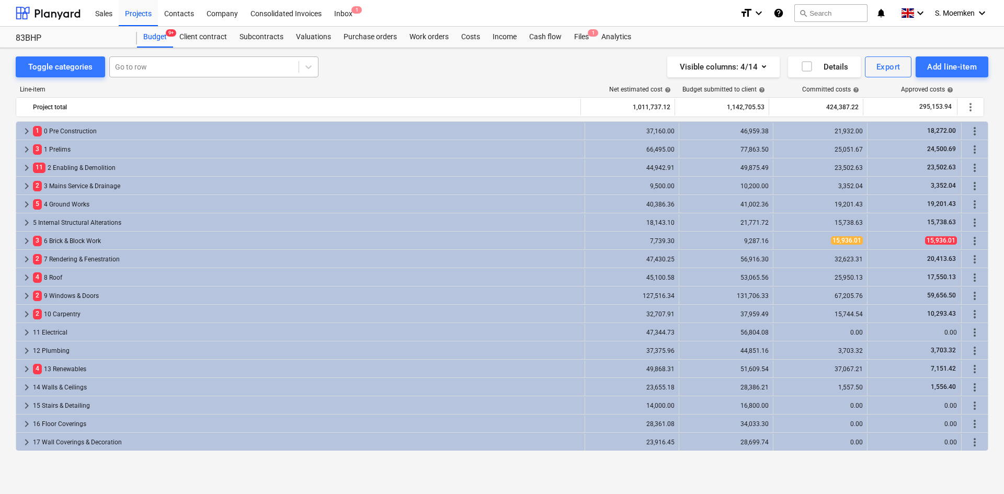
click at [171, 64] on div at bounding box center [204, 67] width 178 height 10
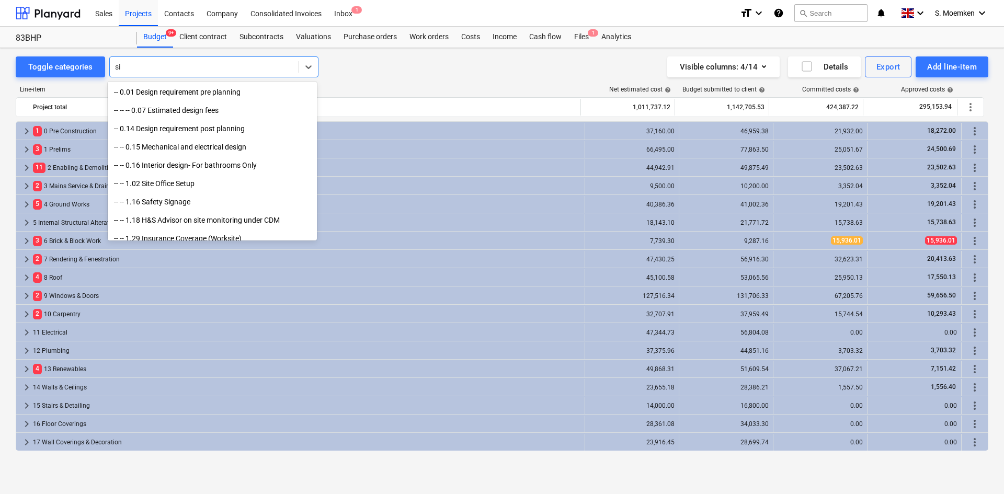
type input "s"
type input "sun"
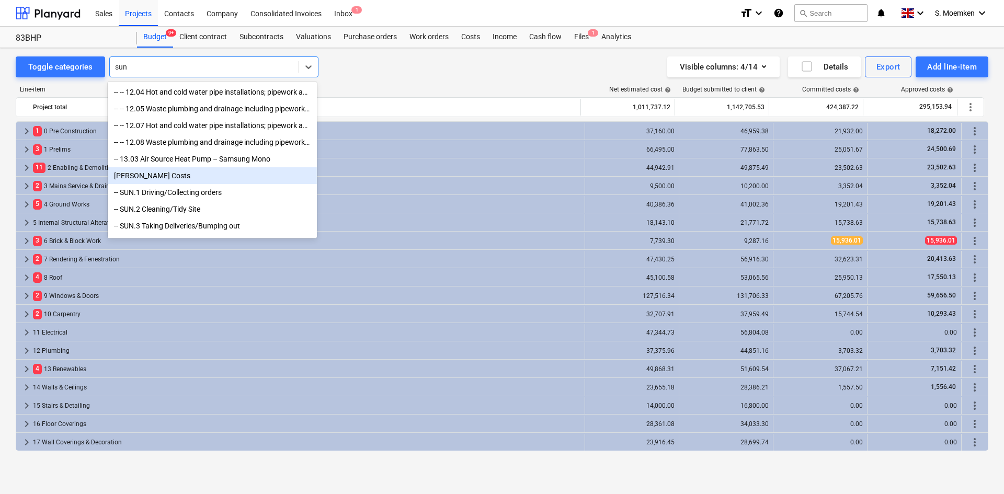
click at [159, 177] on div "[PERSON_NAME] Costs" at bounding box center [212, 175] width 209 height 17
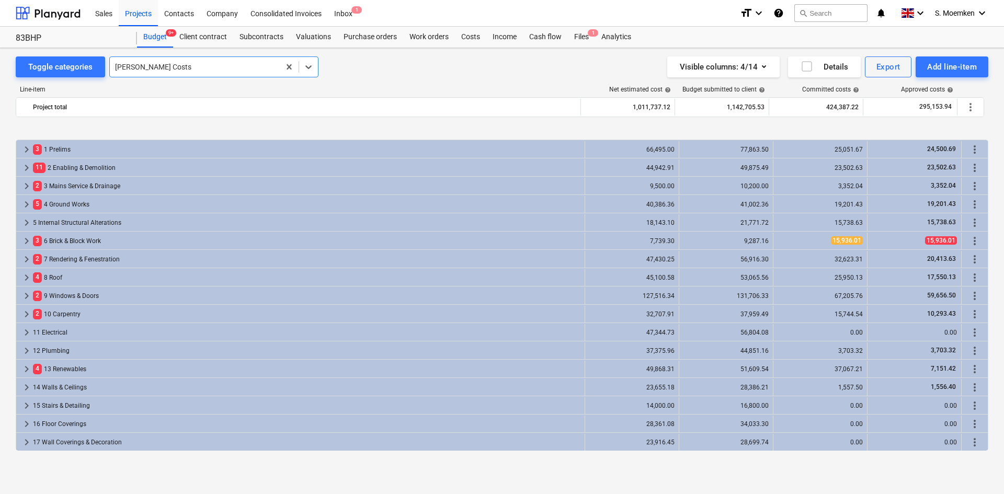
scroll to position [165, 0]
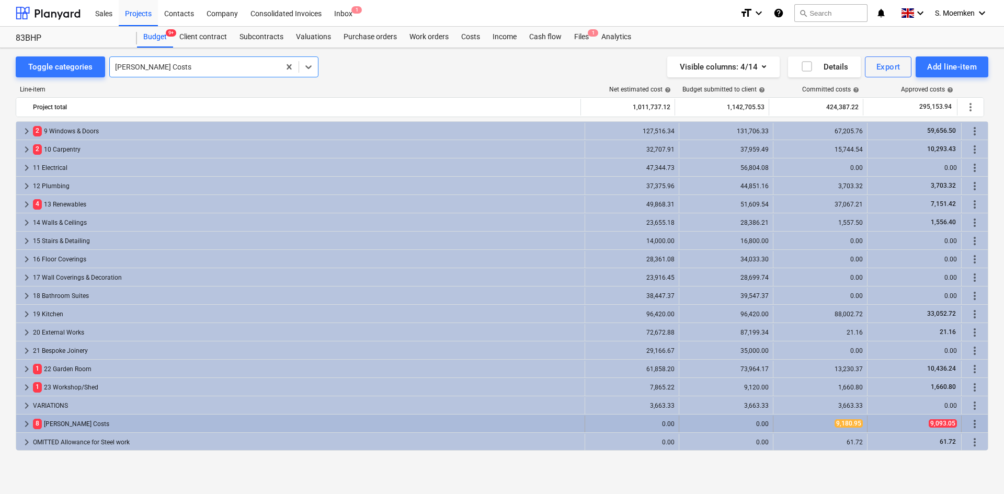
click at [27, 421] on span "keyboard_arrow_right" at bounding box center [26, 424] width 13 height 13
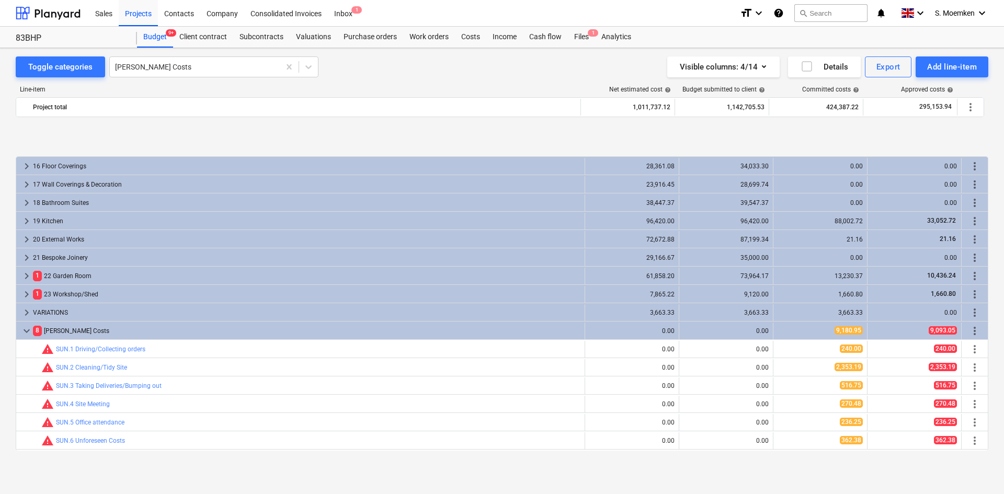
scroll to position [311, 0]
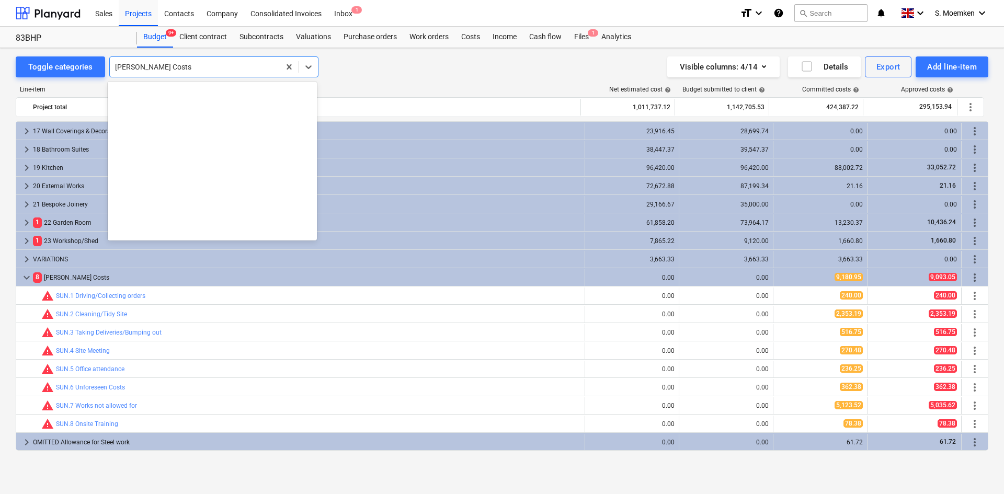
click at [170, 68] on div at bounding box center [194, 67] width 159 height 10
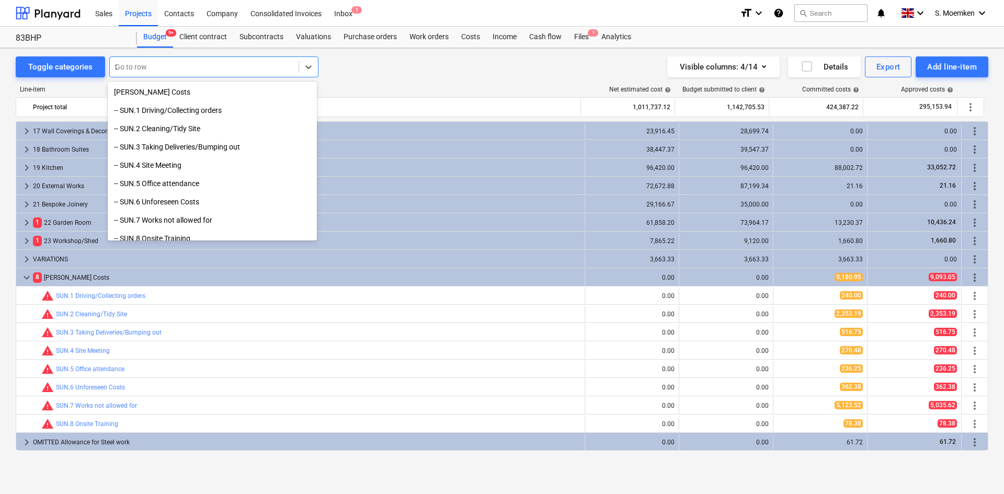
scroll to position [1197, 0]
type input "2"
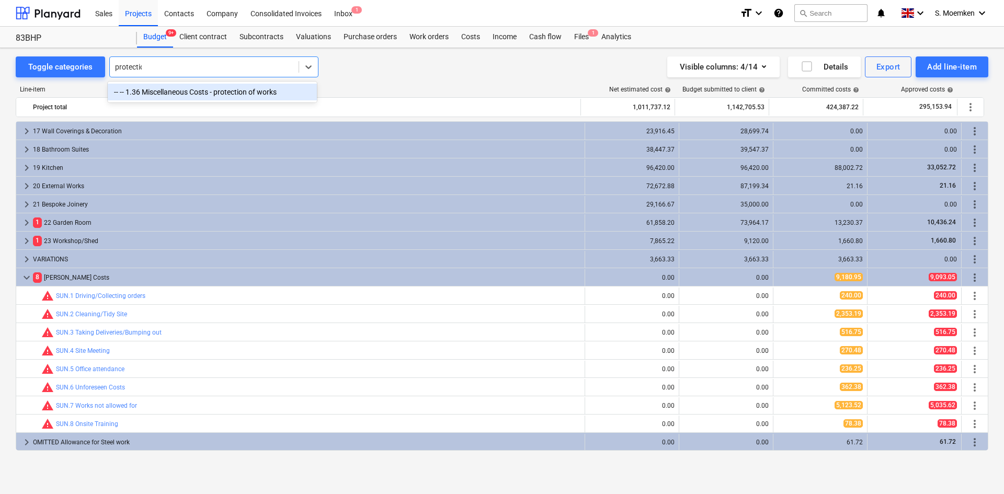
type input "protection"
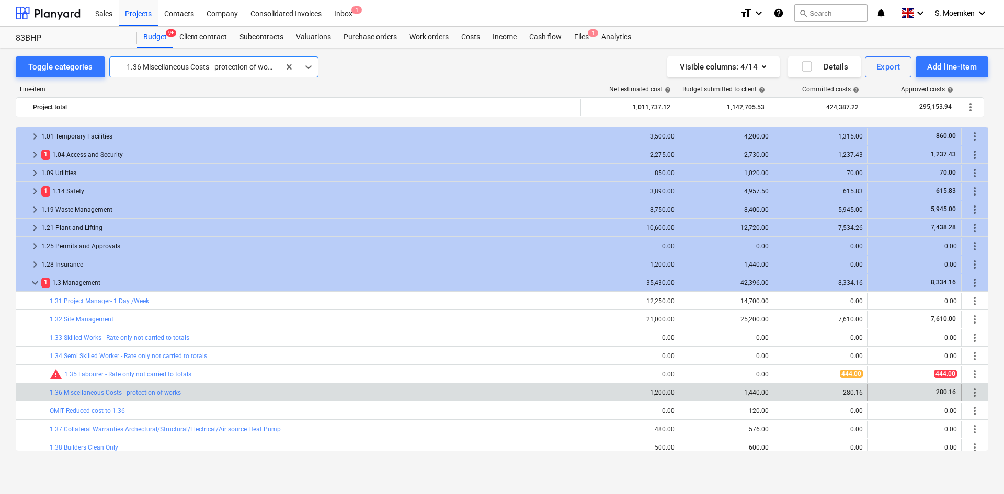
scroll to position [84, 0]
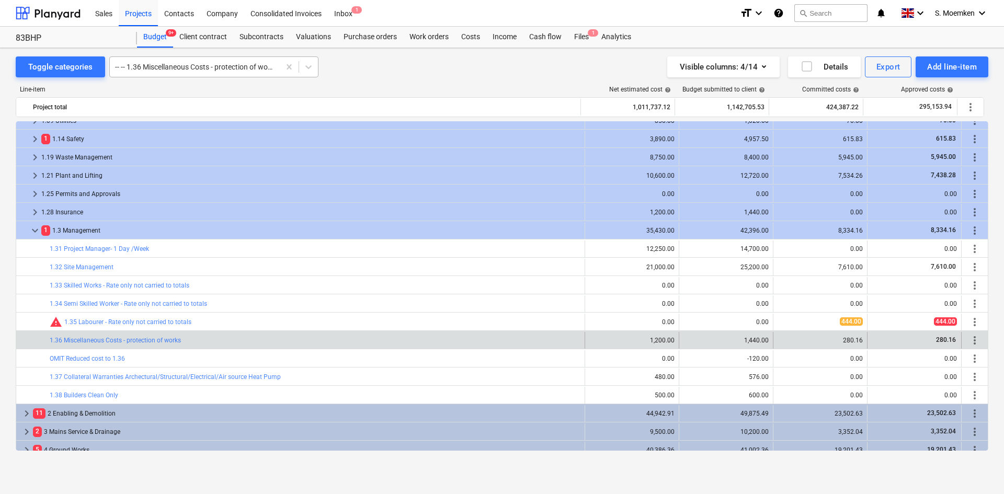
drag, startPoint x: 289, startPoint y: 66, endPoint x: 248, endPoint y: 66, distance: 40.8
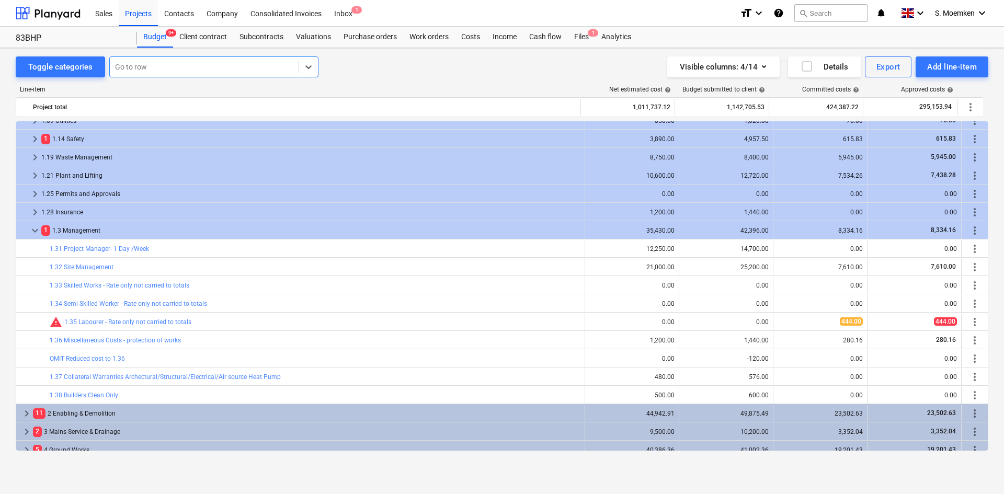
click at [231, 67] on div at bounding box center [204, 67] width 178 height 10
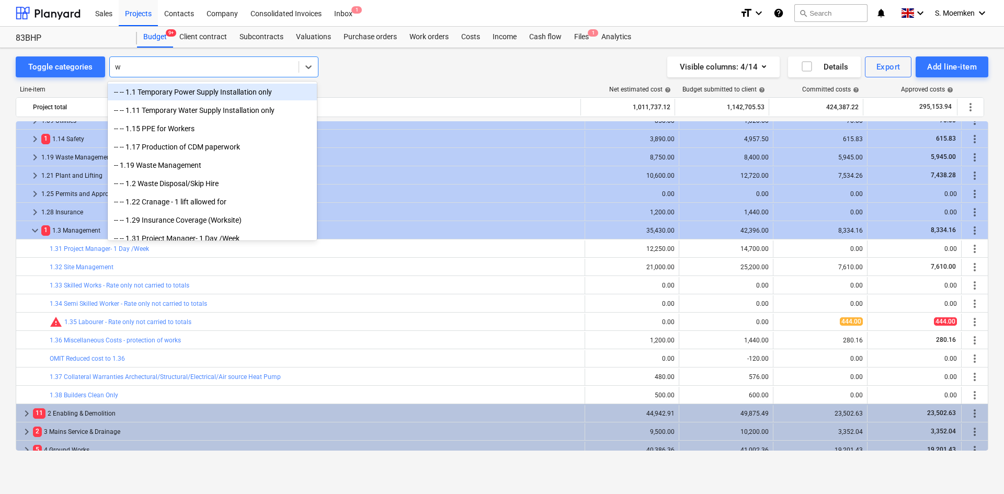
type input "wc"
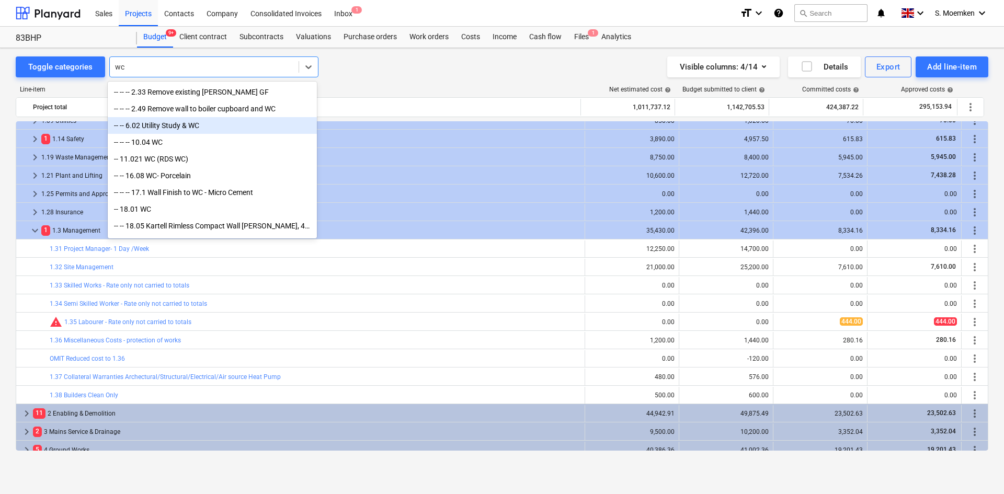
click at [187, 128] on div "-- -- 6.02 Utility Study & WC" at bounding box center [212, 125] width 209 height 17
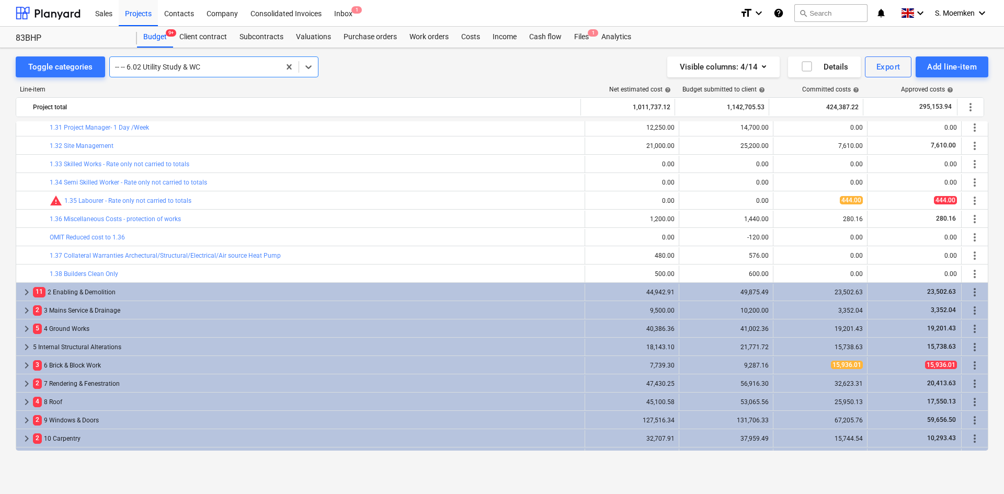
scroll to position [209, 0]
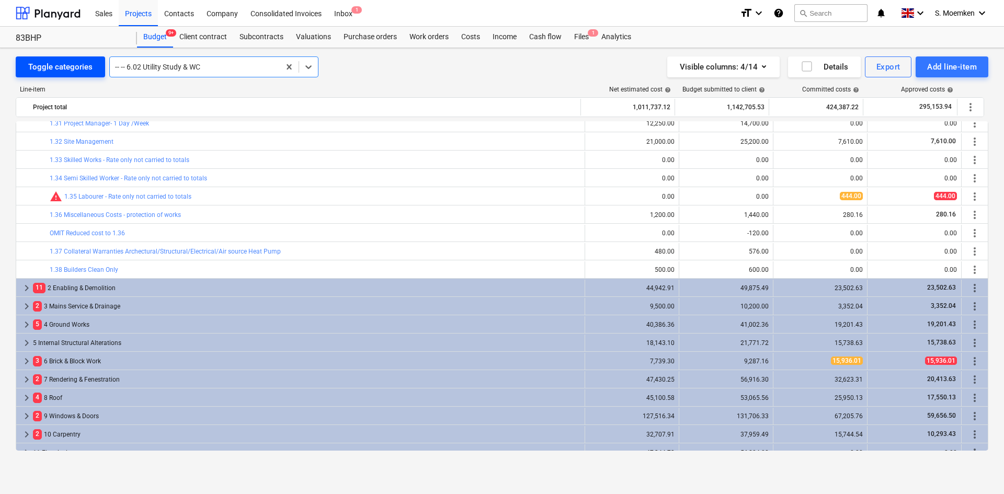
click at [63, 73] on div "Toggle categories" at bounding box center [60, 67] width 64 height 14
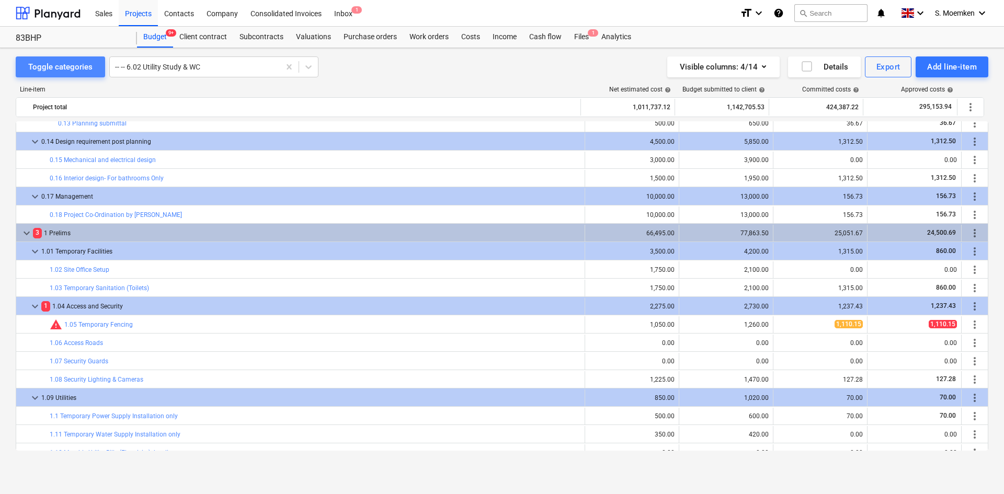
click at [65, 68] on div "Toggle categories" at bounding box center [60, 67] width 64 height 14
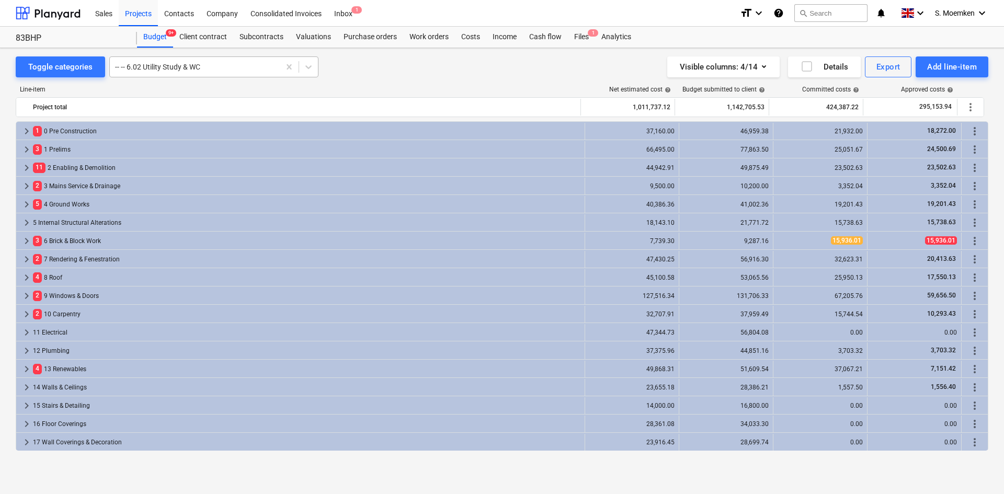
scroll to position [165, 0]
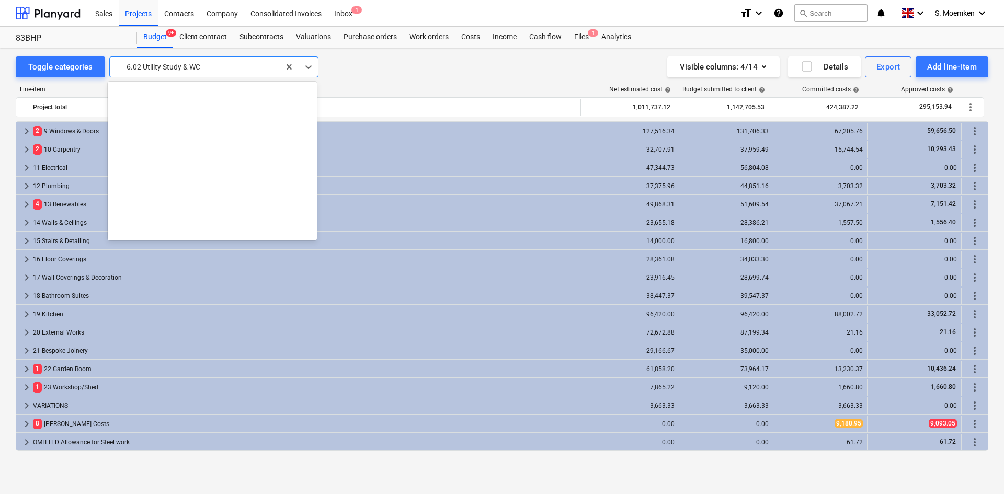
click at [222, 64] on div at bounding box center [194, 67] width 159 height 10
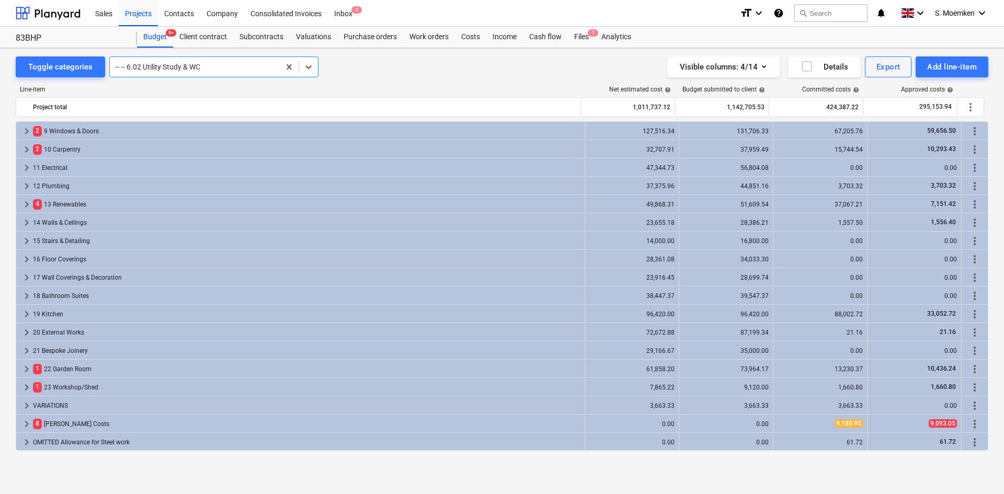
scroll to position [0, 0]
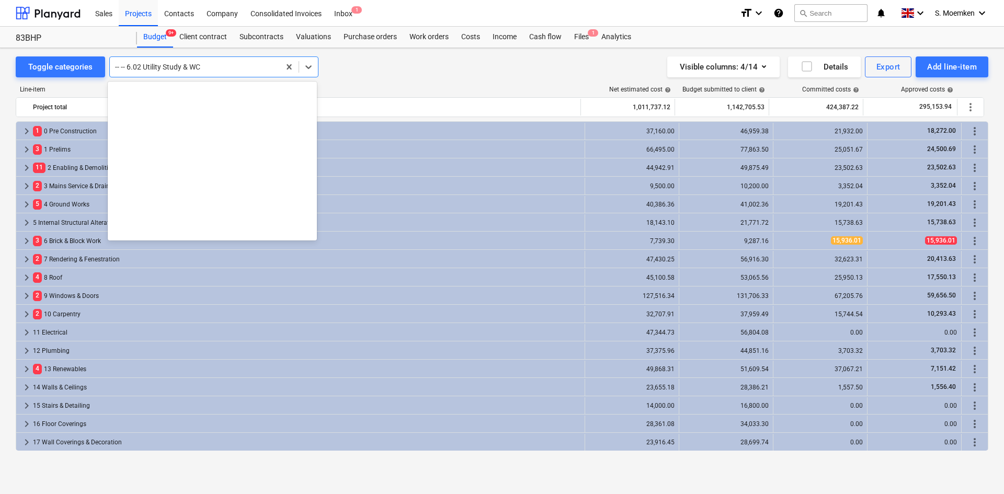
click at [211, 65] on div at bounding box center [194, 67] width 159 height 10
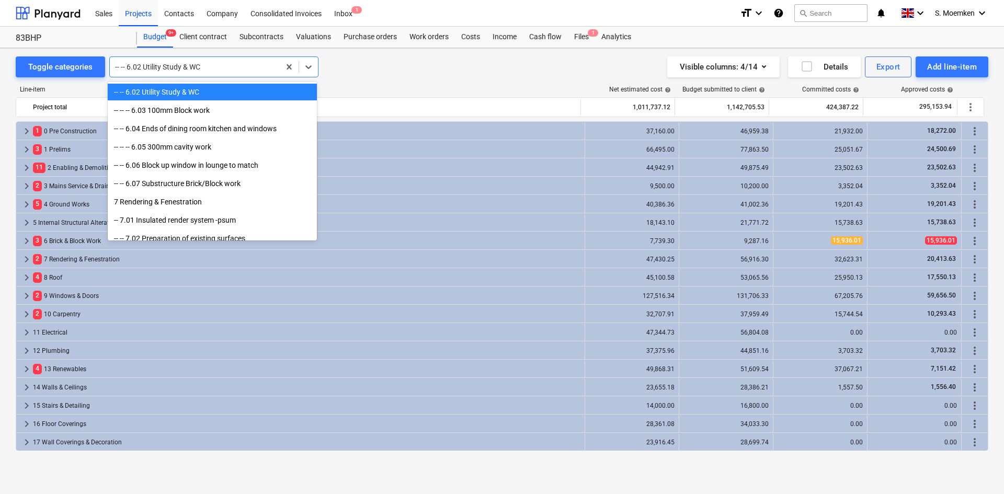
click at [173, 94] on div "-- -- 6.02 Utility Study & WC" at bounding box center [212, 92] width 209 height 17
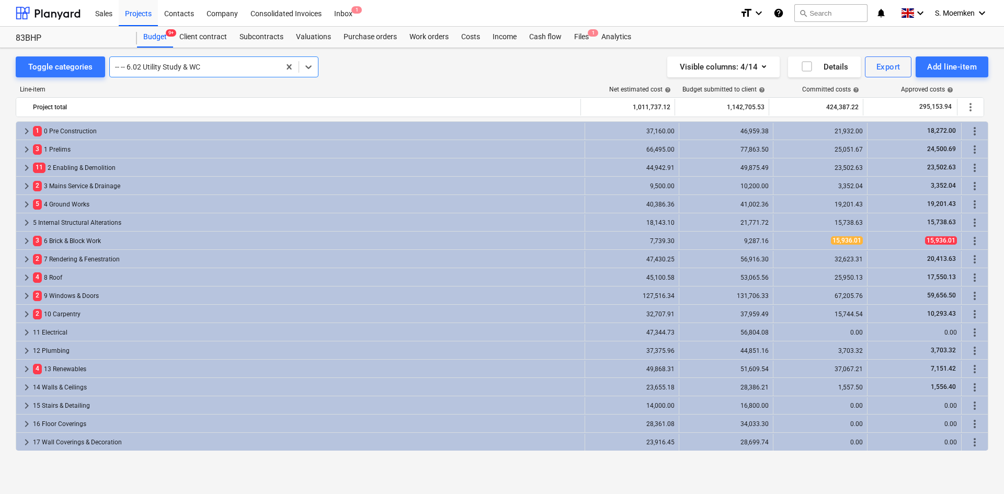
click at [263, 66] on div at bounding box center [194, 67] width 159 height 10
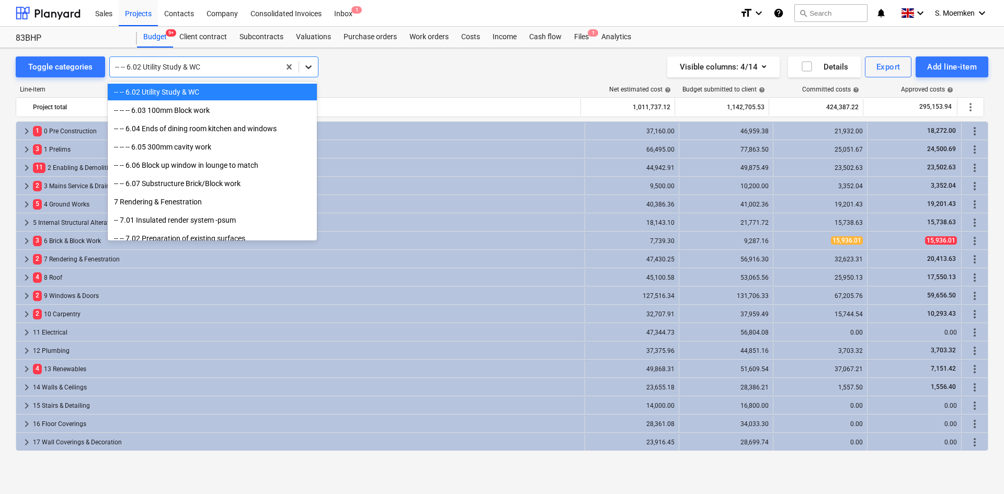
click at [305, 67] on icon at bounding box center [308, 67] width 6 height 4
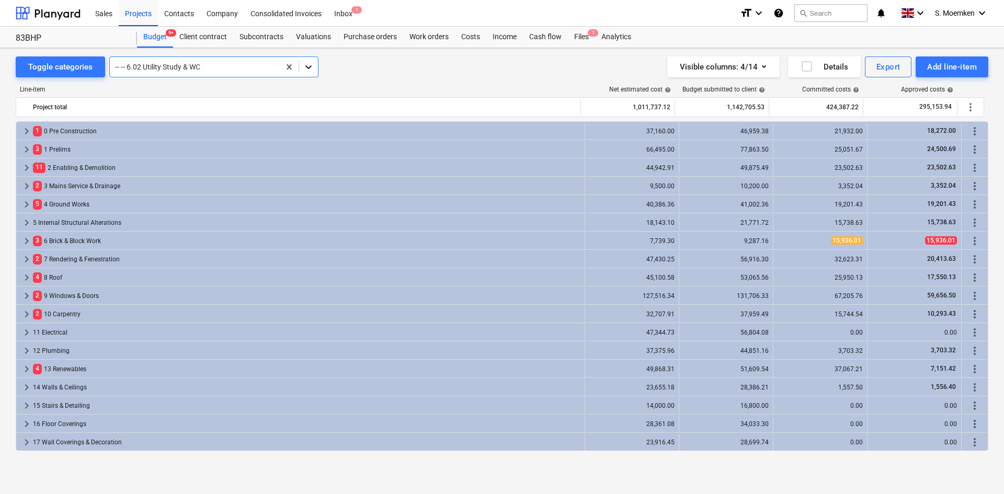
click at [305, 67] on icon at bounding box center [308, 67] width 6 height 4
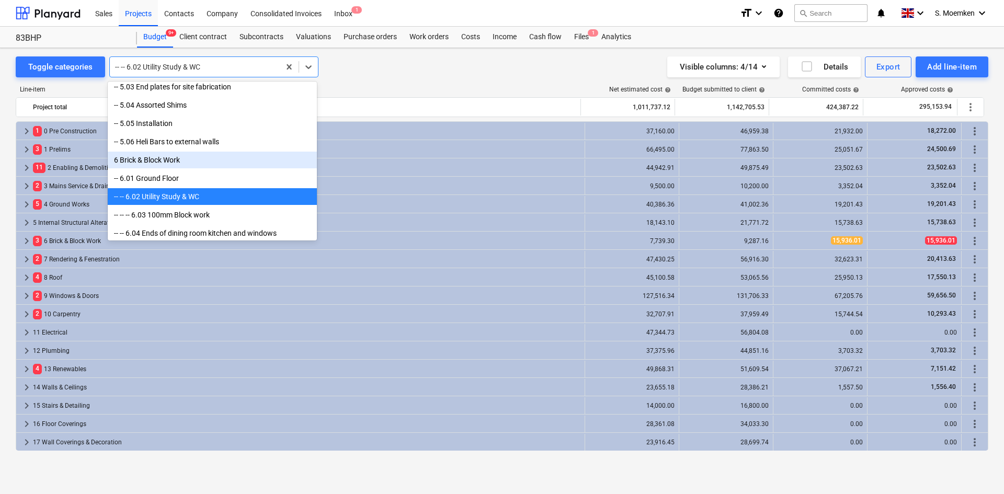
scroll to position [3095, 0]
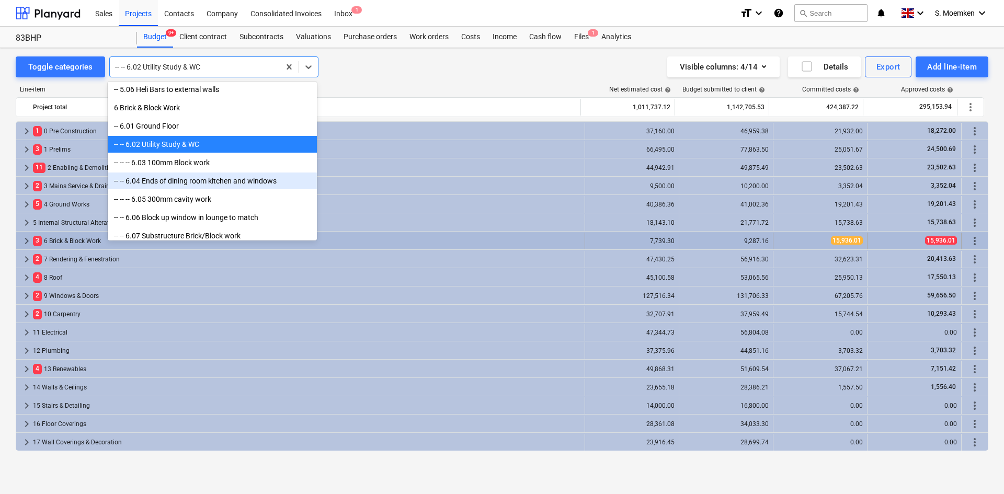
click at [27, 239] on span "keyboard_arrow_right" at bounding box center [26, 241] width 13 height 13
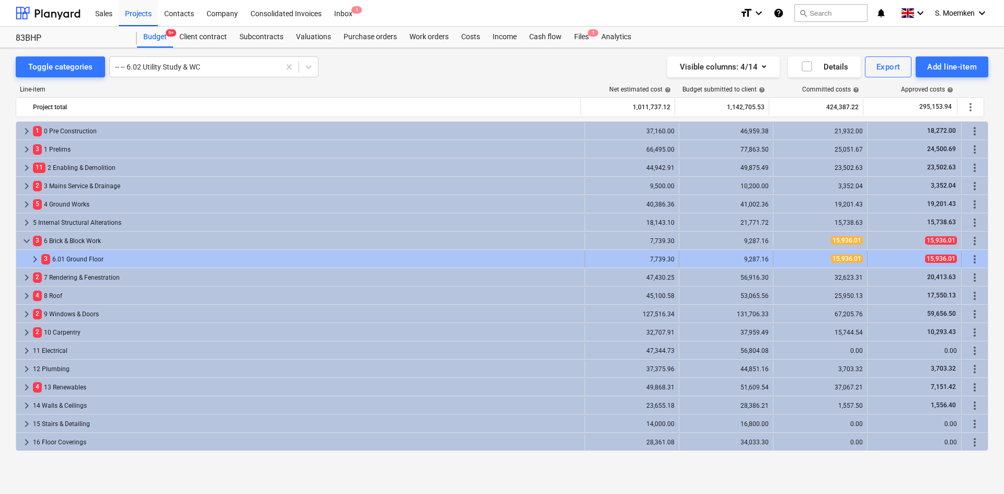
click at [36, 260] on span "keyboard_arrow_right" at bounding box center [35, 259] width 13 height 13
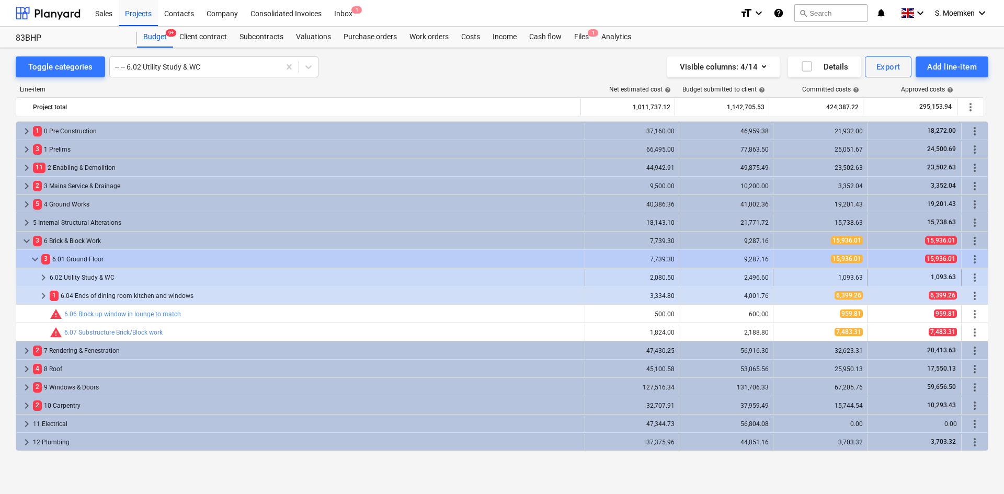
click at [41, 277] on span "keyboard_arrow_right" at bounding box center [43, 277] width 13 height 13
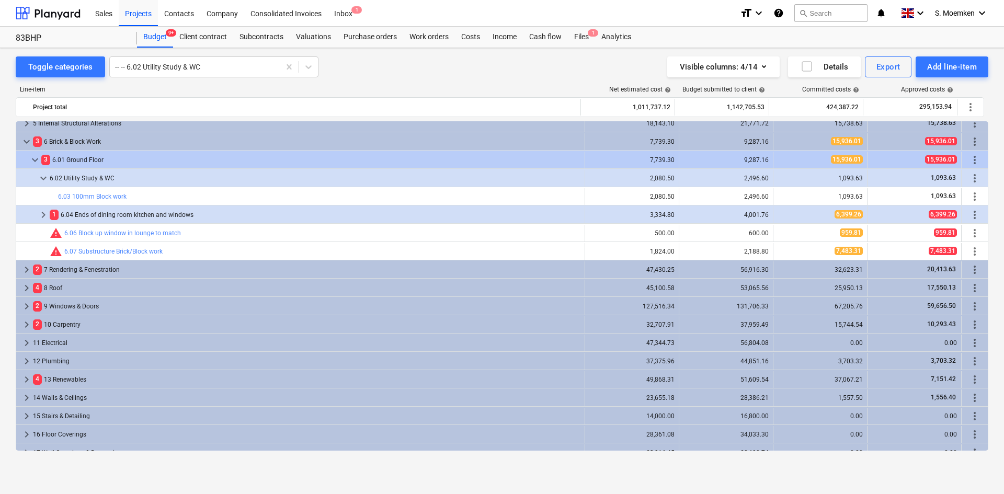
scroll to position [105, 0]
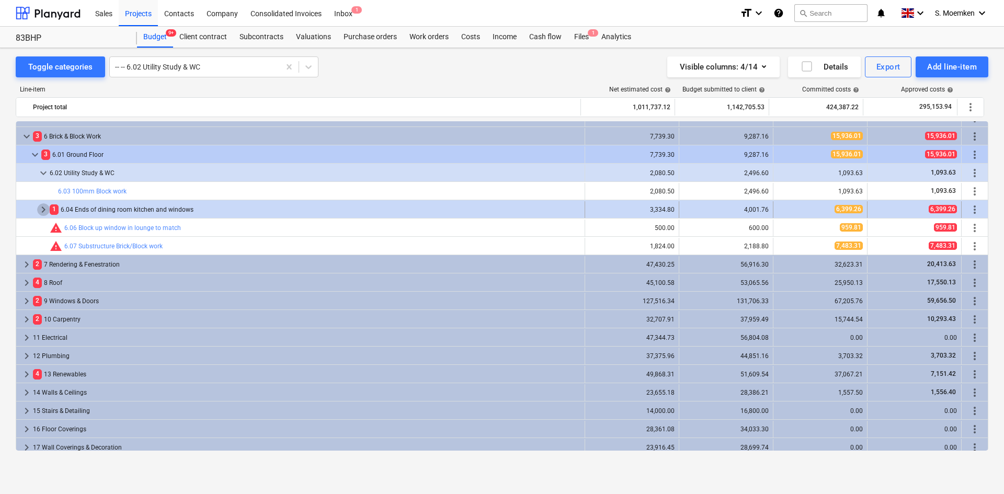
click at [44, 212] on span "keyboard_arrow_right" at bounding box center [43, 209] width 13 height 13
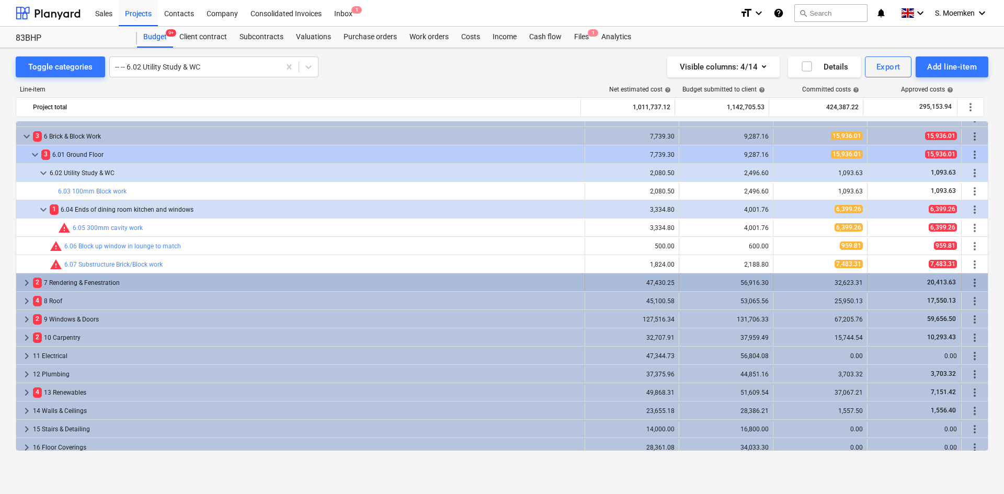
click at [22, 280] on span "keyboard_arrow_right" at bounding box center [26, 283] width 13 height 13
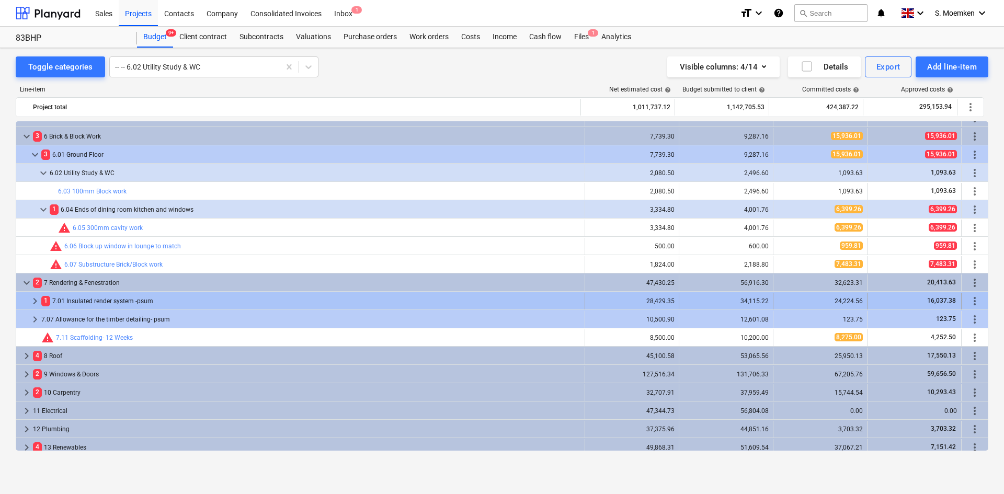
click at [36, 301] on span "keyboard_arrow_right" at bounding box center [35, 301] width 13 height 13
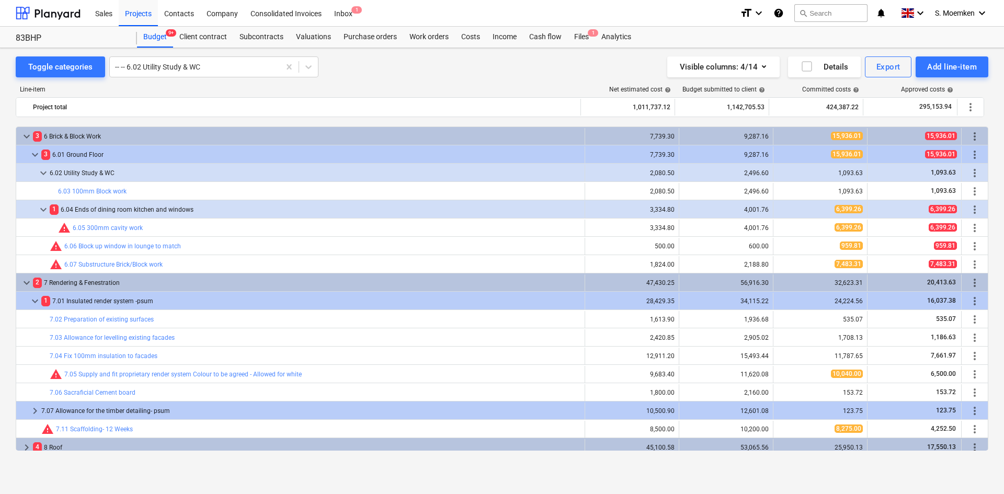
scroll to position [157, 0]
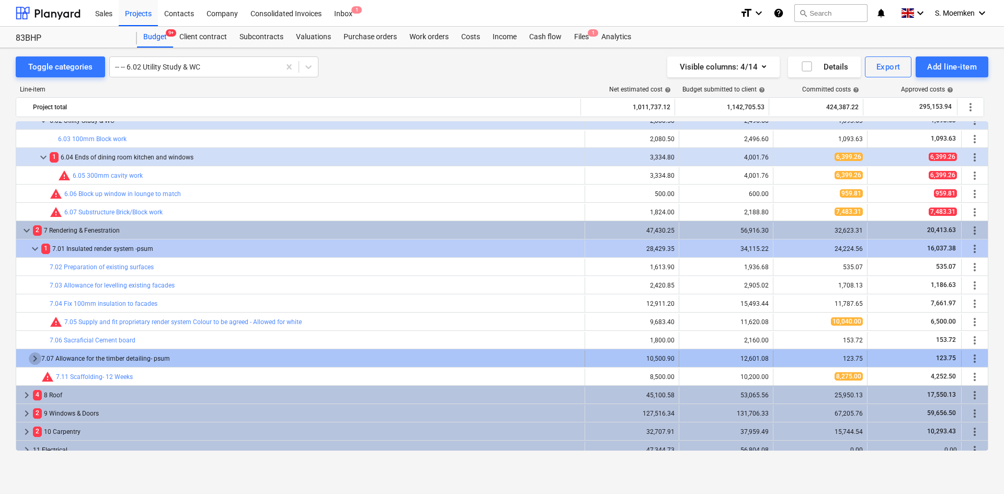
click at [35, 356] on span "keyboard_arrow_right" at bounding box center [35, 358] width 13 height 13
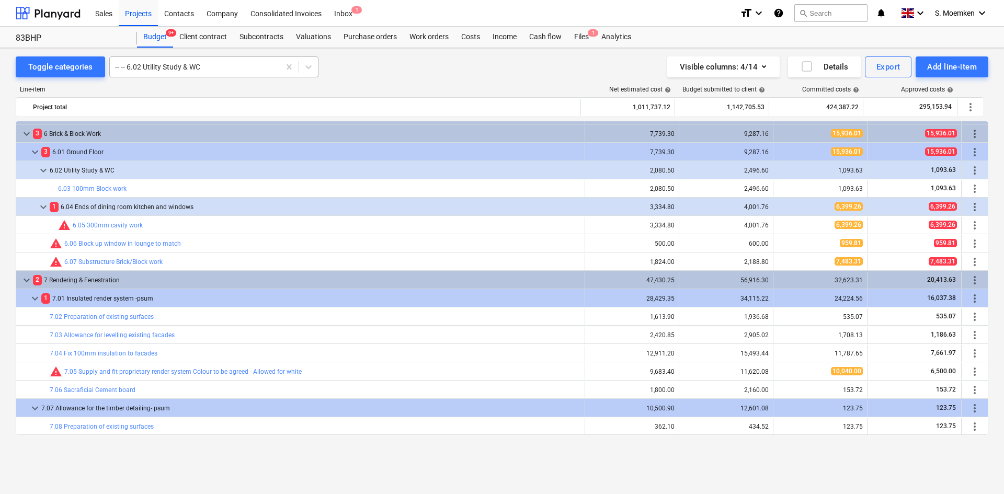
scroll to position [52, 0]
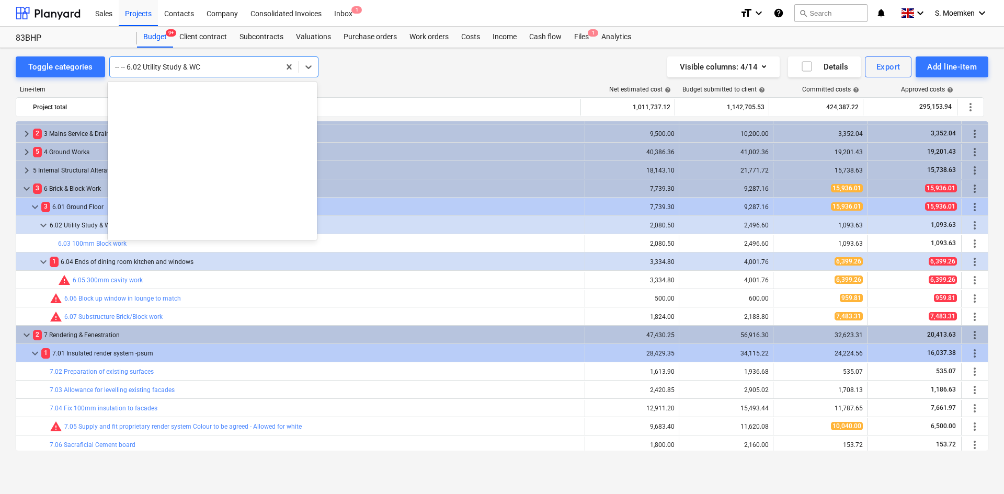
click at [221, 65] on div at bounding box center [194, 67] width 159 height 10
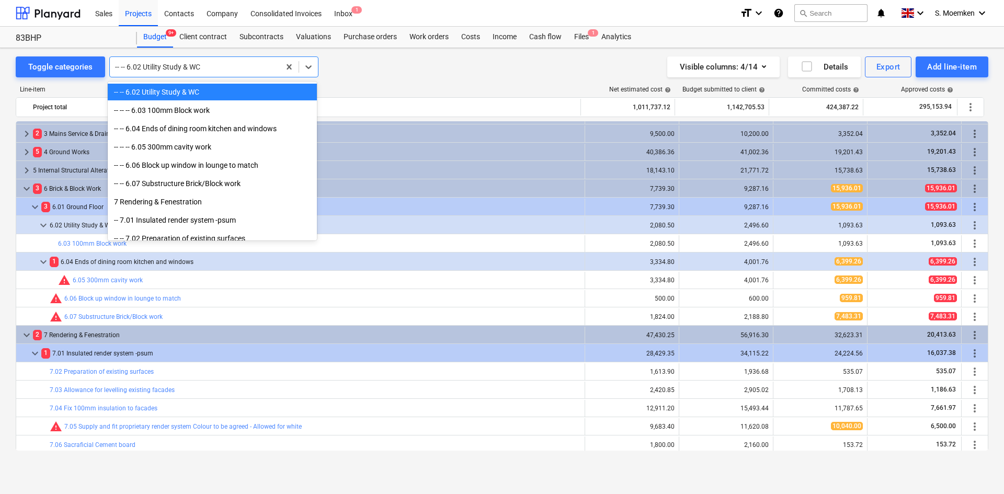
click at [201, 95] on div "-- -- 6.02 Utility Study & WC" at bounding box center [212, 92] width 209 height 17
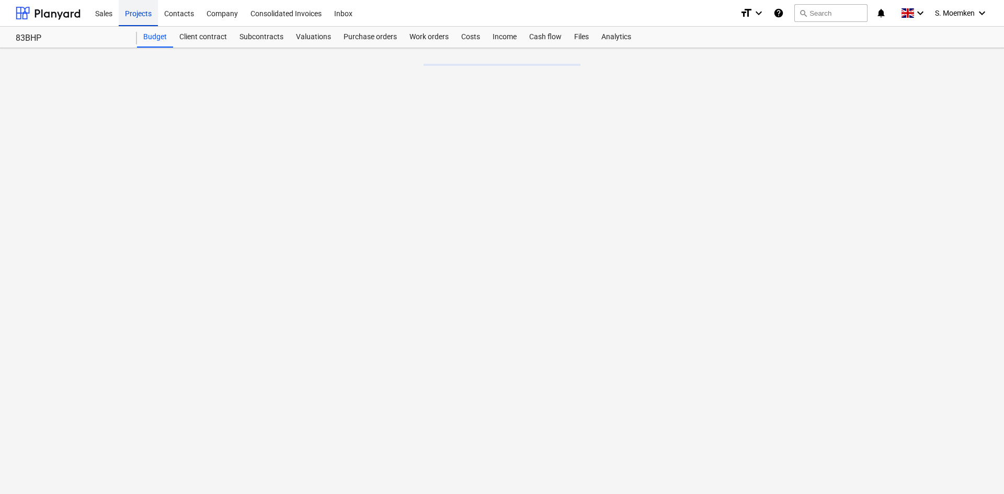
click at [139, 13] on div "Projects" at bounding box center [138, 12] width 39 height 27
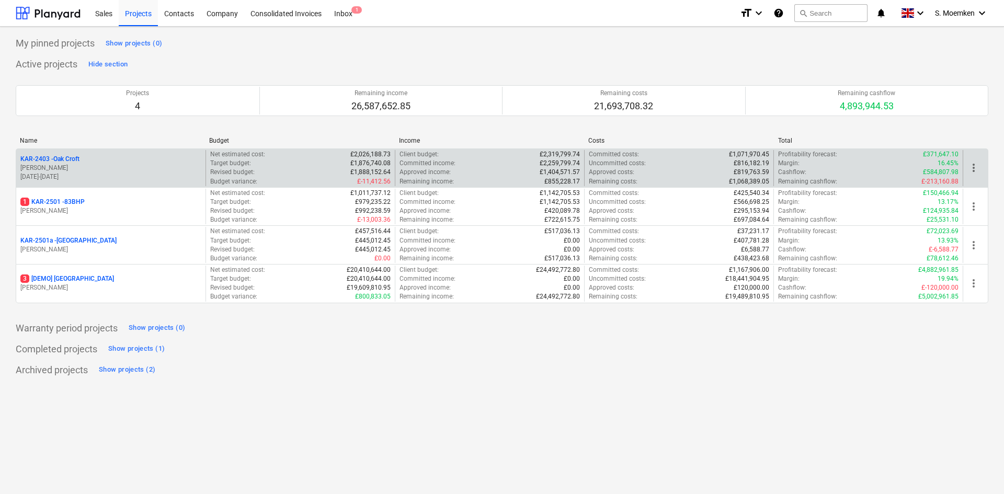
click at [93, 166] on p "[PERSON_NAME]" at bounding box center [110, 168] width 181 height 9
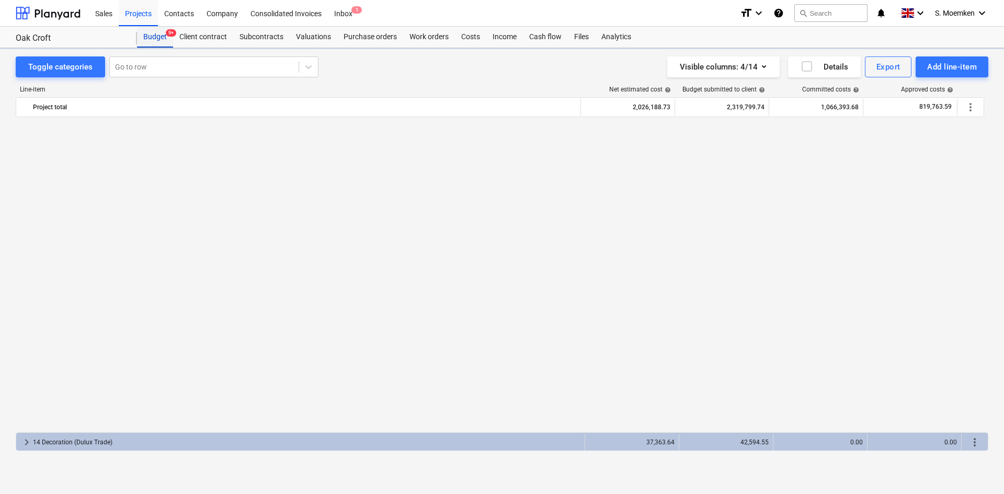
scroll to position [677, 0]
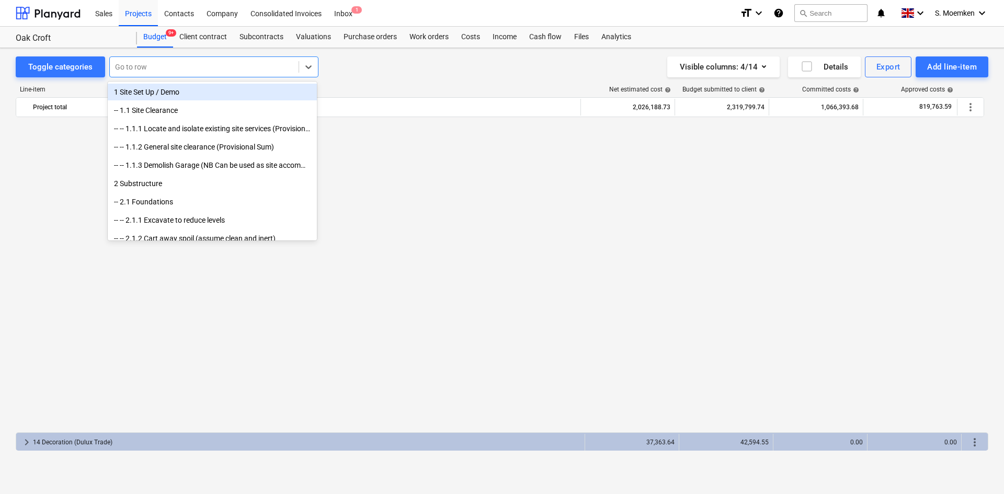
click at [167, 65] on div at bounding box center [204, 67] width 178 height 10
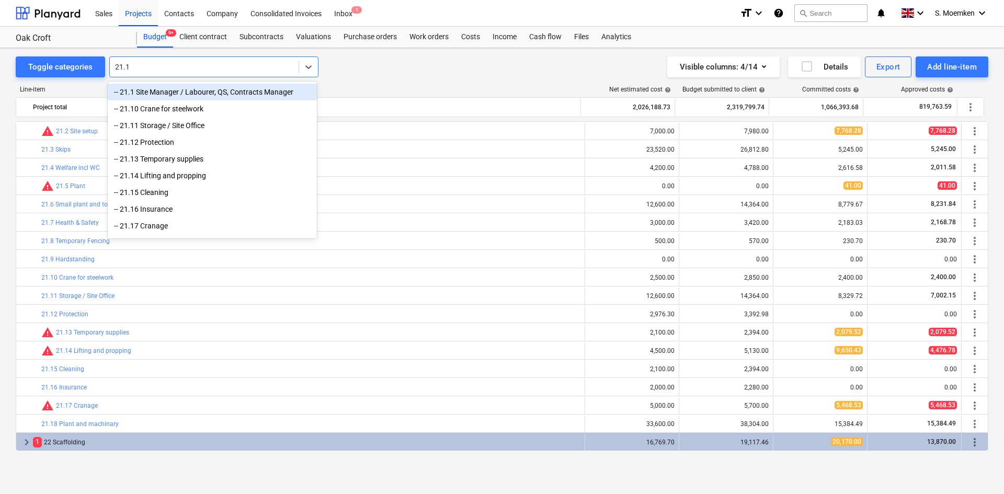
type input "21.12"
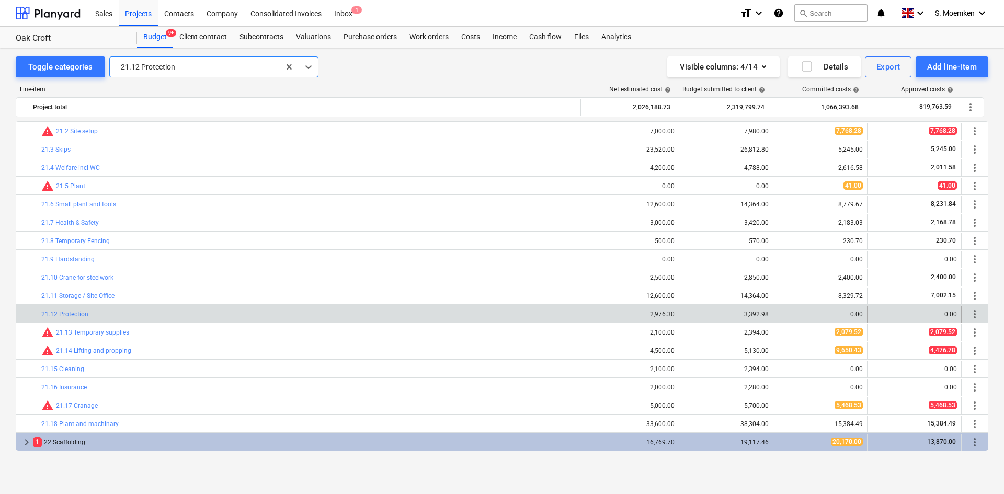
scroll to position [842, 0]
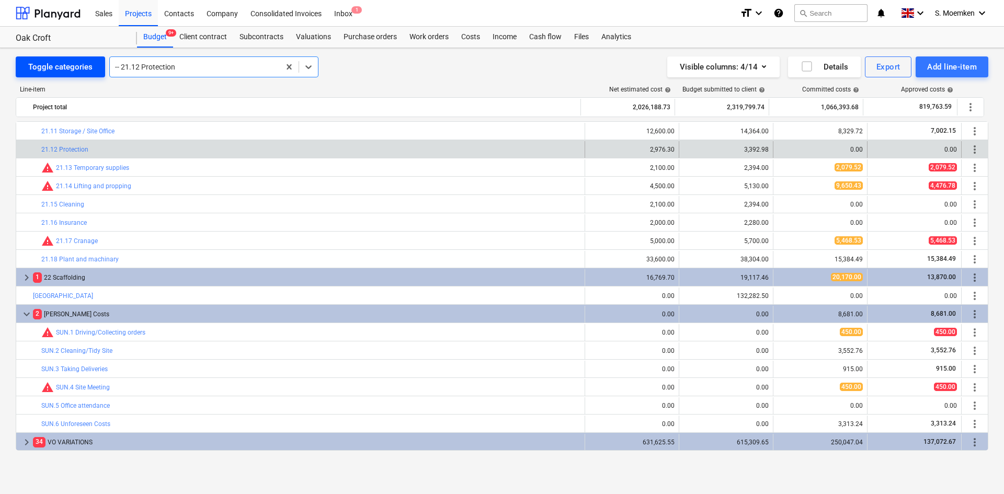
click at [41, 68] on div "Toggle categories" at bounding box center [60, 67] width 64 height 14
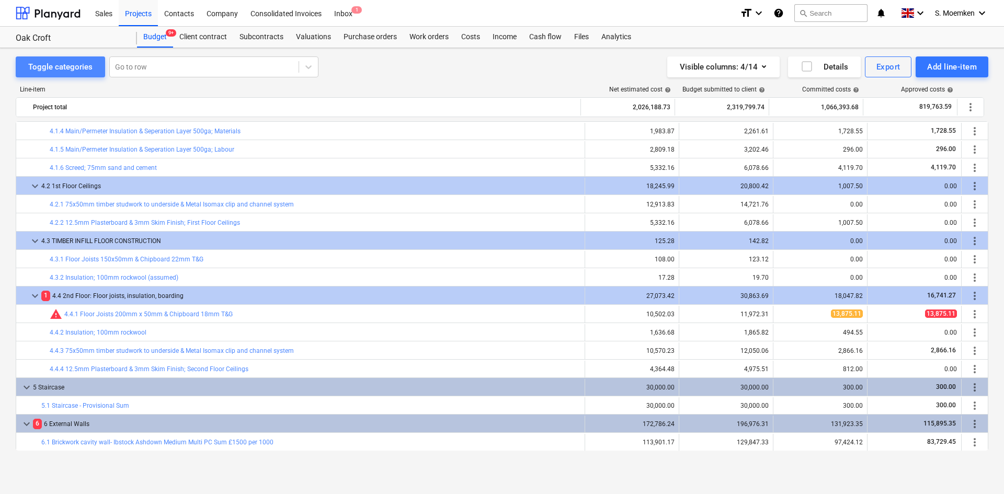
click at [68, 64] on div "Toggle categories" at bounding box center [60, 67] width 64 height 14
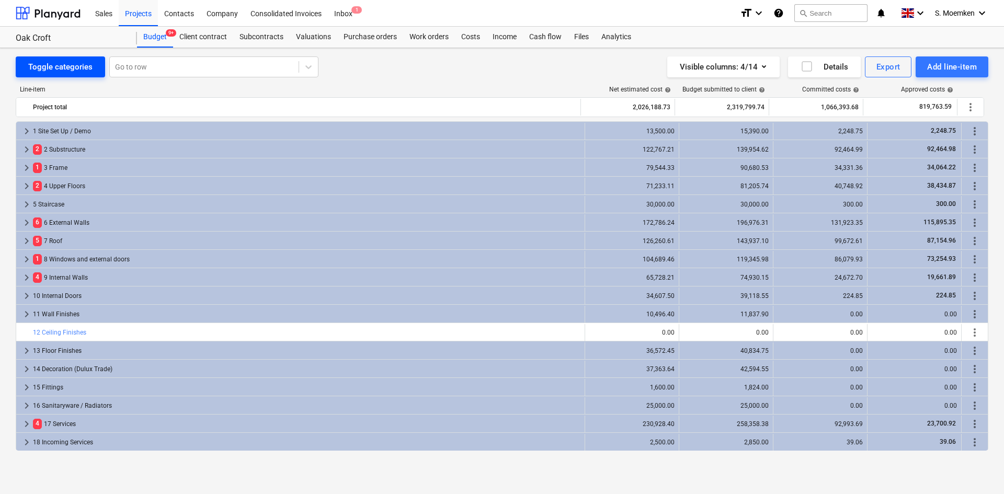
scroll to position [128, 0]
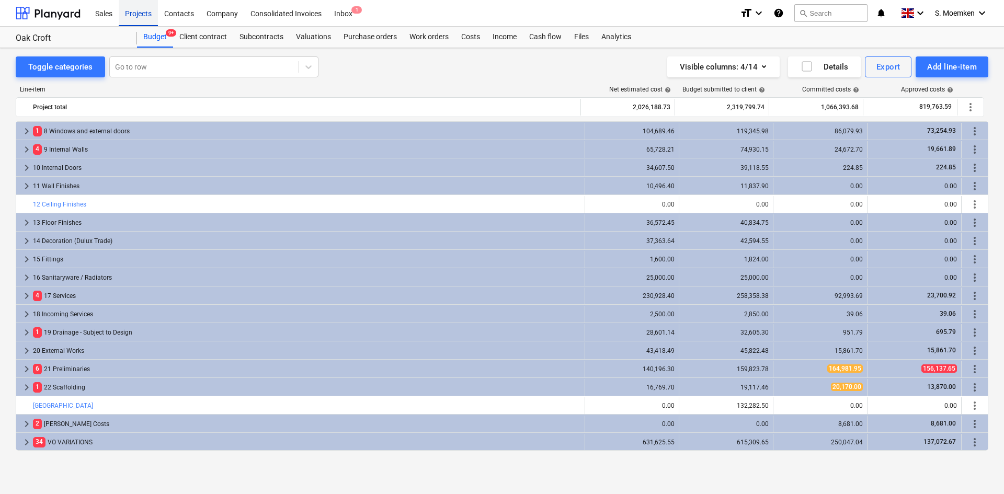
click at [137, 15] on div "Projects" at bounding box center [138, 12] width 39 height 27
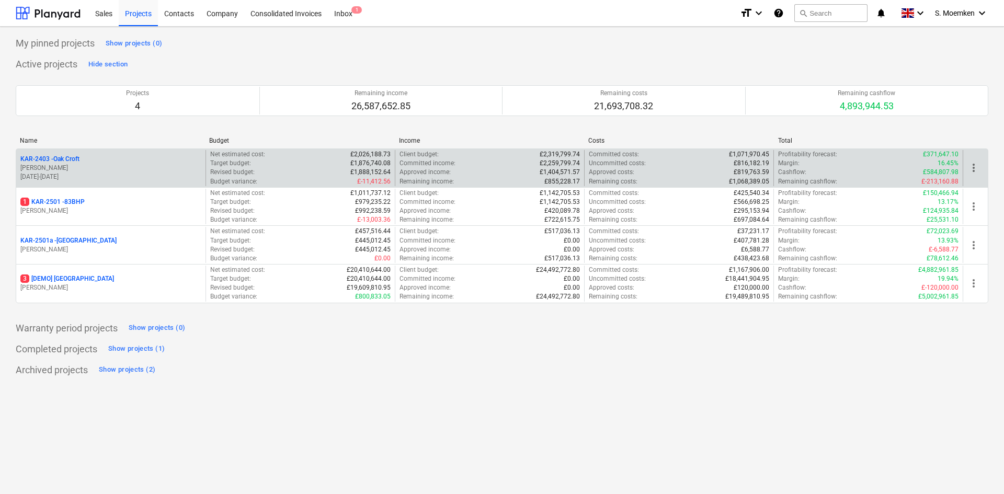
click at [99, 165] on p "[PERSON_NAME]" at bounding box center [110, 168] width 181 height 9
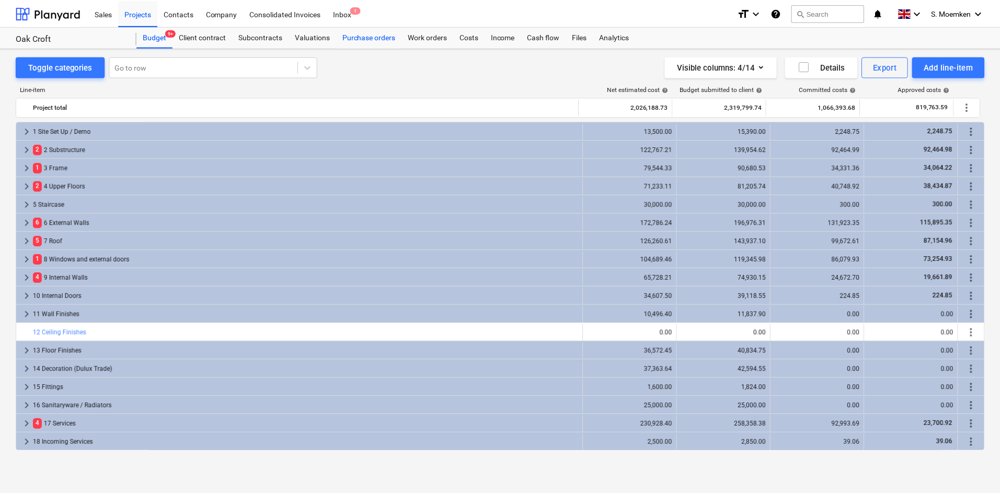
scroll to position [128, 0]
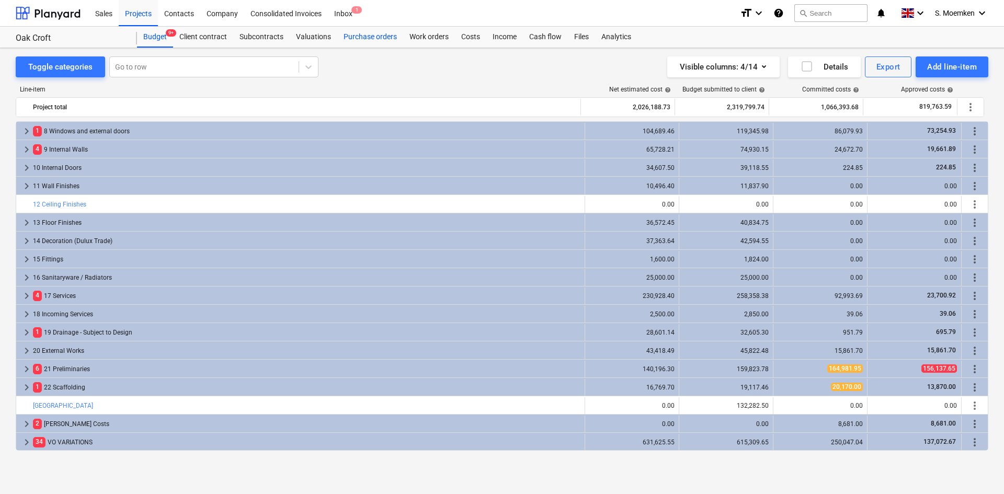
click at [367, 38] on div "Purchase orders" at bounding box center [370, 37] width 66 height 21
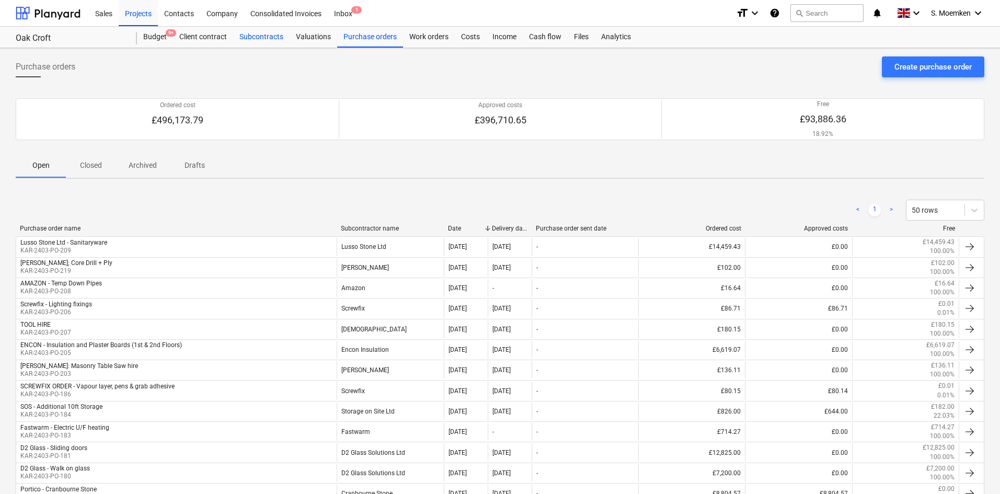
click at [261, 34] on div "Subcontracts" at bounding box center [261, 37] width 56 height 21
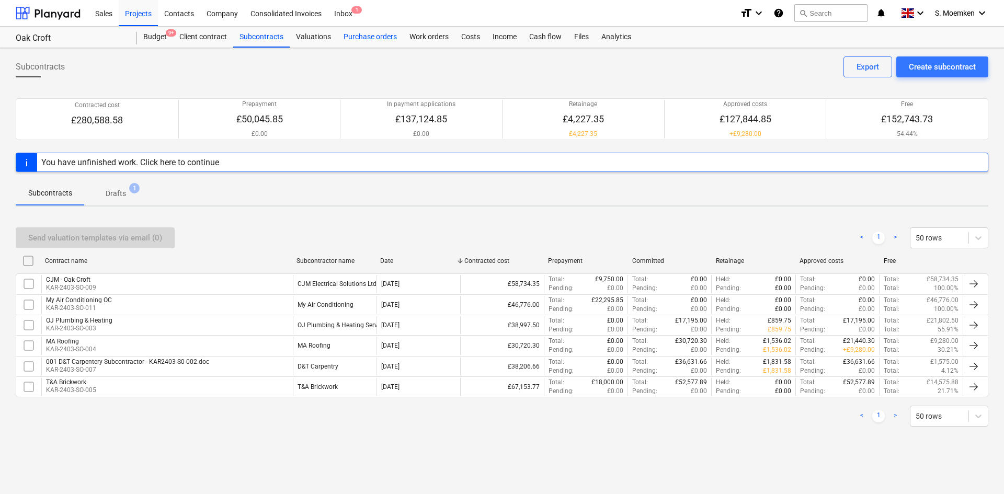
click at [366, 37] on div "Purchase orders" at bounding box center [370, 37] width 66 height 21
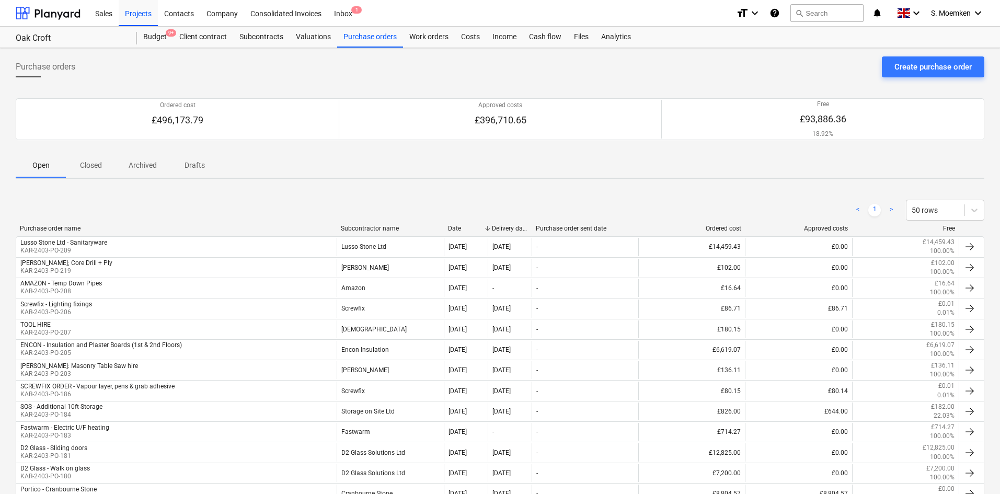
click at [363, 225] on div "Subcontractor name" at bounding box center [390, 228] width 99 height 7
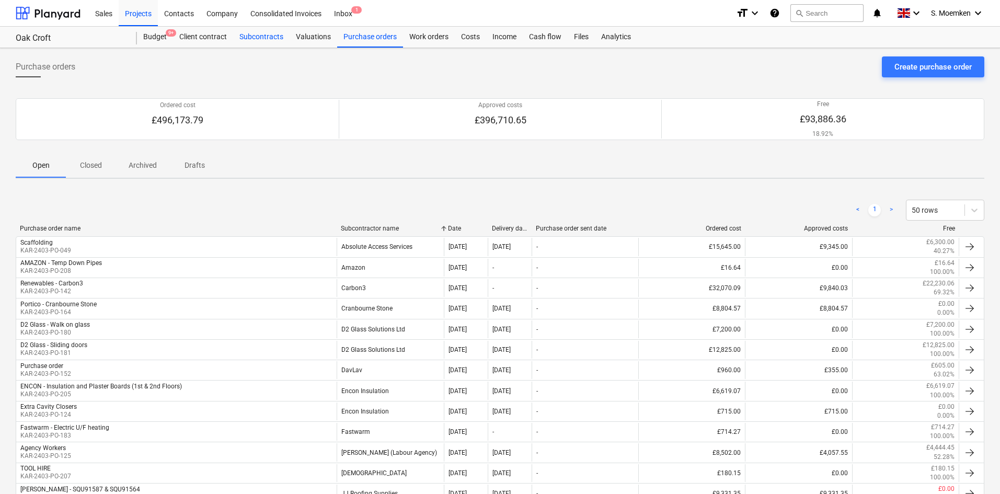
click at [259, 39] on div "Subcontracts" at bounding box center [261, 37] width 56 height 21
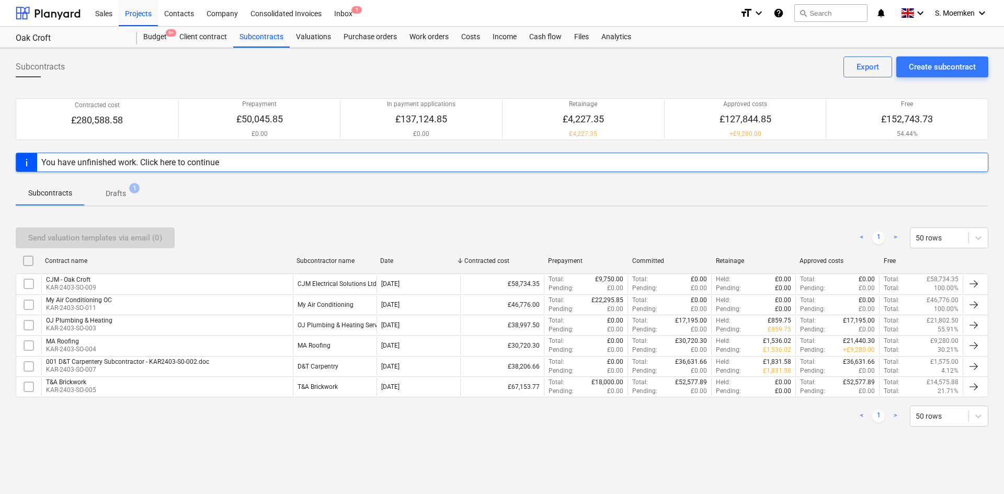
click at [127, 189] on span "Drafts 1" at bounding box center [115, 193] width 37 height 11
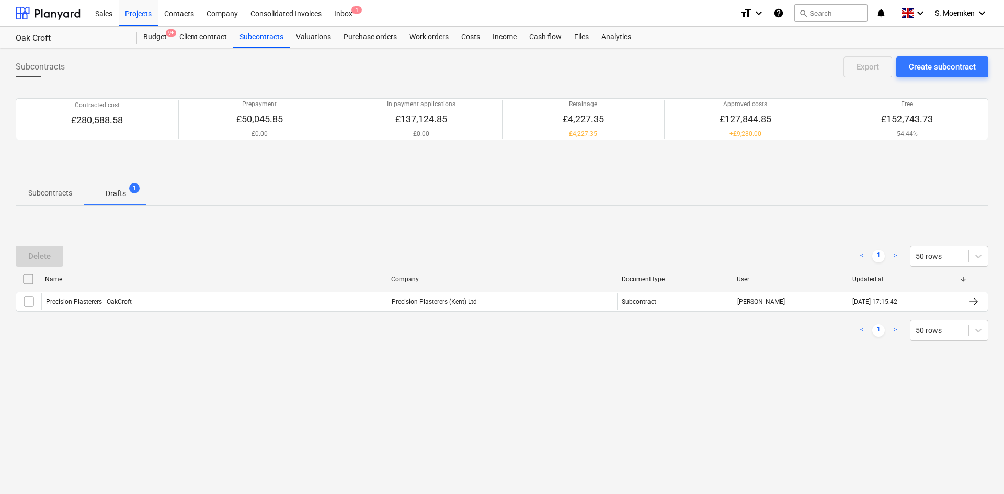
click at [46, 190] on p "Subcontracts" at bounding box center [50, 193] width 44 height 11
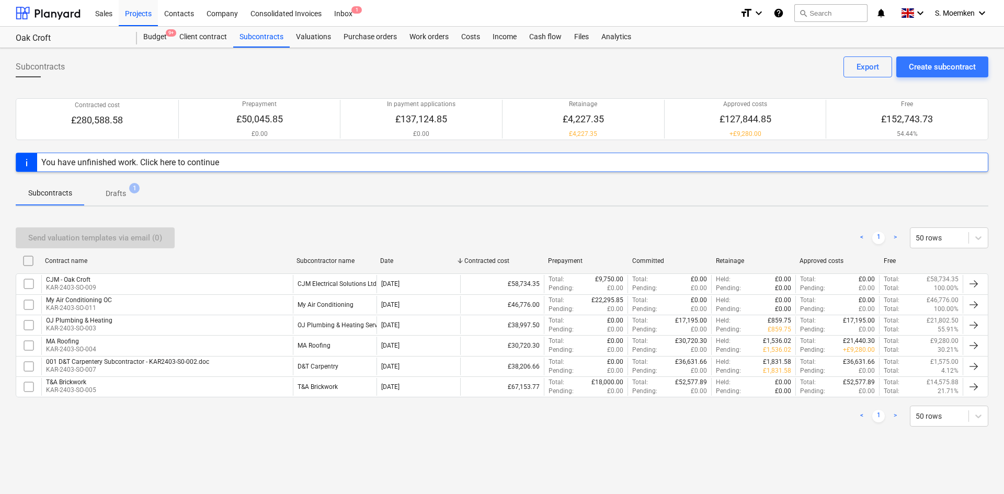
click at [364, 37] on div "Purchase orders" at bounding box center [370, 37] width 66 height 21
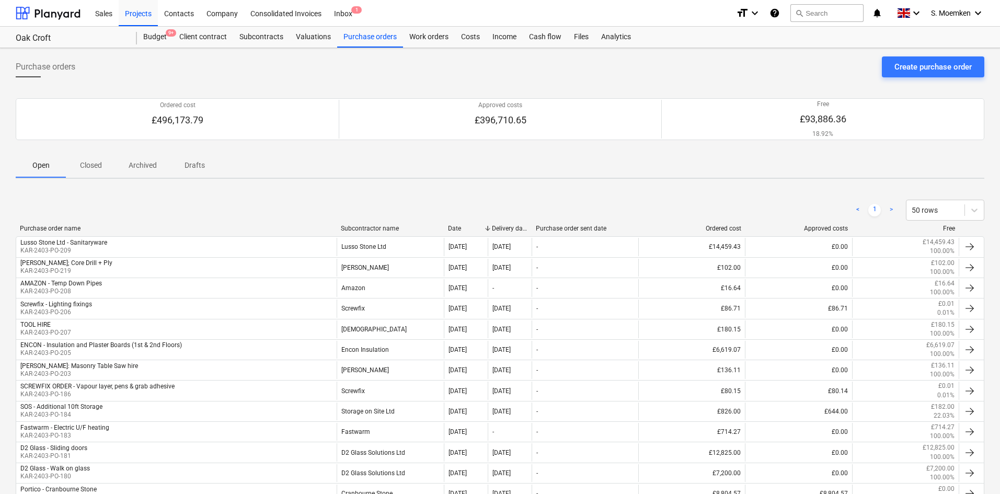
click at [251, 63] on div "Purchase orders Create purchase order" at bounding box center [500, 70] width 969 height 29
click at [57, 228] on div "Purchase order name" at bounding box center [176, 228] width 313 height 7
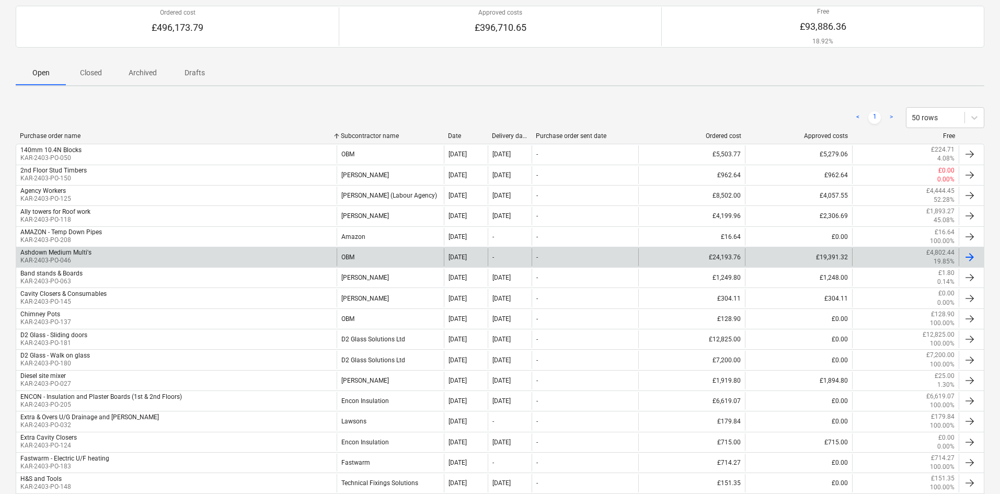
scroll to position [105, 0]
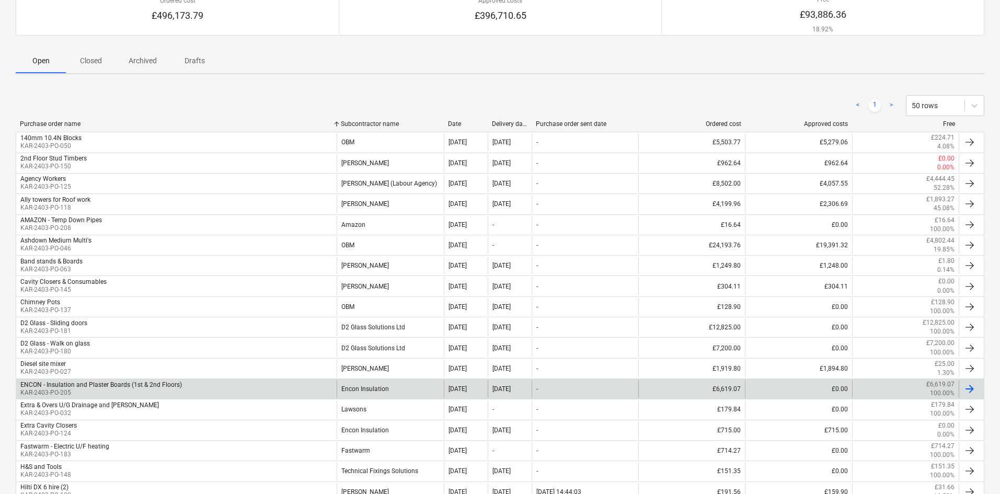
click at [110, 386] on div "ENCON - Insulation and Plaster Boards (1st & 2nd Floors)" at bounding box center [101, 384] width 162 height 7
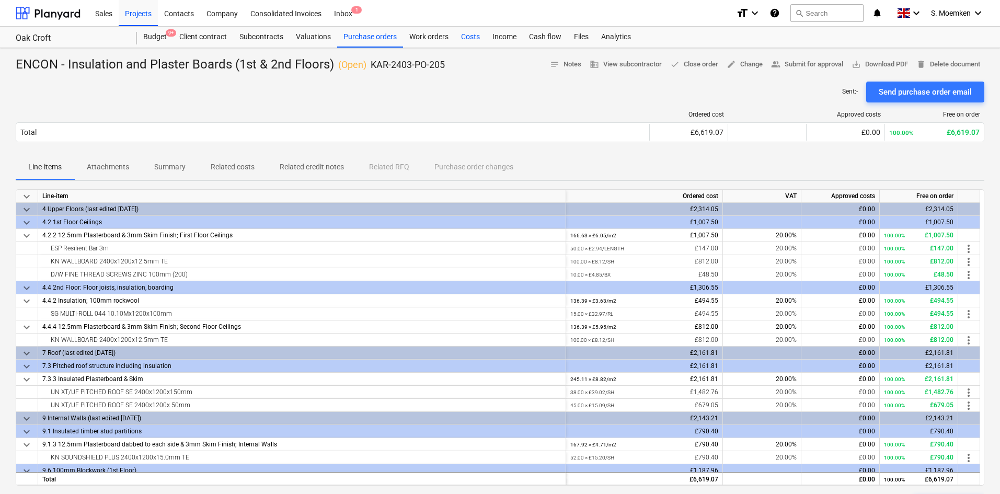
click at [465, 35] on div "Costs" at bounding box center [470, 37] width 31 height 21
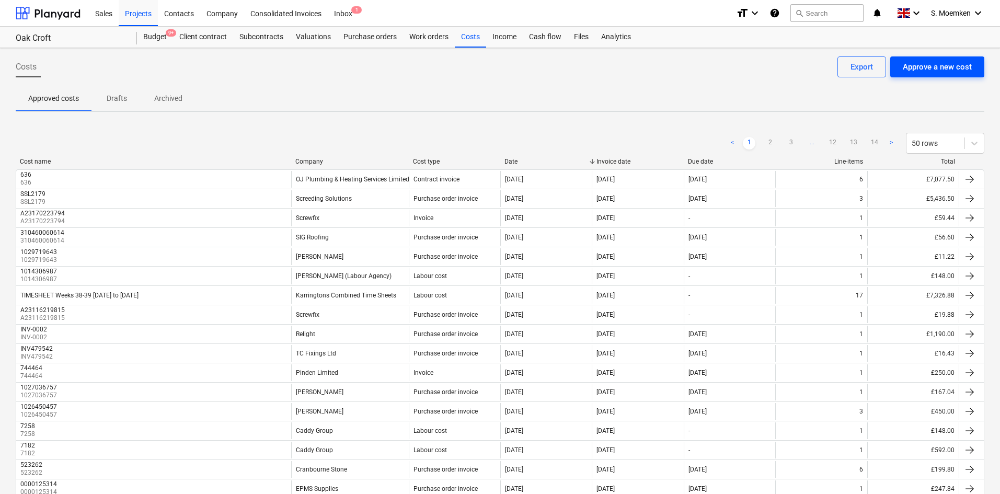
click at [938, 62] on div "Approve a new cost" at bounding box center [937, 67] width 69 height 14
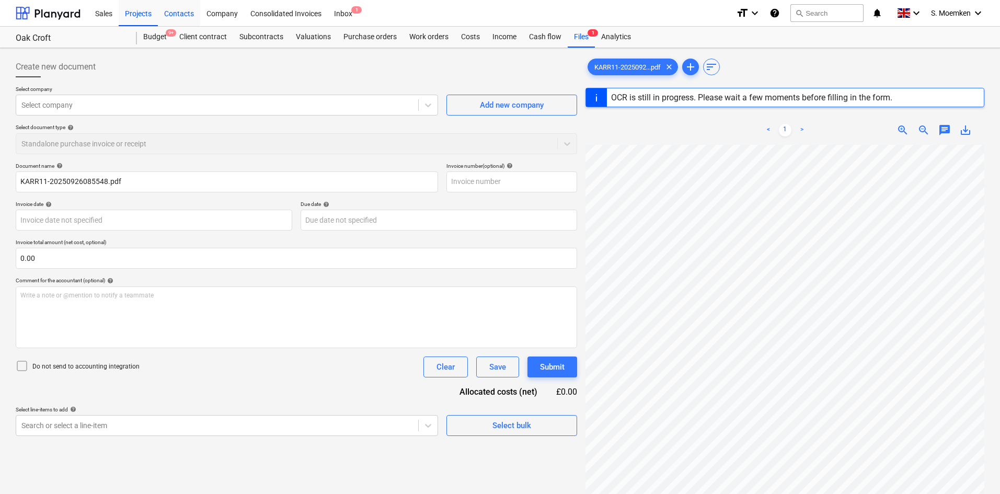
type input "KARR11"
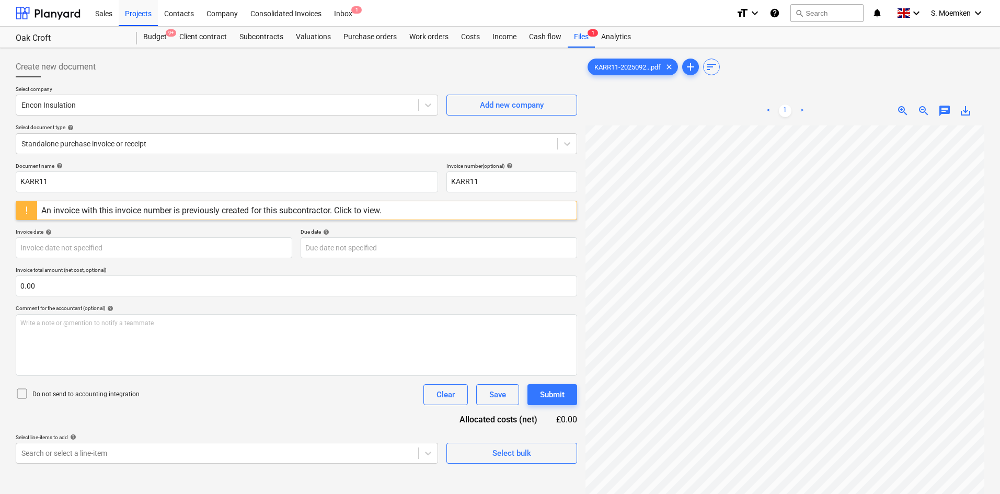
click at [393, 213] on div "An invoice with this invoice number is previously created for this subcontracto…" at bounding box center [296, 210] width 561 height 19
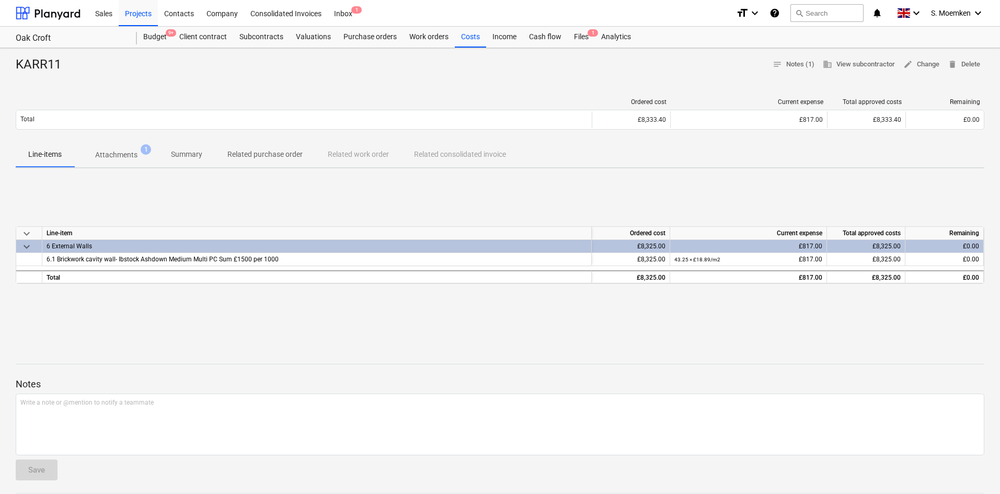
click at [127, 155] on p "Attachments" at bounding box center [116, 155] width 42 height 11
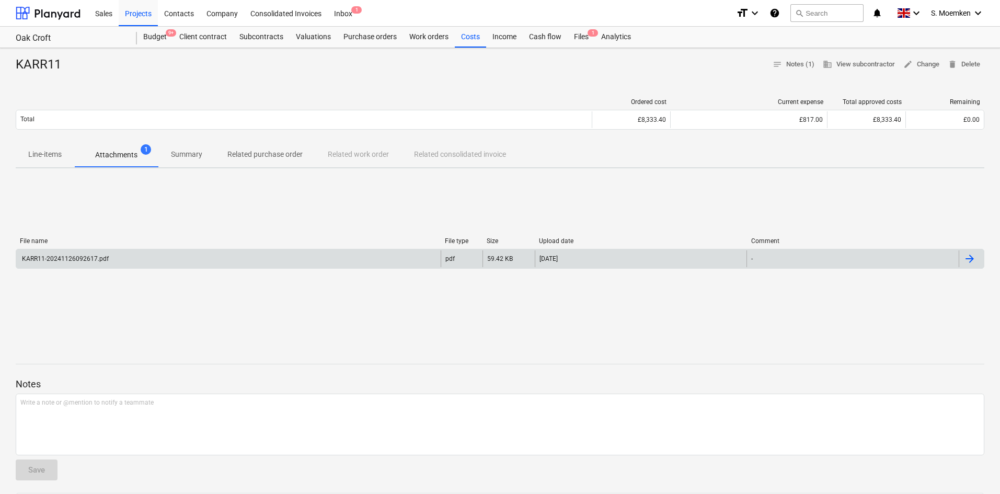
click at [154, 257] on div "KARR11-20241126092617.pdf" at bounding box center [228, 258] width 425 height 17
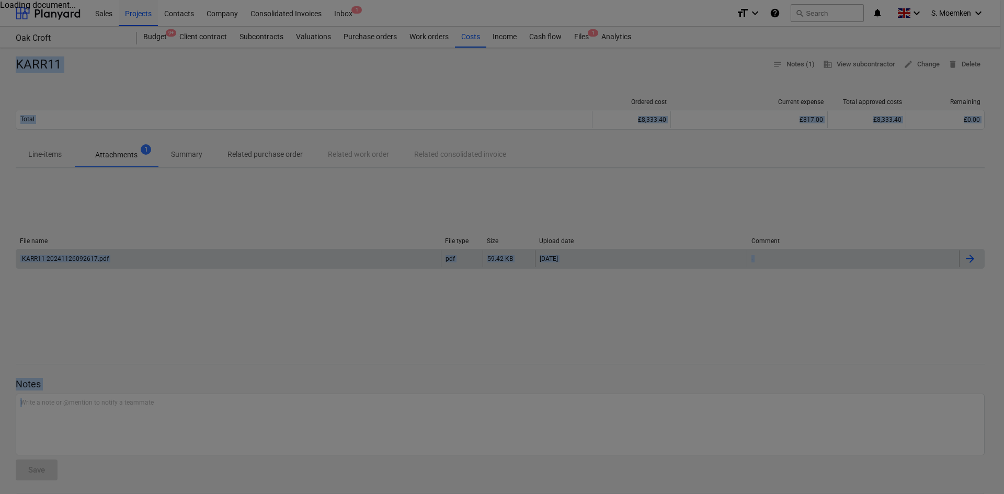
click at [154, 257] on div at bounding box center [502, 247] width 1004 height 494
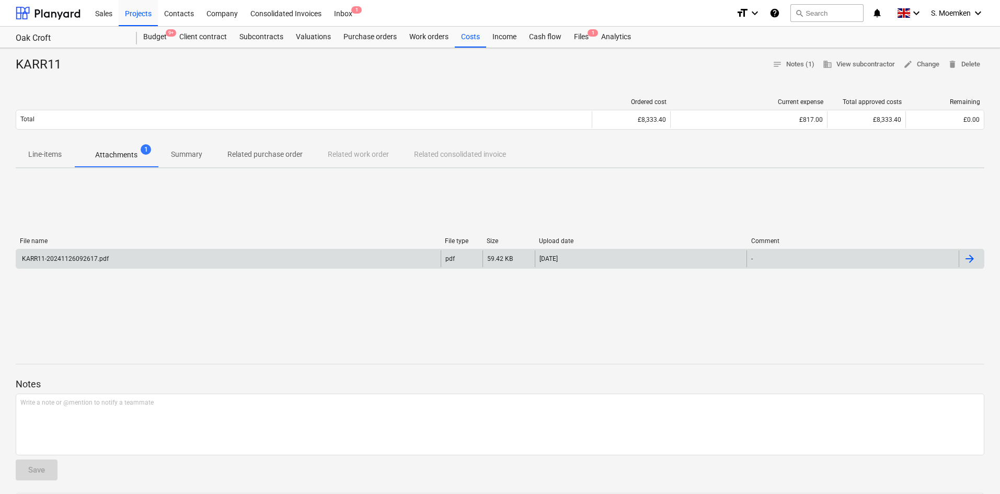
click at [138, 258] on div "KARR11-20241126092617.pdf" at bounding box center [228, 258] width 425 height 17
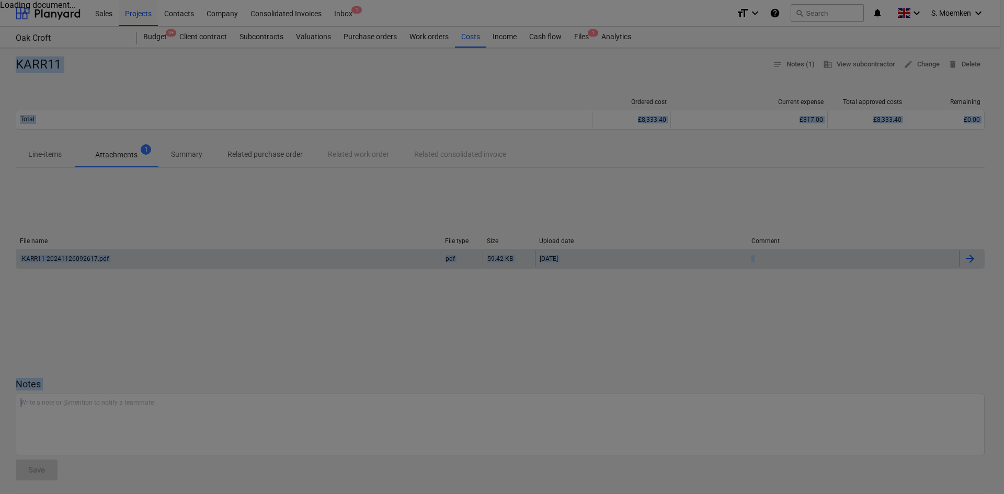
click at [138, 258] on div at bounding box center [502, 247] width 1004 height 494
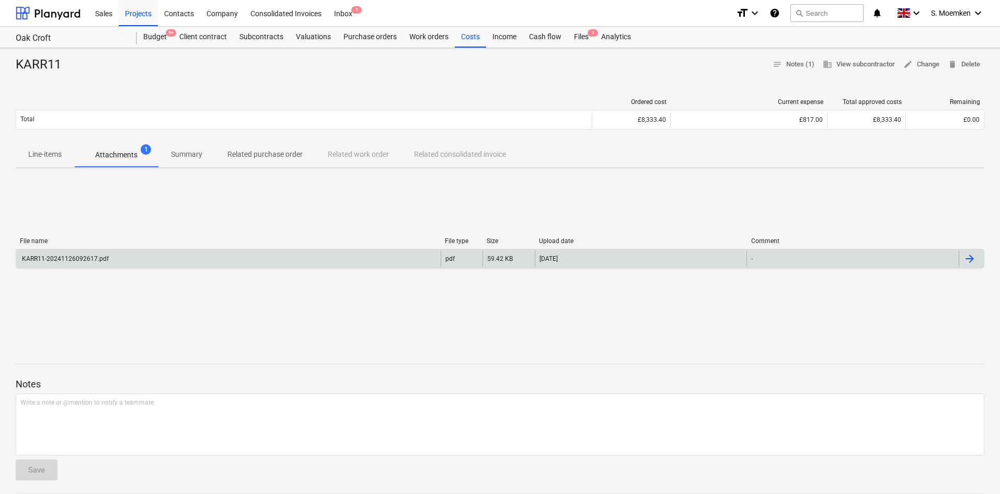
click at [138, 258] on div "KARR11-20241126092617.pdf" at bounding box center [228, 258] width 425 height 17
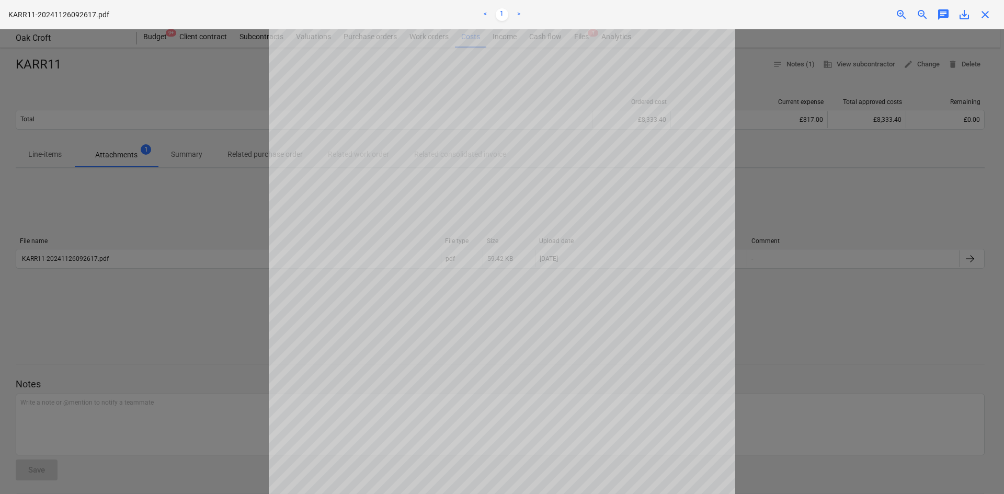
click at [990, 12] on span "close" at bounding box center [985, 14] width 13 height 13
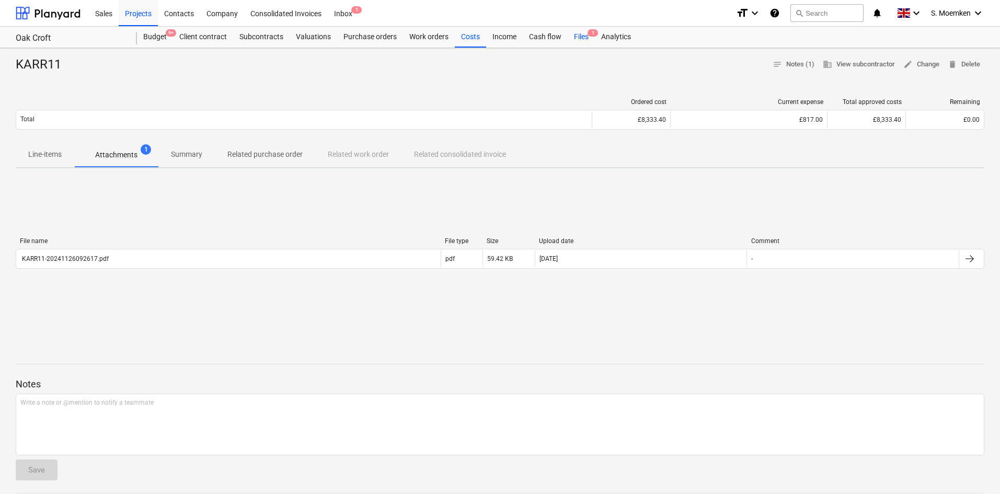
click at [581, 34] on div "Files 1" at bounding box center [581, 37] width 27 height 21
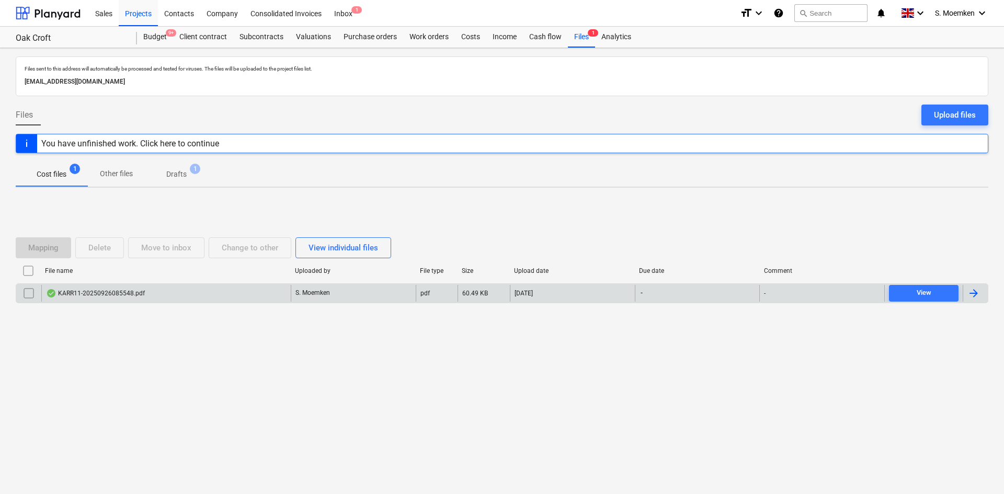
click at [196, 292] on div "KARR11-20250926085548.pdf" at bounding box center [165, 293] width 249 height 17
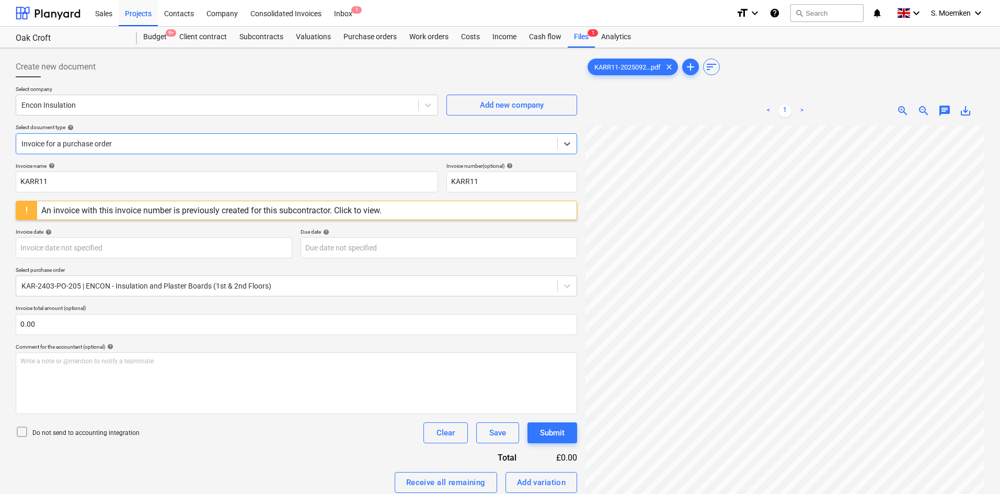
click at [234, 143] on div at bounding box center [286, 144] width 531 height 10
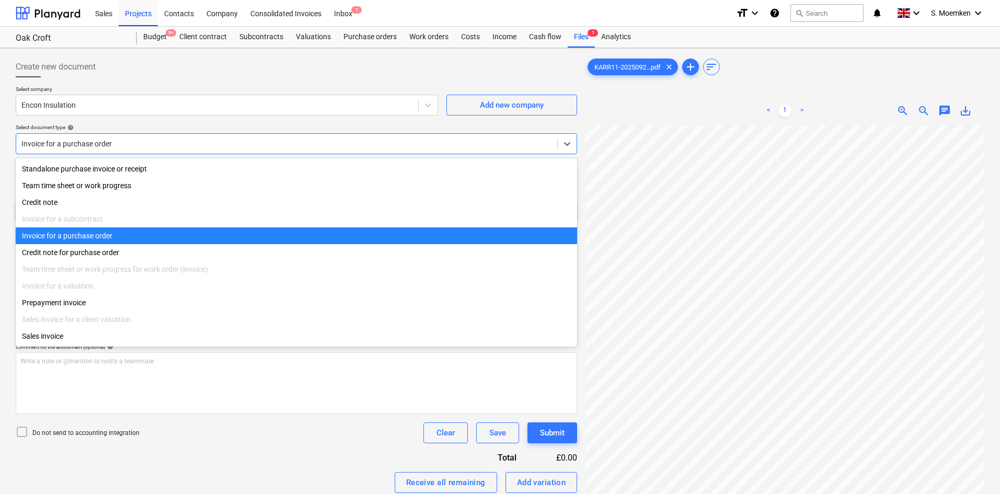
click at [116, 237] on div "Invoice for a purchase order" at bounding box center [296, 235] width 561 height 17
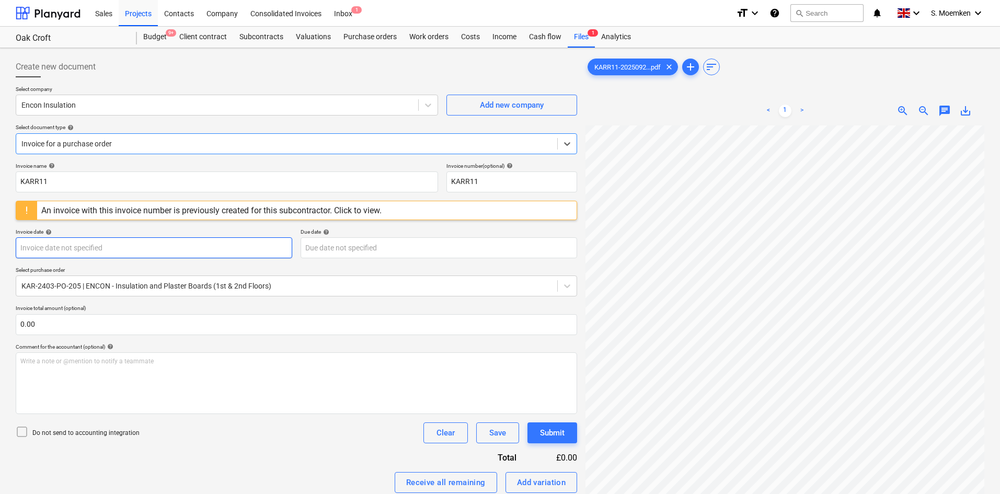
click at [179, 249] on body "Sales Projects Contacts Company Consolidated Invoices Inbox 1 format_size keybo…" at bounding box center [500, 247] width 1000 height 494
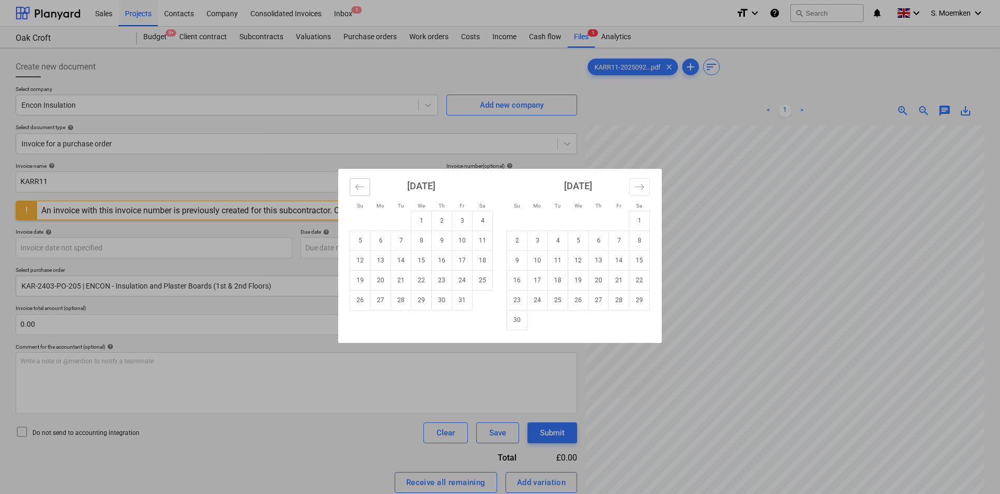
click at [360, 187] on icon "Move backward to switch to the previous month." at bounding box center [360, 187] width 10 height 10
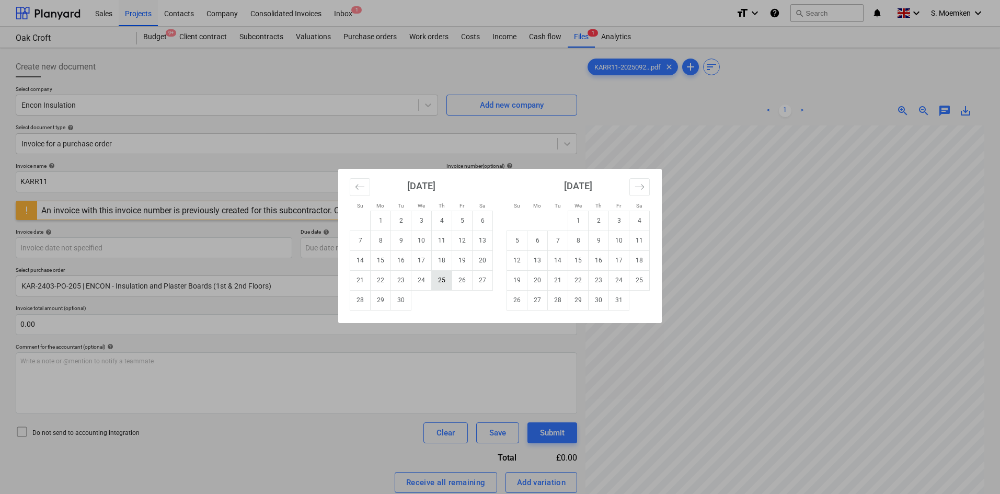
click at [439, 281] on td "25" at bounding box center [442, 280] width 20 height 20
type input "25 Sep 2025"
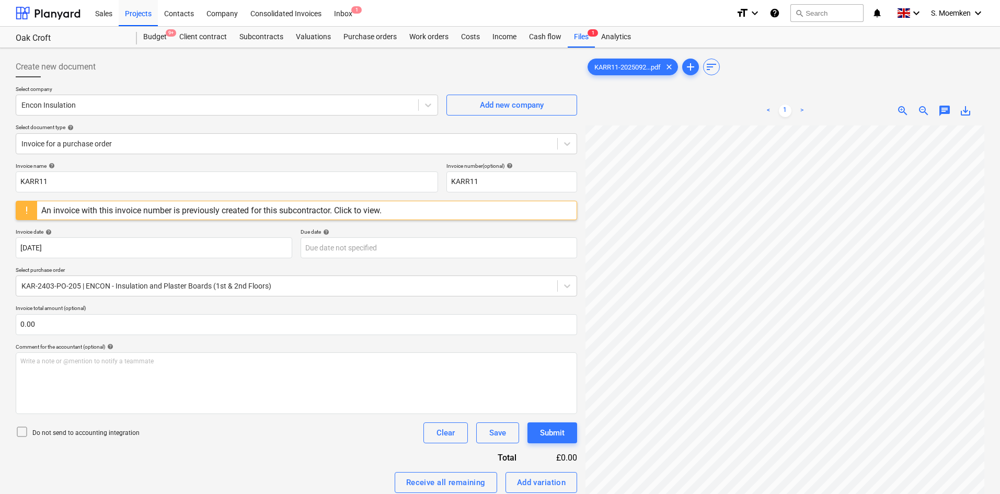
click at [206, 214] on div "An invoice with this invoice number is previously created for this subcontracto…" at bounding box center [211, 210] width 340 height 10
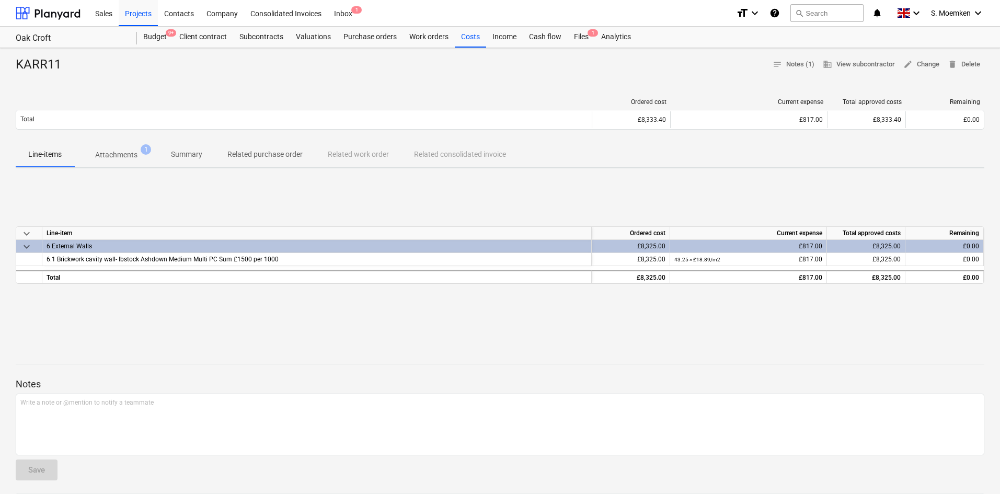
click at [110, 148] on span "Attachments 1" at bounding box center [116, 154] width 84 height 19
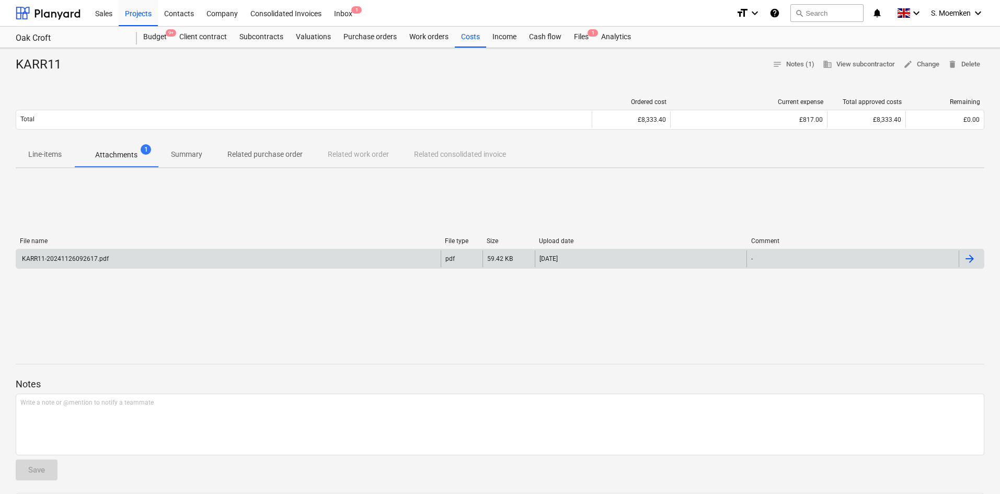
click at [282, 258] on div "KARR11-20241126092617.pdf" at bounding box center [228, 258] width 425 height 17
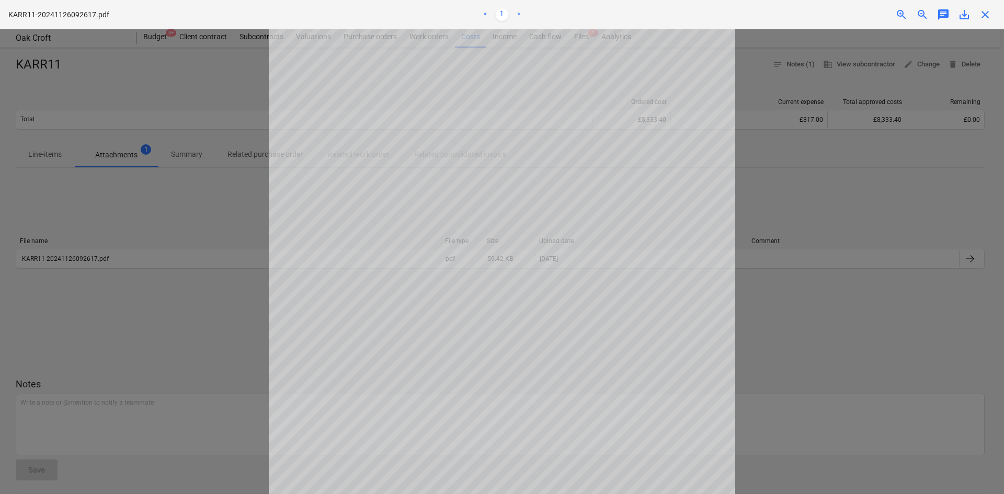
click at [986, 11] on span "close" at bounding box center [985, 14] width 13 height 13
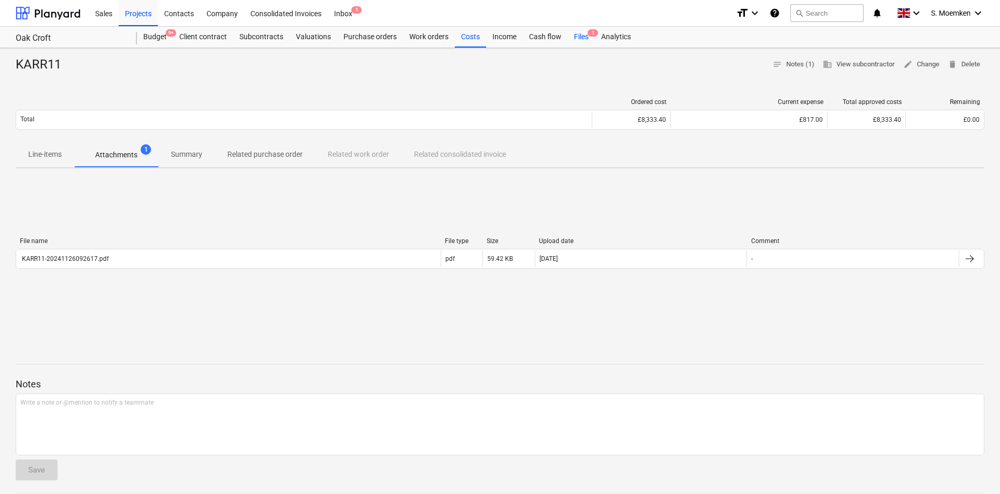
click at [582, 39] on div "Files 1" at bounding box center [581, 37] width 27 height 21
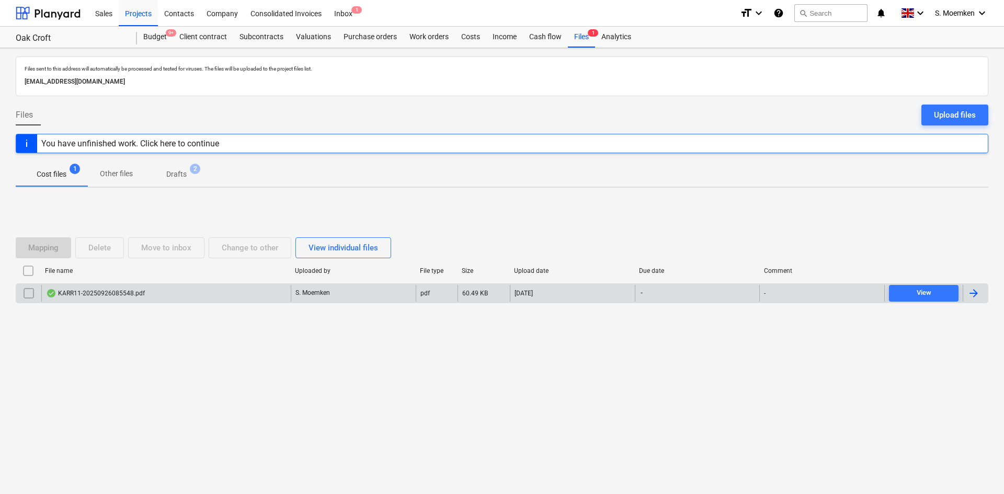
click at [140, 291] on div "KARR11-20250926085548.pdf" at bounding box center [95, 293] width 99 height 8
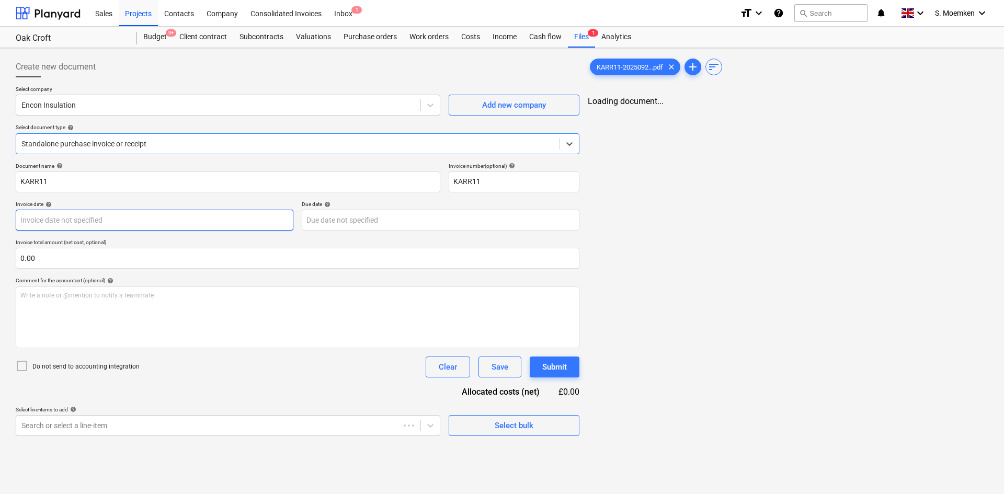
type input "25 Sep 2025"
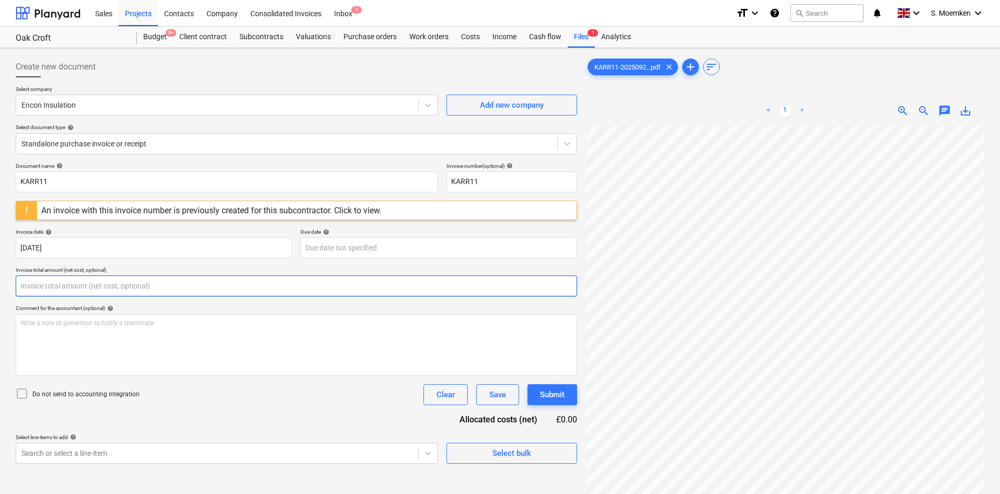
drag, startPoint x: 41, startPoint y: 287, endPoint x: 4, endPoint y: 287, distance: 36.6
click at [4, 287] on div "Create new document Select company Encon Insulation Add new company Select docu…" at bounding box center [500, 323] width 1000 height 551
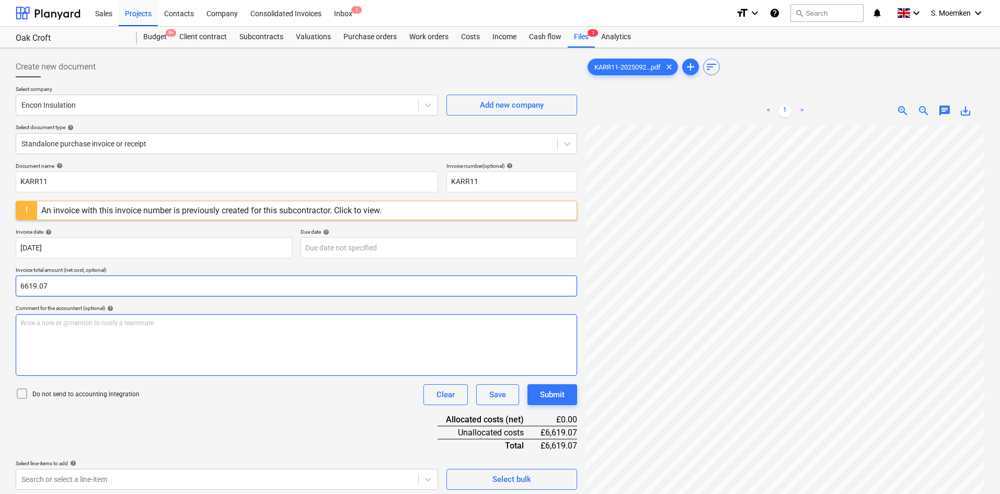
type input "6,619.07"
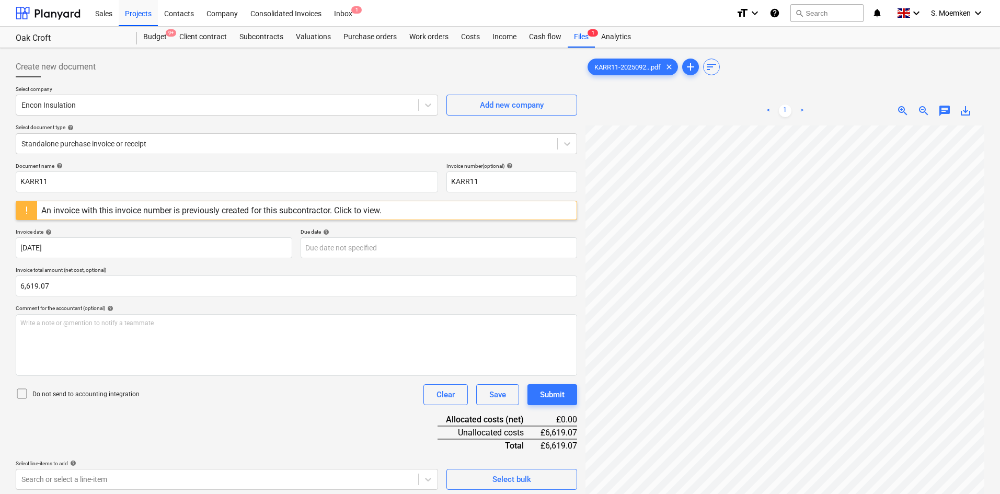
click at [16, 392] on icon at bounding box center [22, 393] width 13 height 13
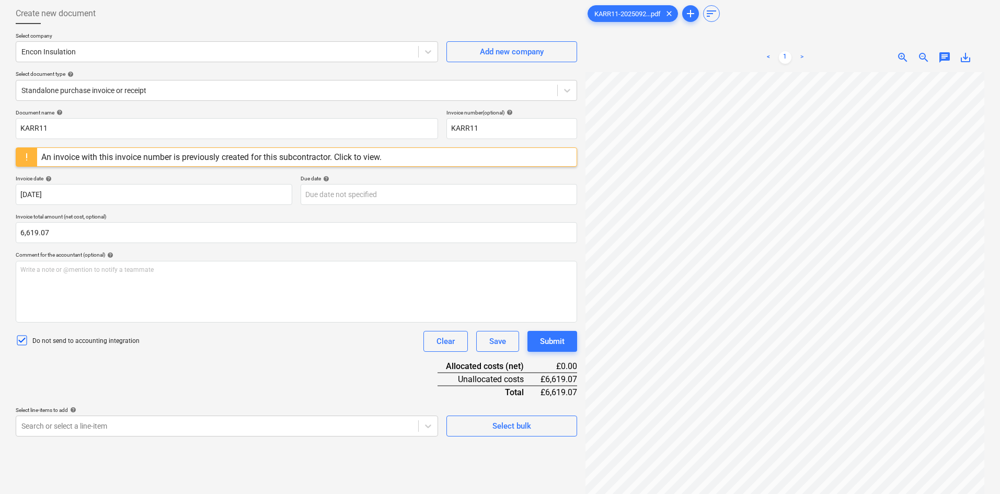
scroll to position [105, 0]
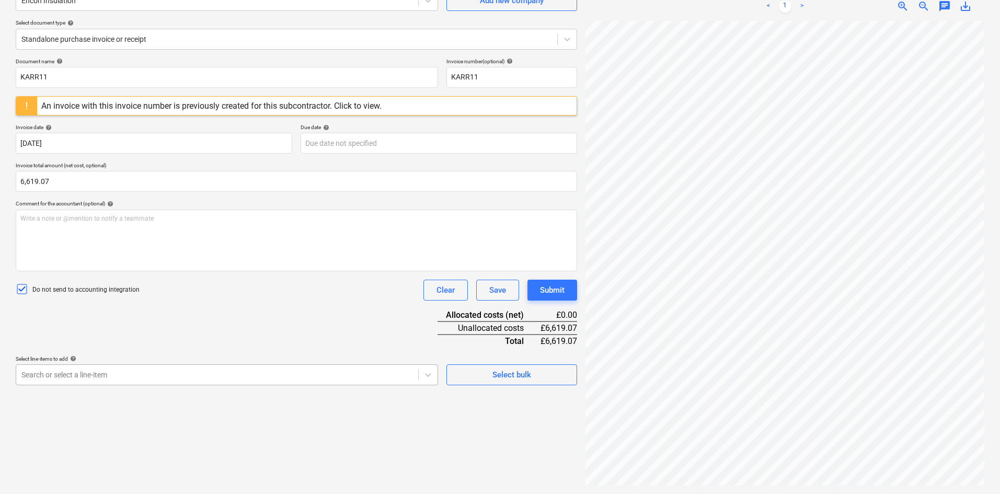
click at [153, 374] on body "Sales Projects Contacts Company Consolidated Invoices Inbox 1 format_size keybo…" at bounding box center [500, 142] width 1000 height 494
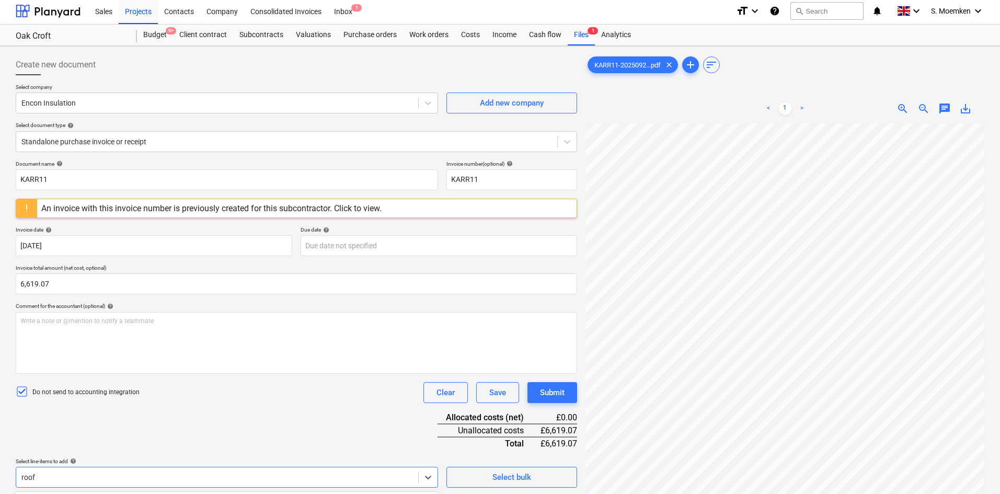
scroll to position [0, 0]
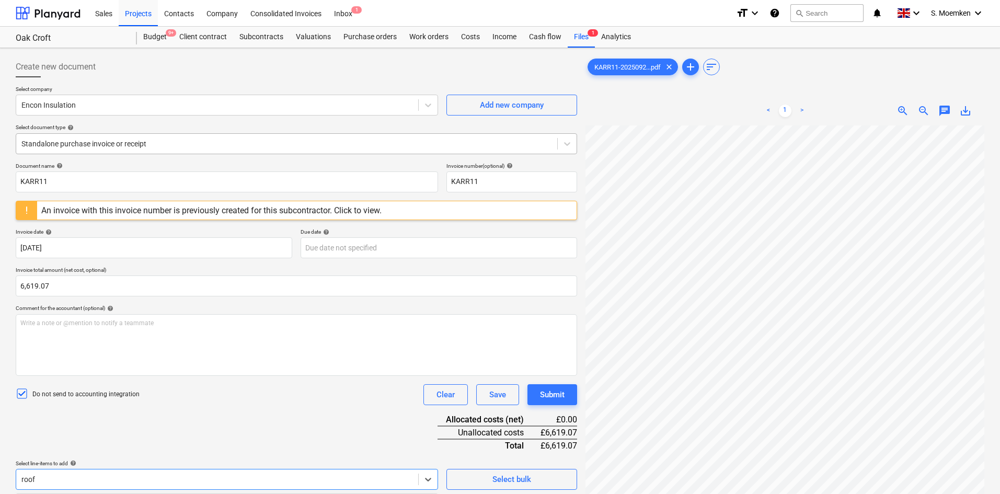
type input "roof"
click at [199, 143] on div at bounding box center [286, 144] width 531 height 10
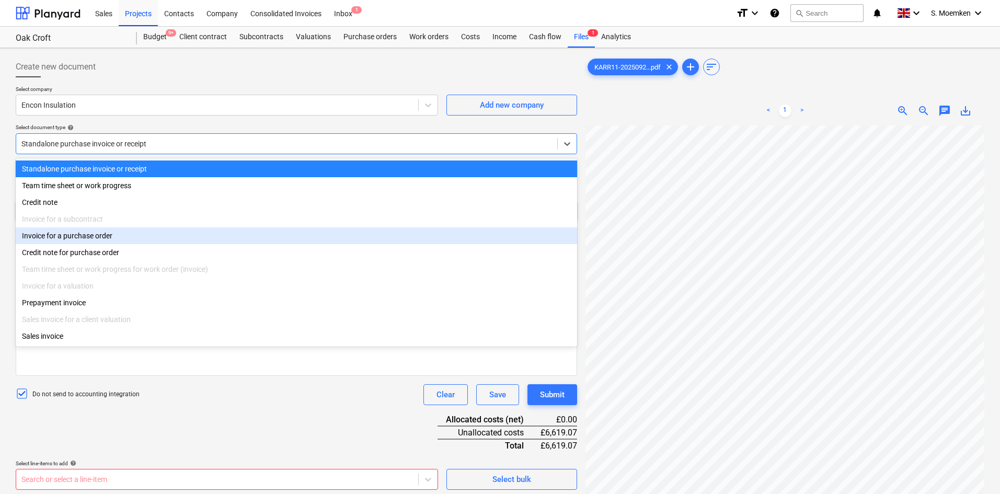
click at [52, 239] on div "Invoice for a purchase order" at bounding box center [296, 235] width 561 height 17
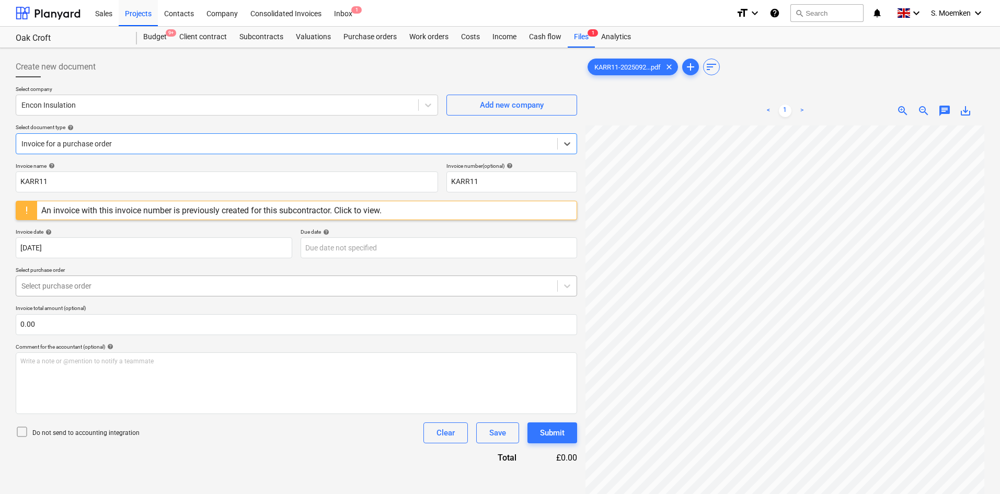
click at [114, 290] on div at bounding box center [286, 286] width 531 height 10
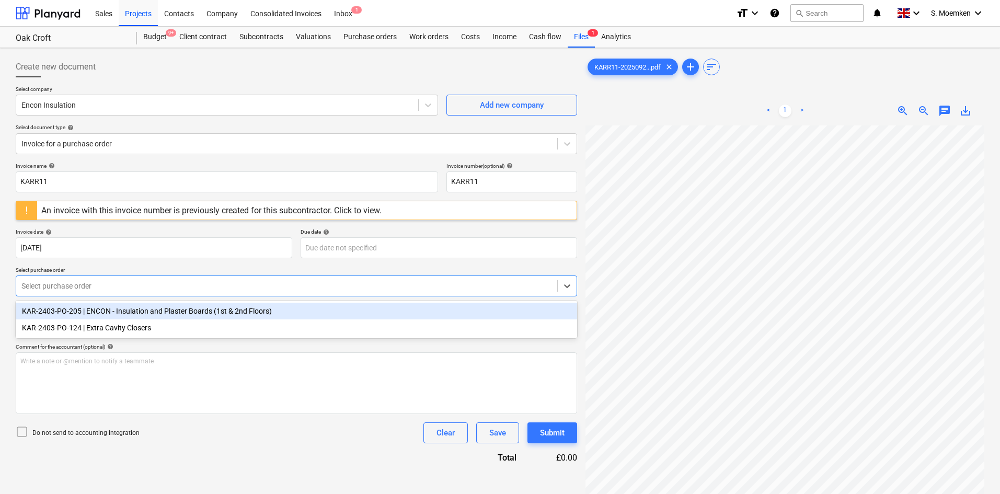
click at [131, 314] on div "KAR-2403-PO-205 | ENCON - Insulation and Plaster Boards (1st & 2nd Floors)" at bounding box center [296, 311] width 561 height 17
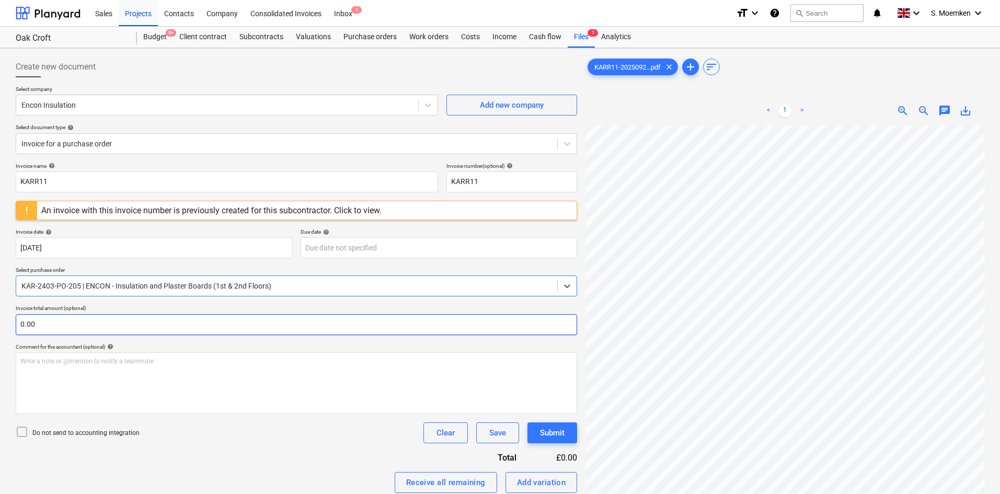
scroll to position [52, 0]
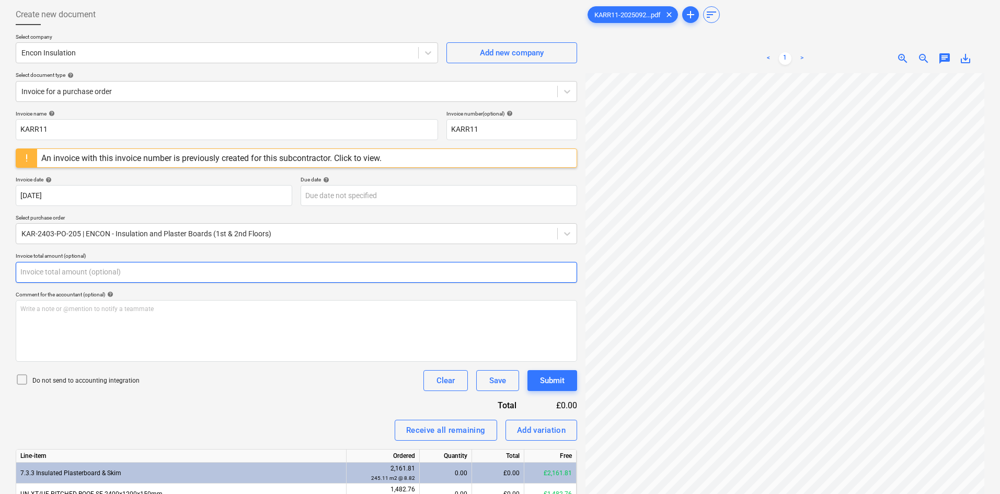
drag, startPoint x: 65, startPoint y: 275, endPoint x: 9, endPoint y: 272, distance: 56.0
click at [9, 272] on div "Create new document Select company Encon Insulation Add new company Select docu…" at bounding box center [500, 439] width 1000 height 886
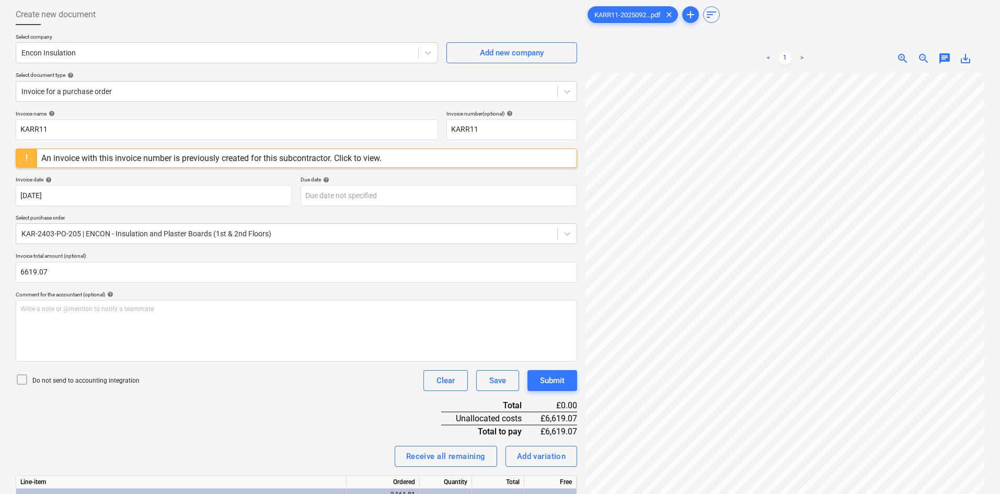
type input "6,619.07"
click at [17, 380] on icon at bounding box center [22, 379] width 13 height 13
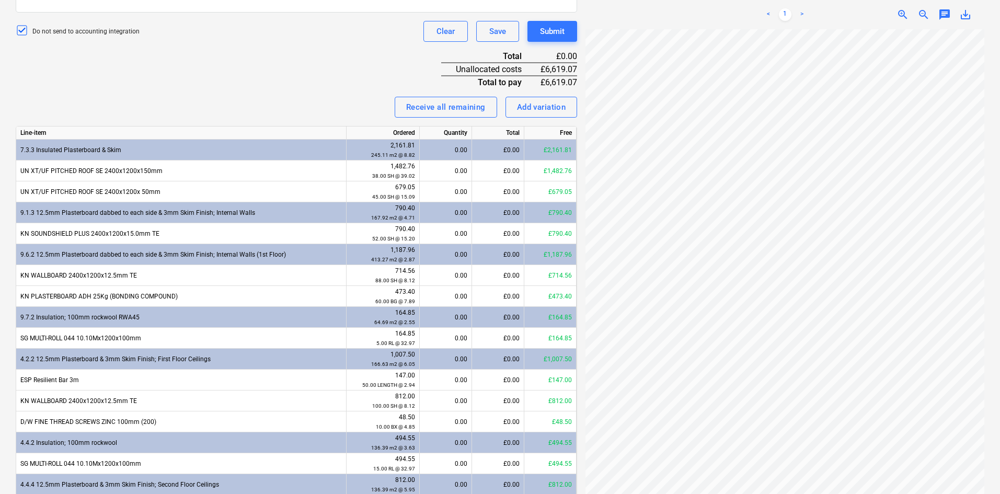
scroll to position [418, 0]
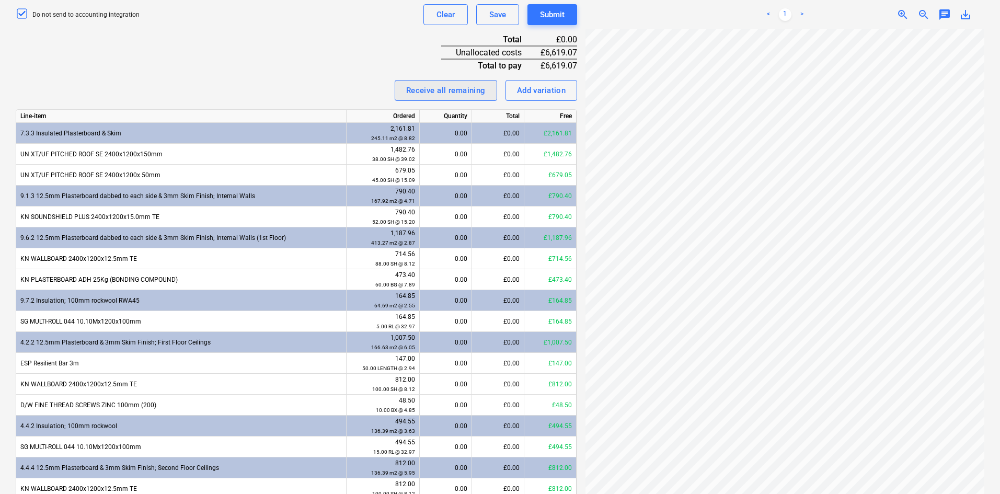
click at [421, 88] on div "Receive all remaining" at bounding box center [445, 91] width 79 height 14
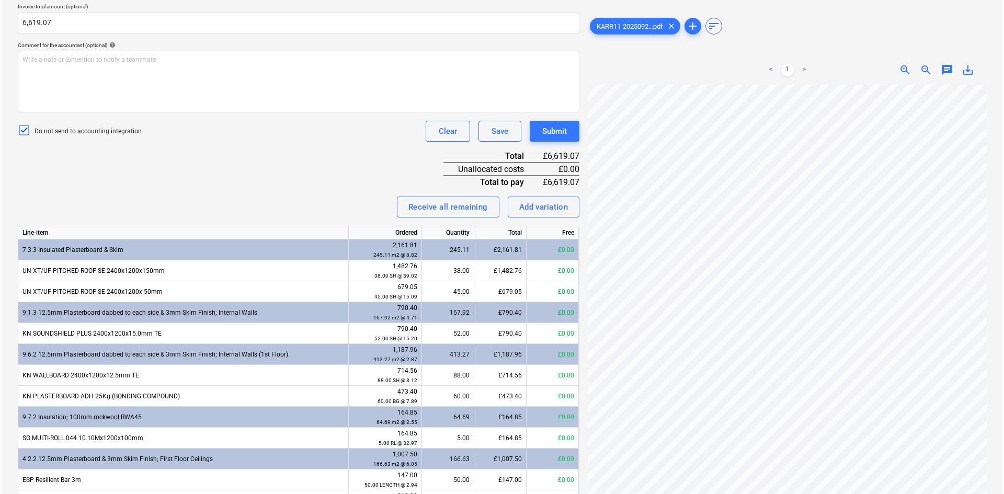
scroll to position [152, 0]
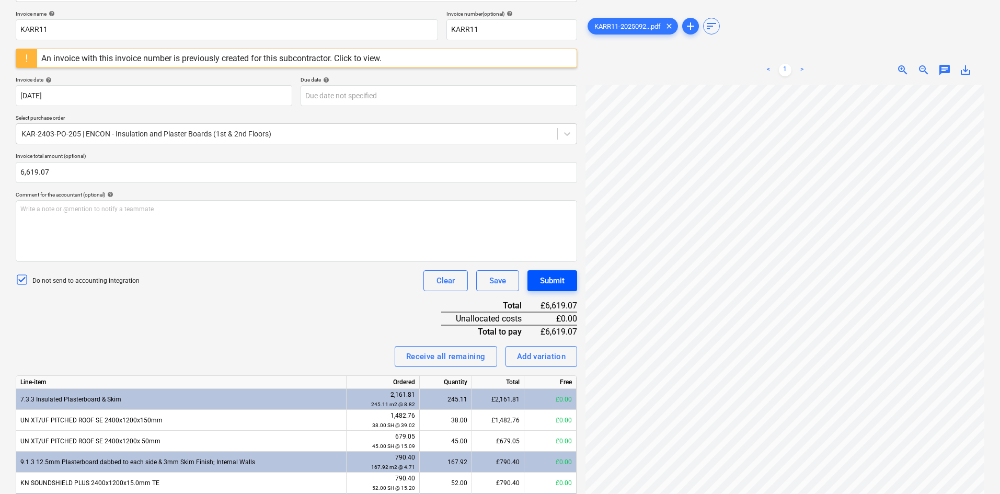
click at [551, 279] on div "Submit" at bounding box center [552, 281] width 25 height 14
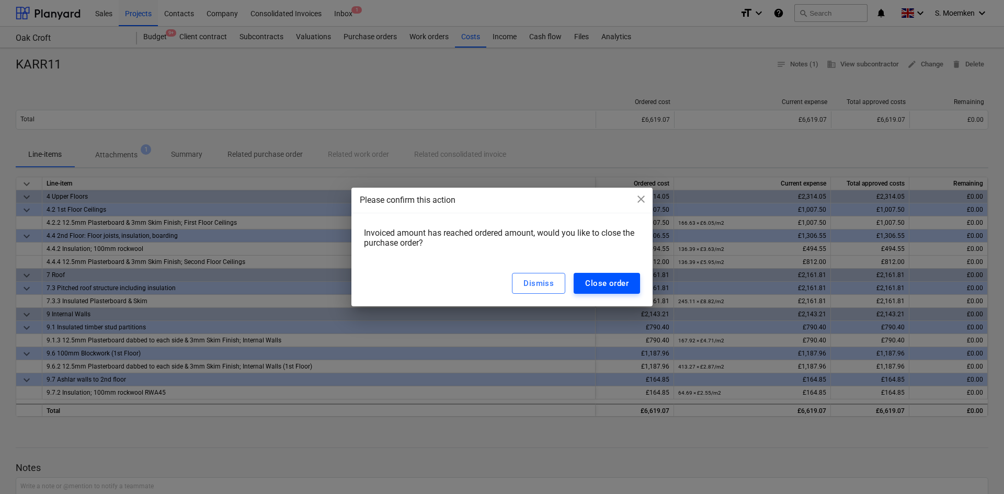
click at [598, 281] on div "Close order" at bounding box center [606, 284] width 43 height 14
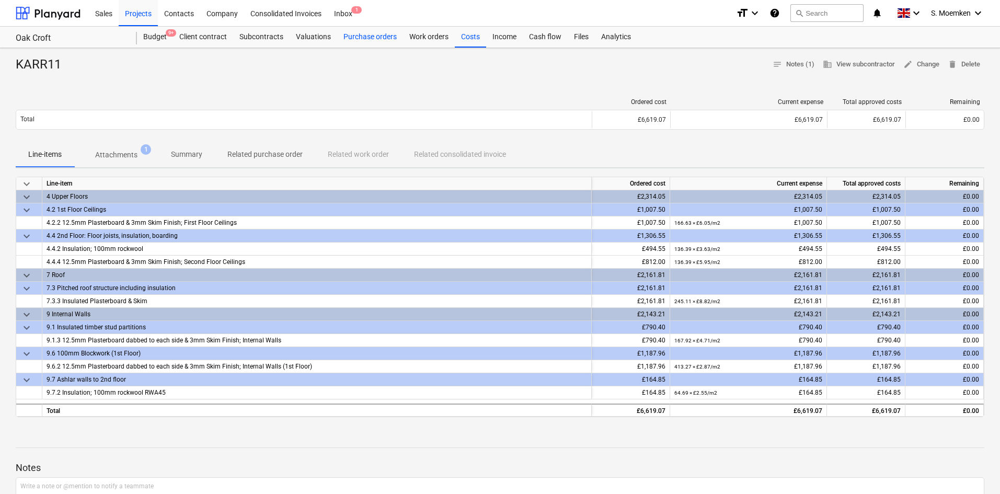
click at [365, 33] on div "Purchase orders" at bounding box center [370, 37] width 66 height 21
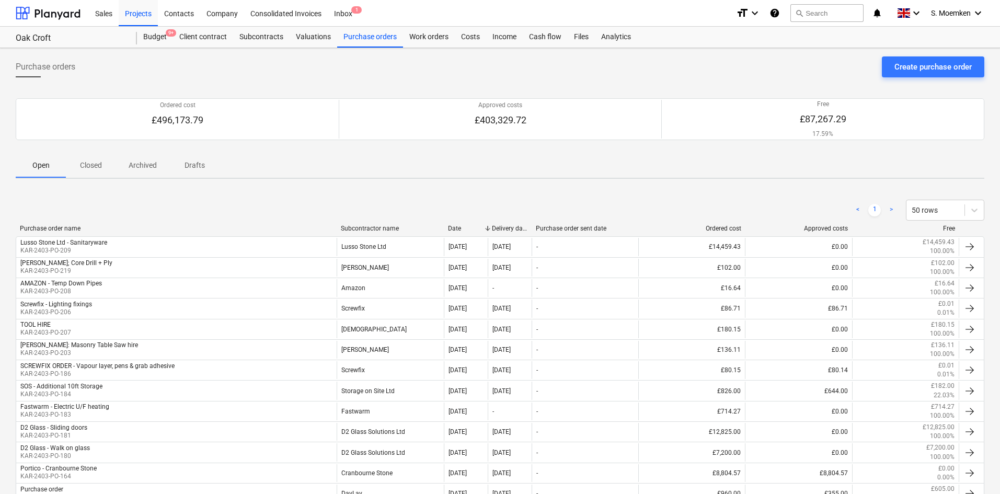
click at [366, 228] on div "Subcontractor name" at bounding box center [390, 228] width 99 height 7
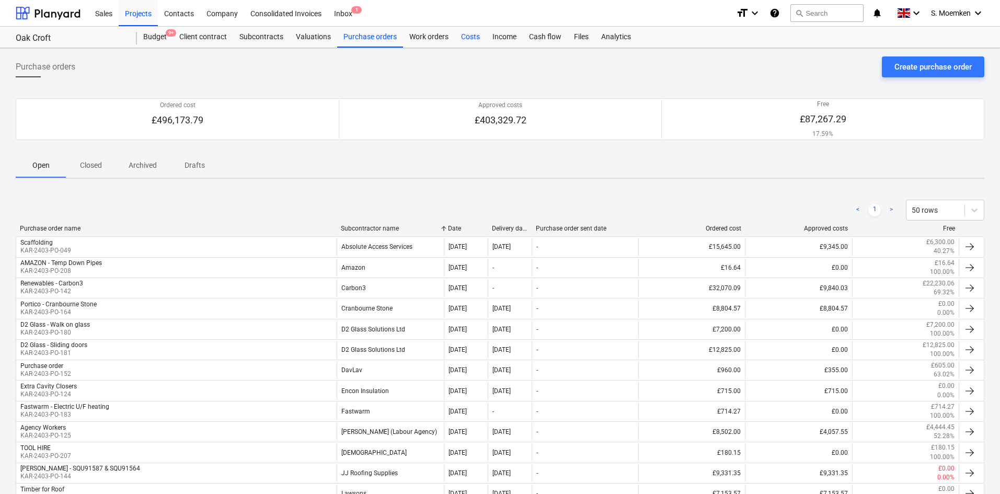
click at [463, 31] on div "Costs" at bounding box center [470, 37] width 31 height 21
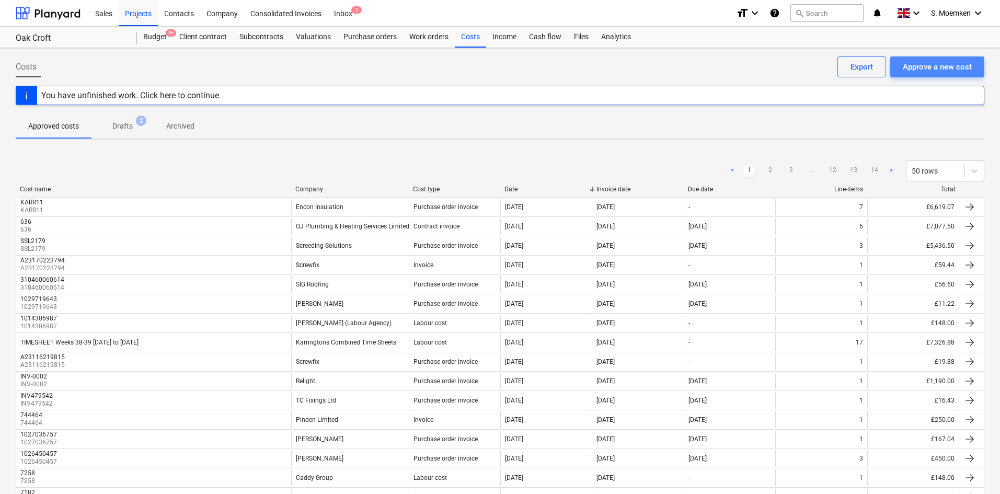
click at [949, 61] on div "Approve a new cost" at bounding box center [937, 67] width 69 height 14
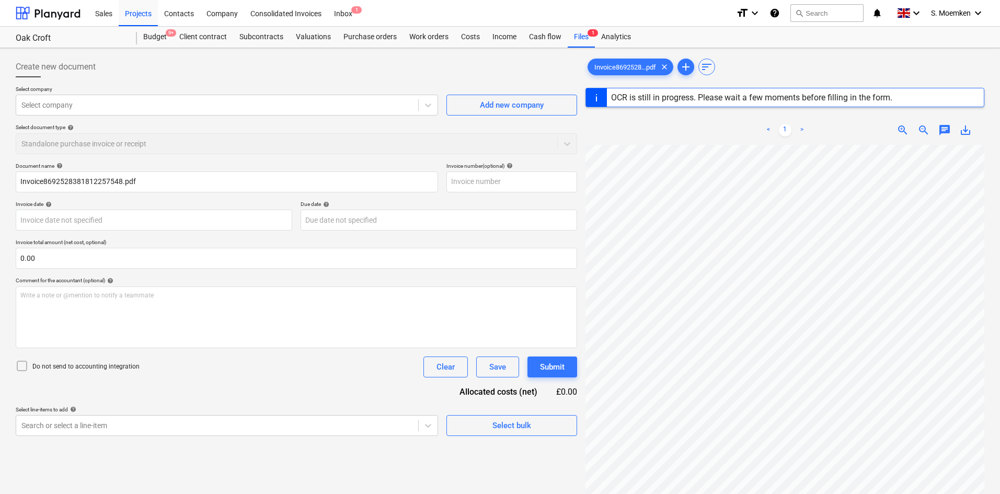
type input "A23173911451"
type input "29 Sep 2025"
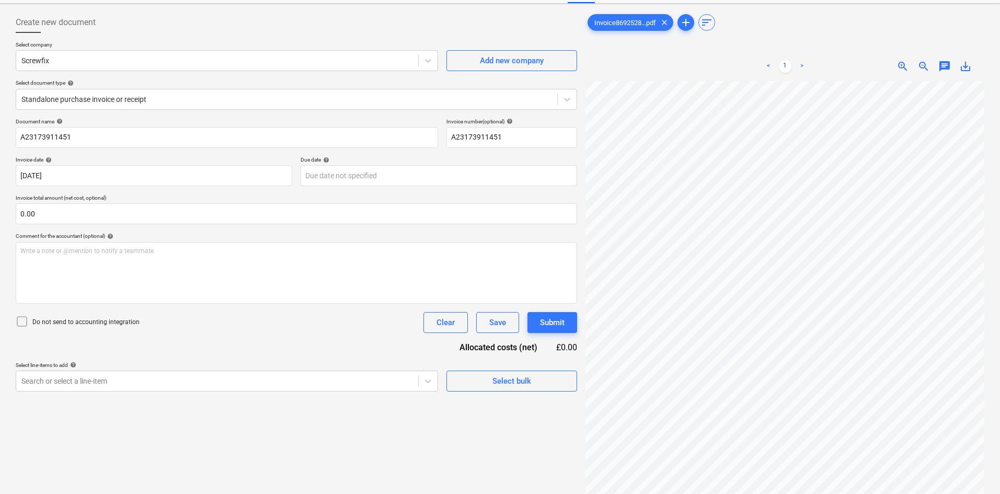
scroll to position [105, 0]
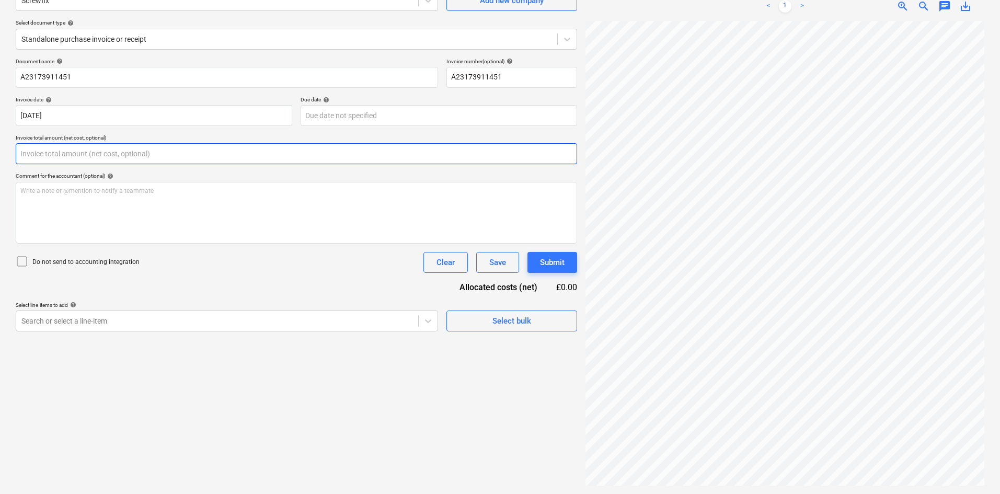
drag, startPoint x: 45, startPoint y: 154, endPoint x: 8, endPoint y: 150, distance: 37.3
click at [6, 152] on div "Create new document Select company Screwfix Add new company Select document typ…" at bounding box center [500, 219] width 1000 height 551
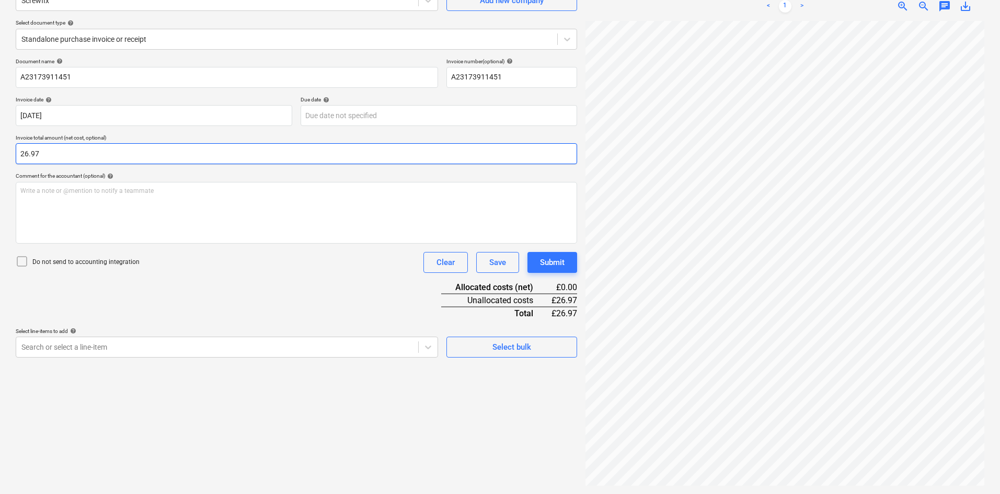
type input "26.97"
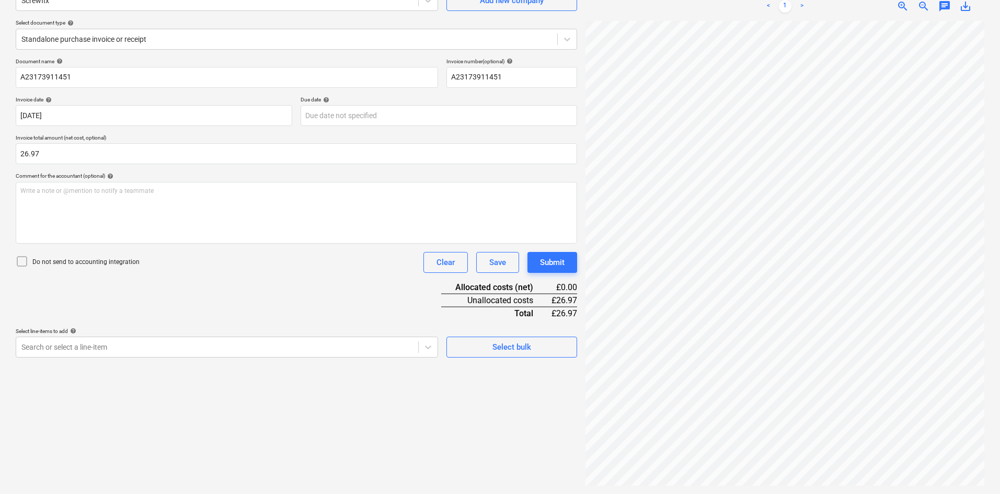
click at [24, 258] on icon at bounding box center [22, 261] width 13 height 13
click at [143, 346] on body "Sales Projects Contacts Company Consolidated Invoices Inbox 1 format_size keybo…" at bounding box center [500, 142] width 1000 height 494
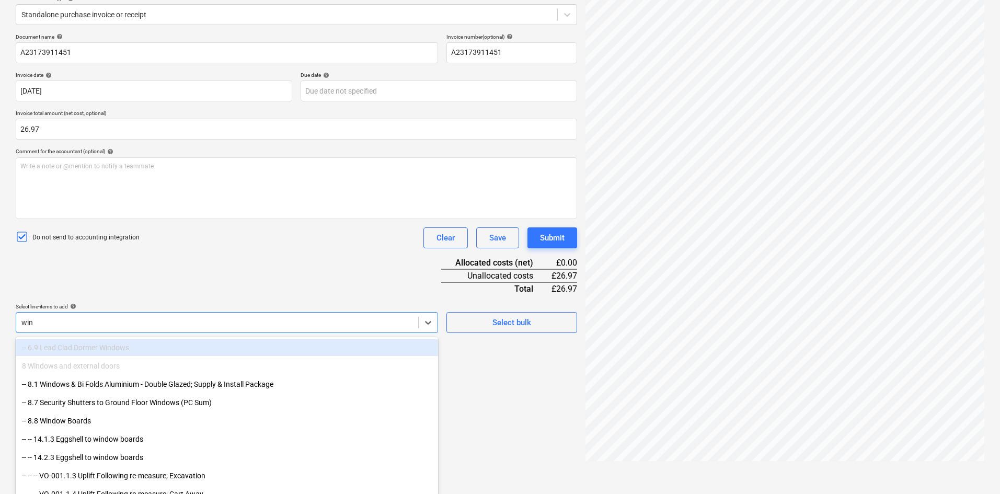
scroll to position [131, 0]
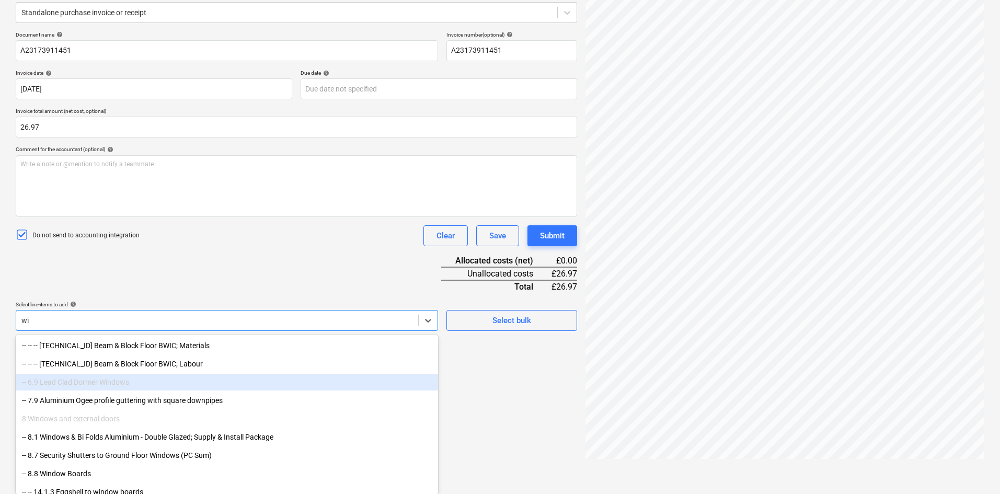
type input "w"
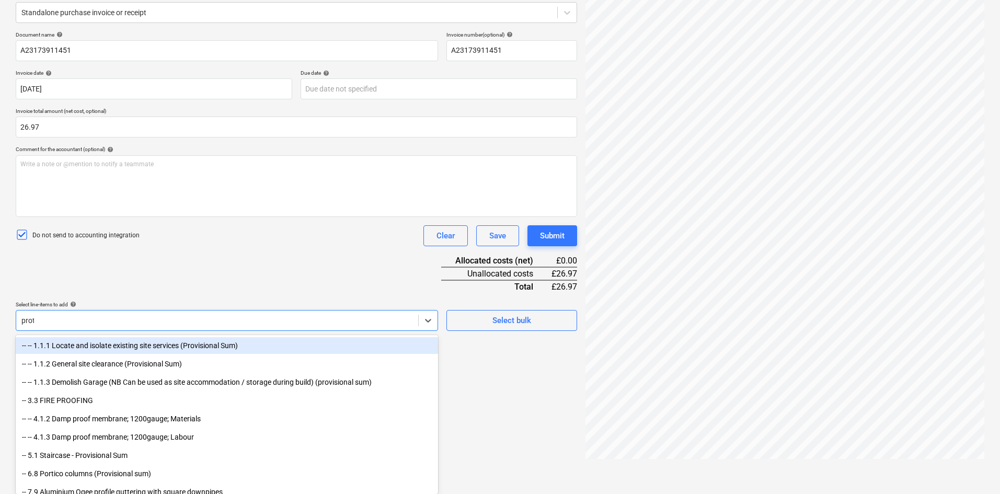
scroll to position [105, 0]
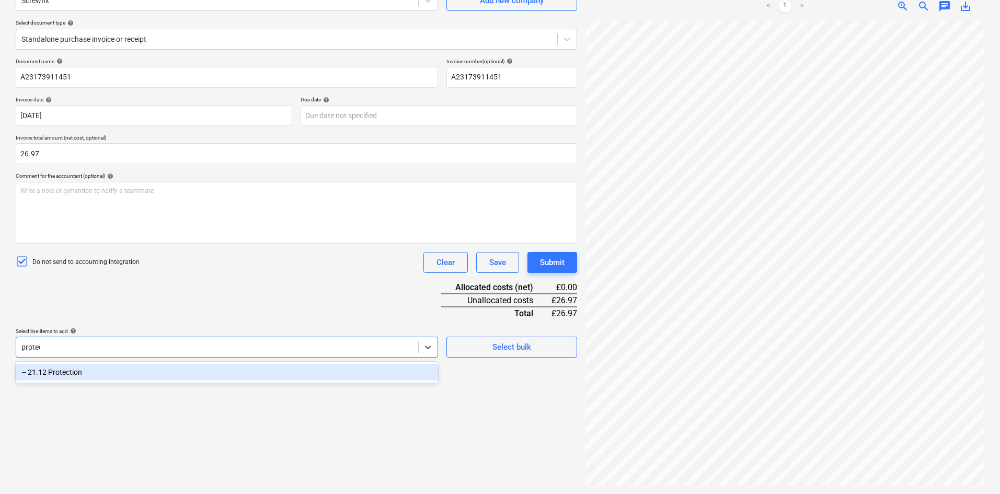
type input "protect"
click at [184, 375] on div "-- 21.12 Protection" at bounding box center [227, 372] width 422 height 17
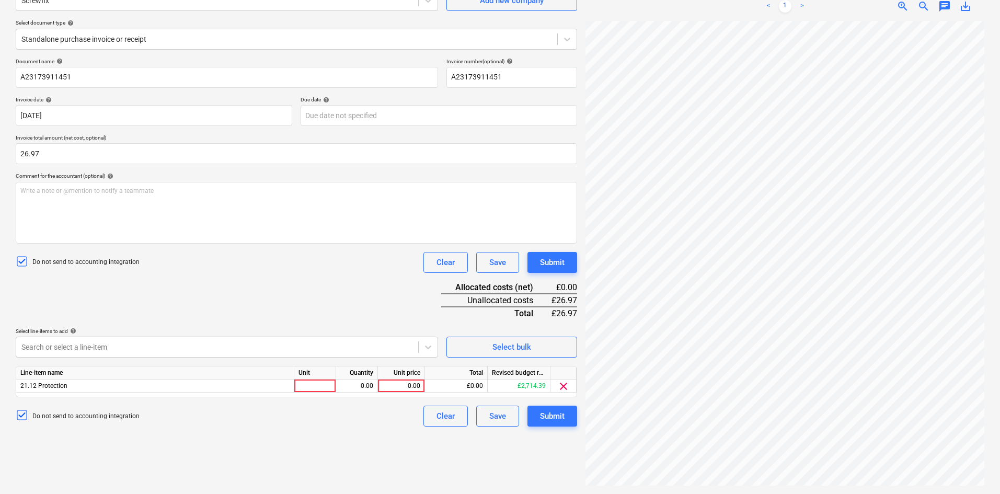
click at [288, 286] on div "Document name help A23173911451 Invoice number (optional) help A23173911451 Inv…" at bounding box center [296, 242] width 561 height 369
click at [309, 385] on div at bounding box center [315, 386] width 42 height 13
type input "Each"
drag, startPoint x: 317, startPoint y: 384, endPoint x: 293, endPoint y: 386, distance: 24.6
click at [0, 0] on div "21.12 Protection Each 1.00 0.00 £0.00 £2,714.39 clear" at bounding box center [0, 0] width 0 height 0
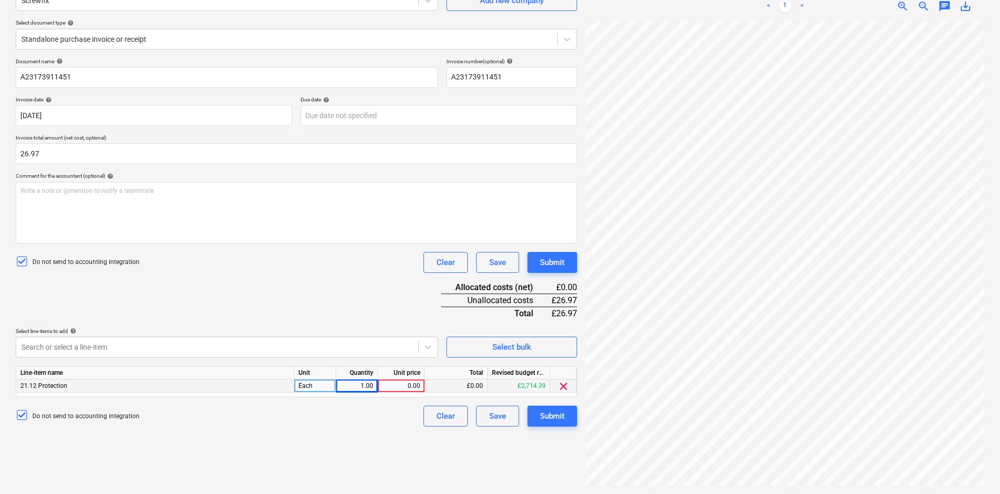
click at [316, 385] on div "Each" at bounding box center [315, 386] width 42 height 13
type input "Item"
type input "2"
type input "1"
type input "26.97"
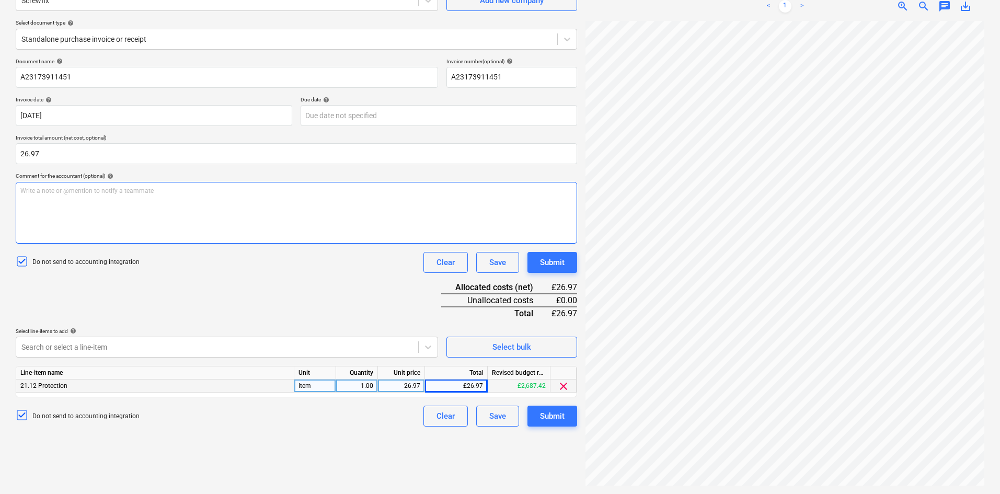
click at [113, 190] on p "Write a note or @mention to notify a teammate ﻿" at bounding box center [296, 191] width 552 height 9
click at [554, 412] on div "Submit" at bounding box center [552, 416] width 25 height 14
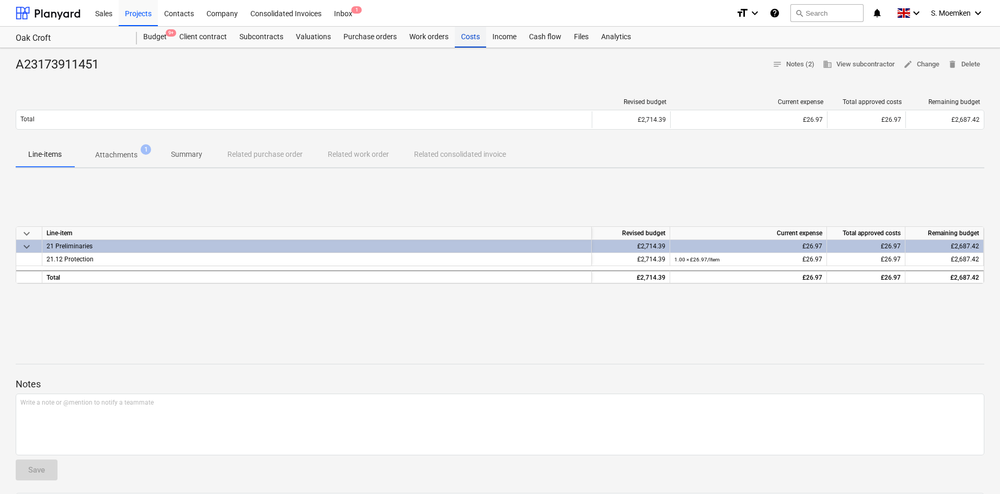
click at [468, 33] on div "Costs" at bounding box center [470, 37] width 31 height 21
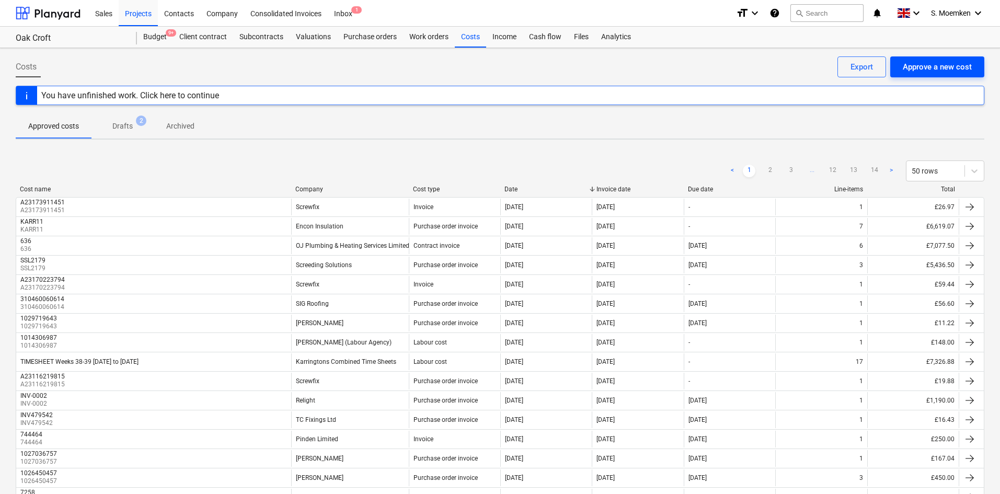
click at [929, 66] on div "Approve a new cost" at bounding box center [937, 67] width 69 height 14
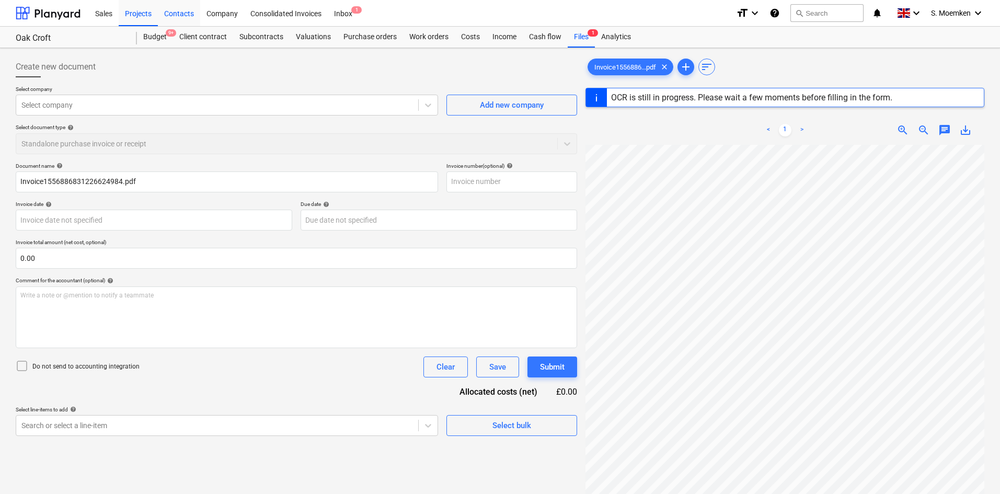
type input "A23182023526"
type input "30 Sep 2025"
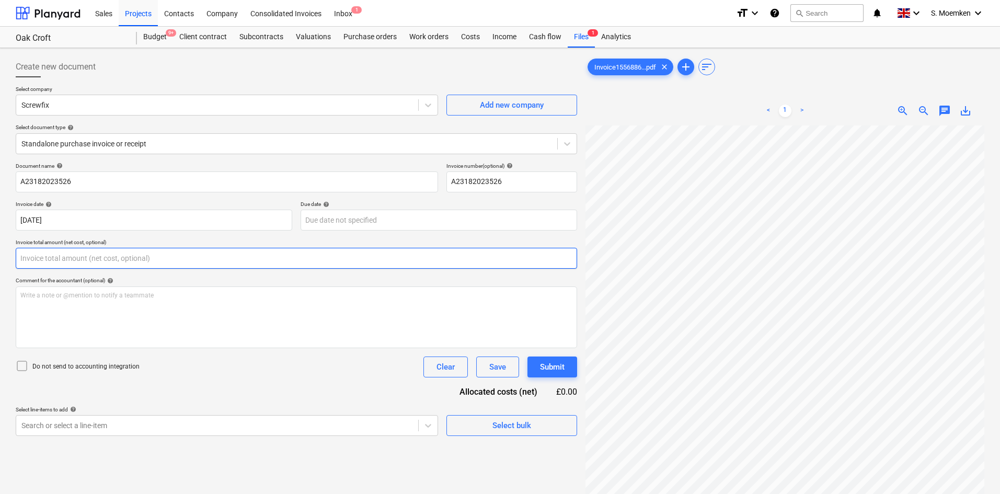
drag, startPoint x: 69, startPoint y: 259, endPoint x: 13, endPoint y: 257, distance: 56.0
click at [13, 257] on div "Create new document Select company Screwfix Add new company Select document typ…" at bounding box center [297, 323] width 570 height 542
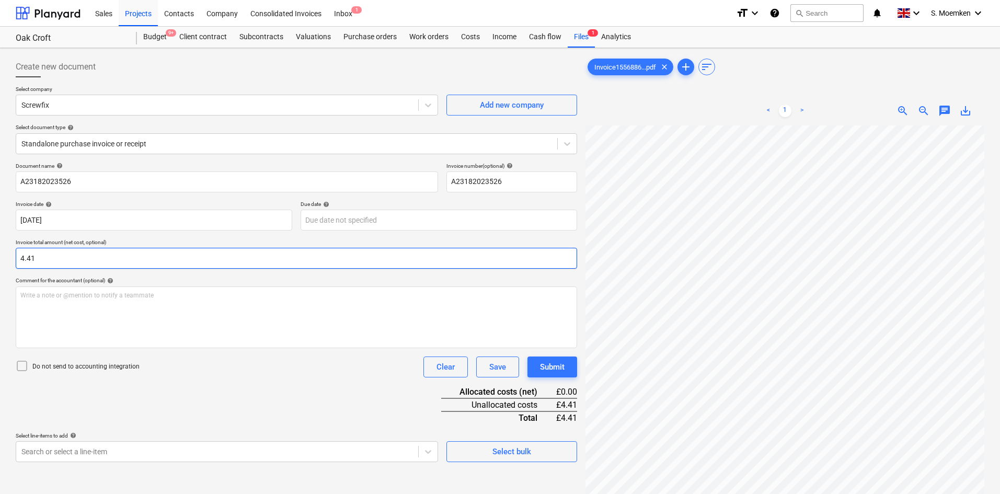
type input "4.41"
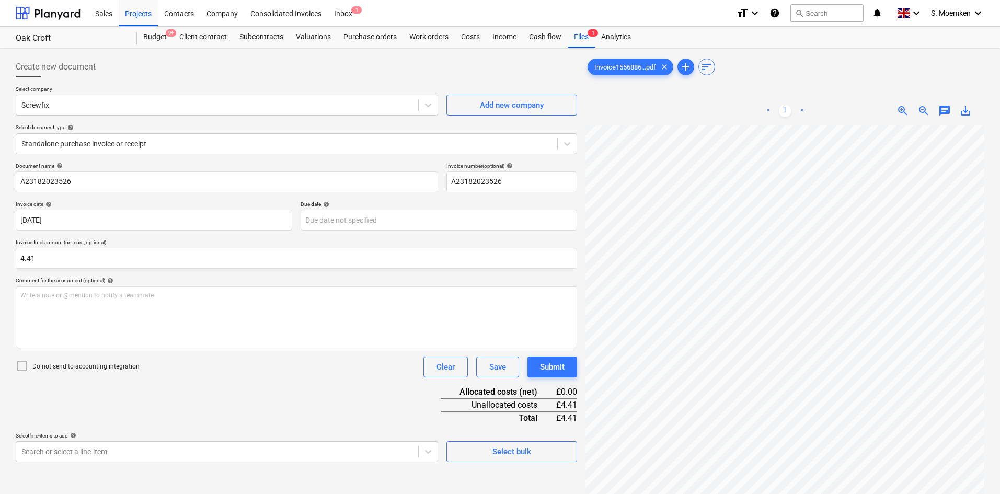
click at [26, 364] on icon at bounding box center [22, 366] width 13 height 13
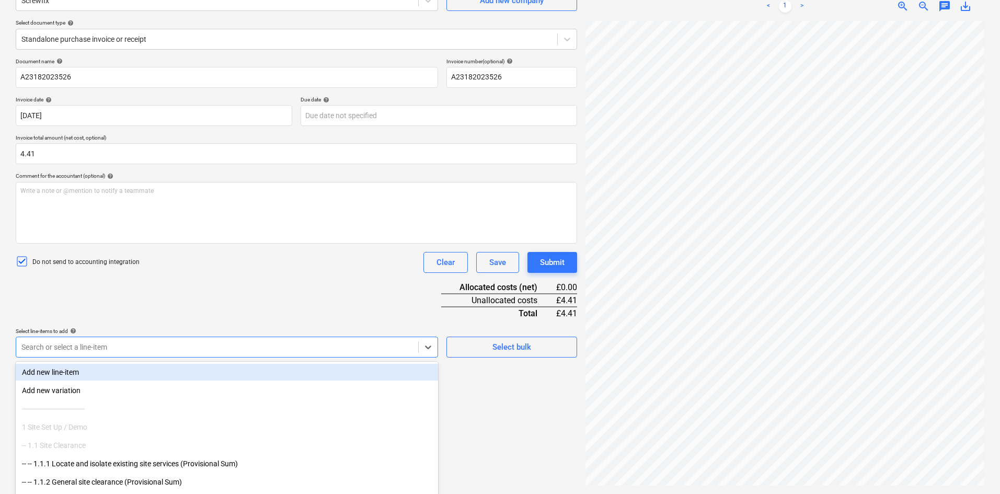
scroll to position [131, 0]
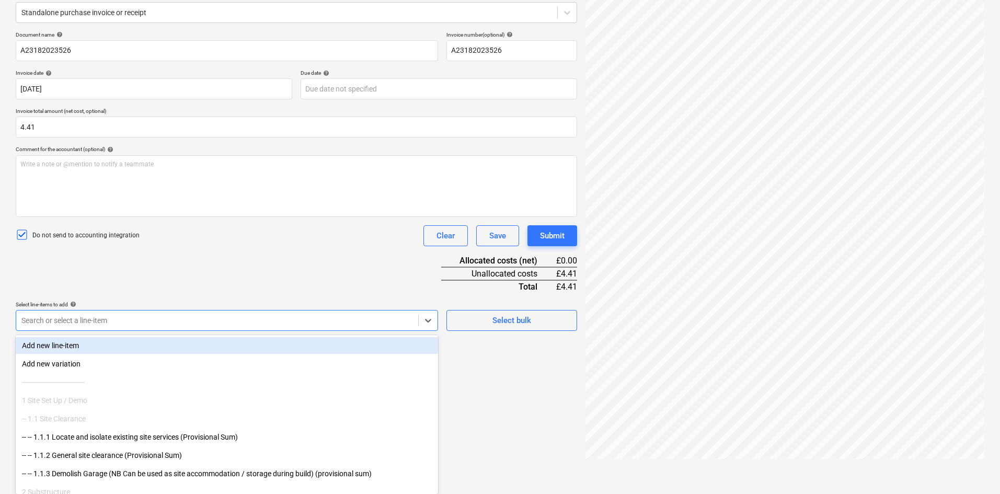
click at [157, 347] on body "Sales Projects Contacts Company Consolidated Invoices Inbox 1 format_size keybo…" at bounding box center [500, 116] width 1000 height 494
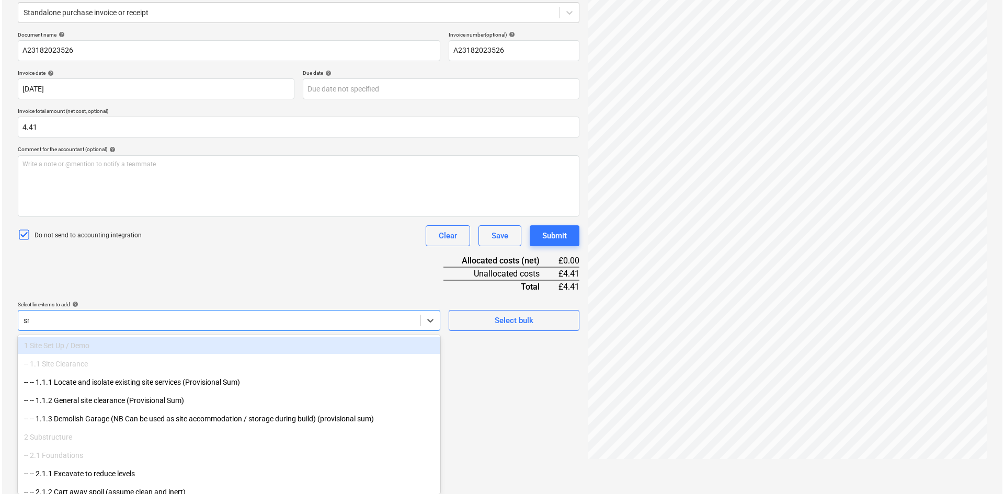
scroll to position [105, 0]
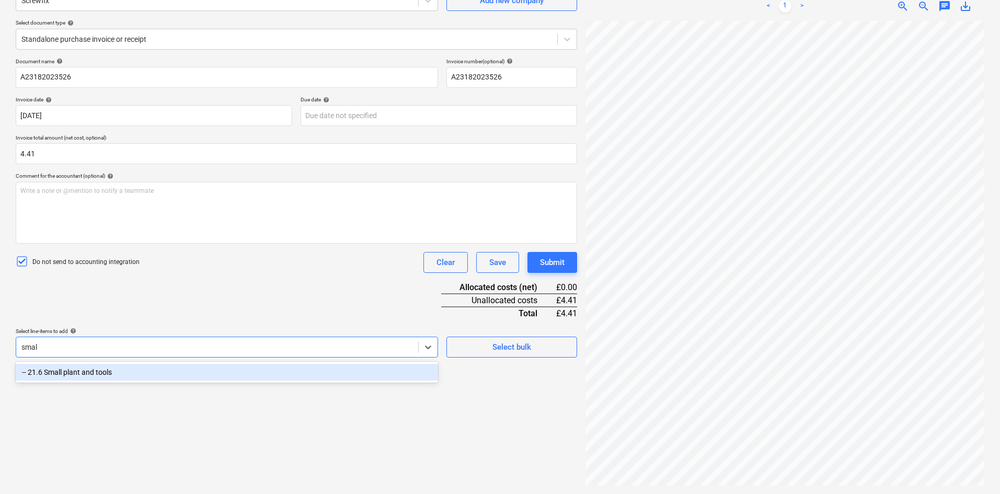
type input "small"
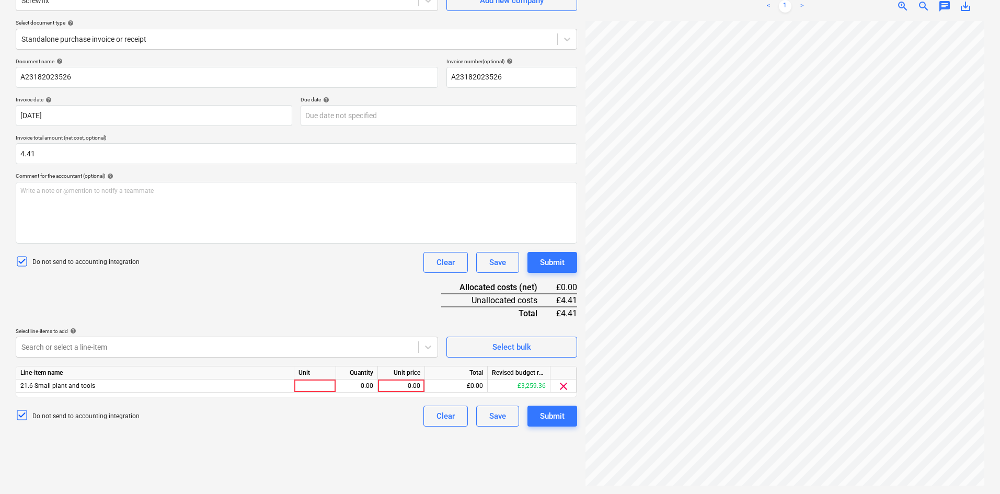
click at [320, 264] on div "Do not send to accounting integration Clear Save Submit" at bounding box center [296, 262] width 561 height 21
click at [326, 387] on div at bounding box center [315, 386] width 42 height 13
type input "Item"
type input "4.41"
click at [552, 419] on div "Submit" at bounding box center [552, 416] width 25 height 14
